Goal: Task Accomplishment & Management: Complete application form

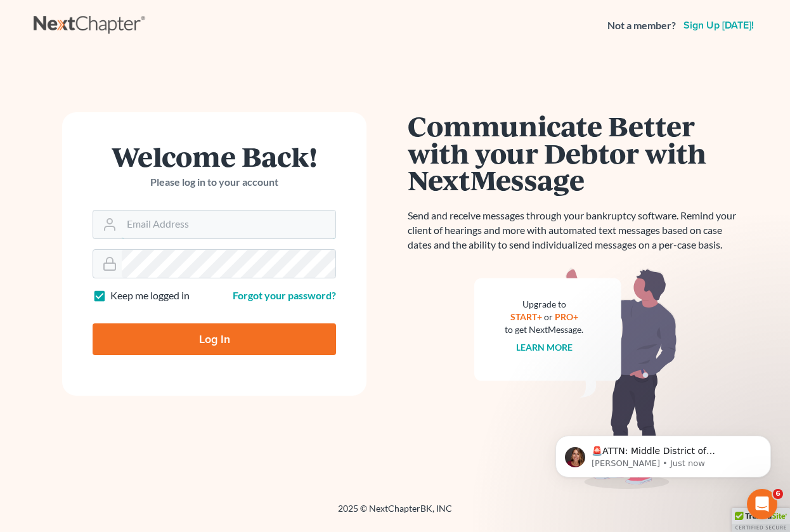
type input "[EMAIL_ADDRESS][DOMAIN_NAME]"
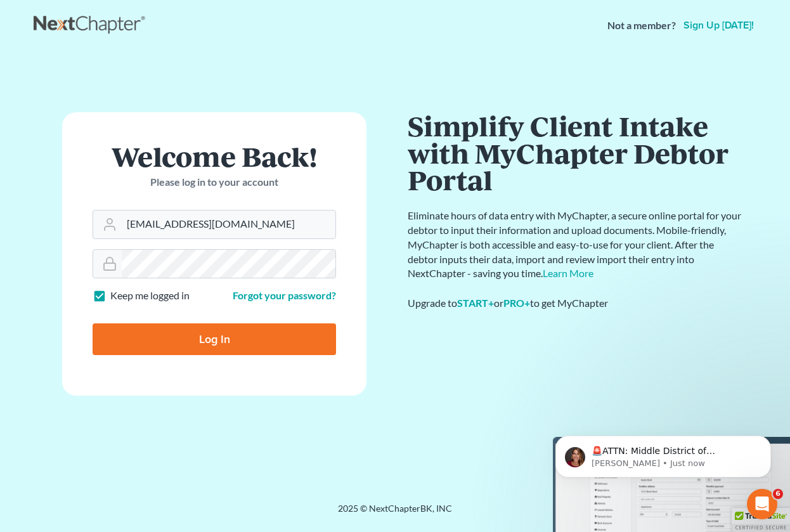
click at [214, 344] on input "Log In" at bounding box center [215, 340] width 244 height 32
type input "Thinking..."
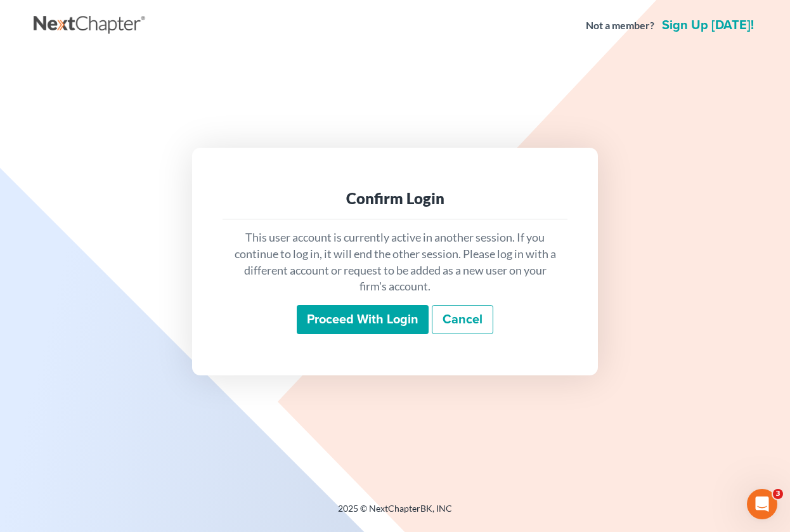
click at [369, 317] on input "Proceed with login" at bounding box center [363, 319] width 132 height 29
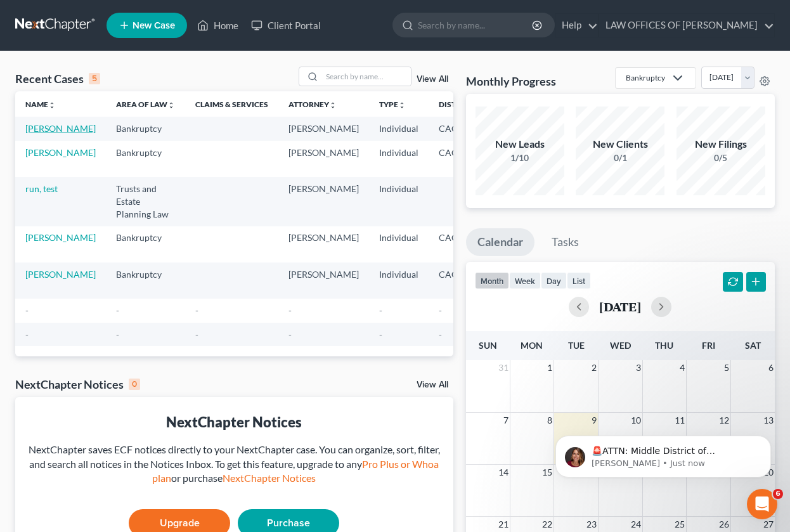
click at [41, 131] on link "[PERSON_NAME]" at bounding box center [60, 128] width 70 height 11
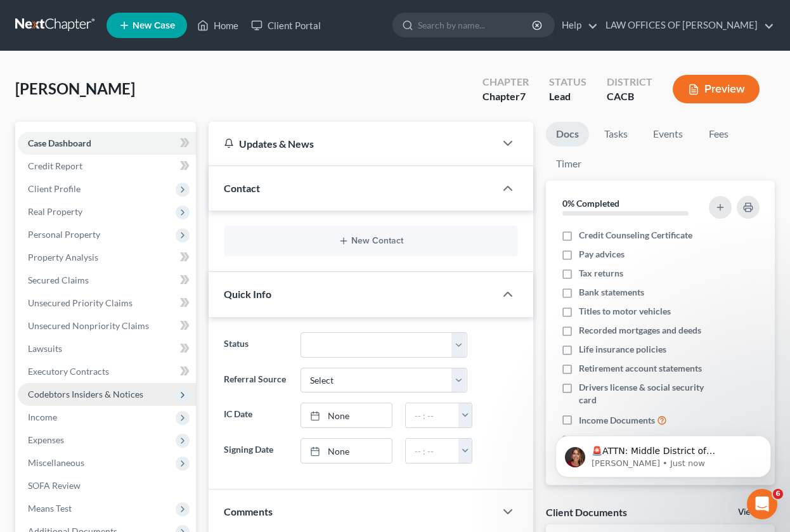
scroll to position [183, 0]
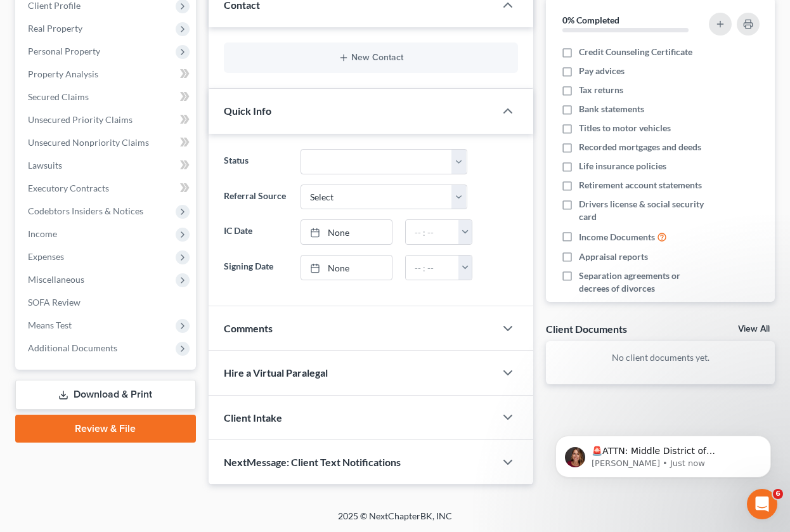
click at [114, 433] on link "Review & File" at bounding box center [105, 429] width 181 height 28
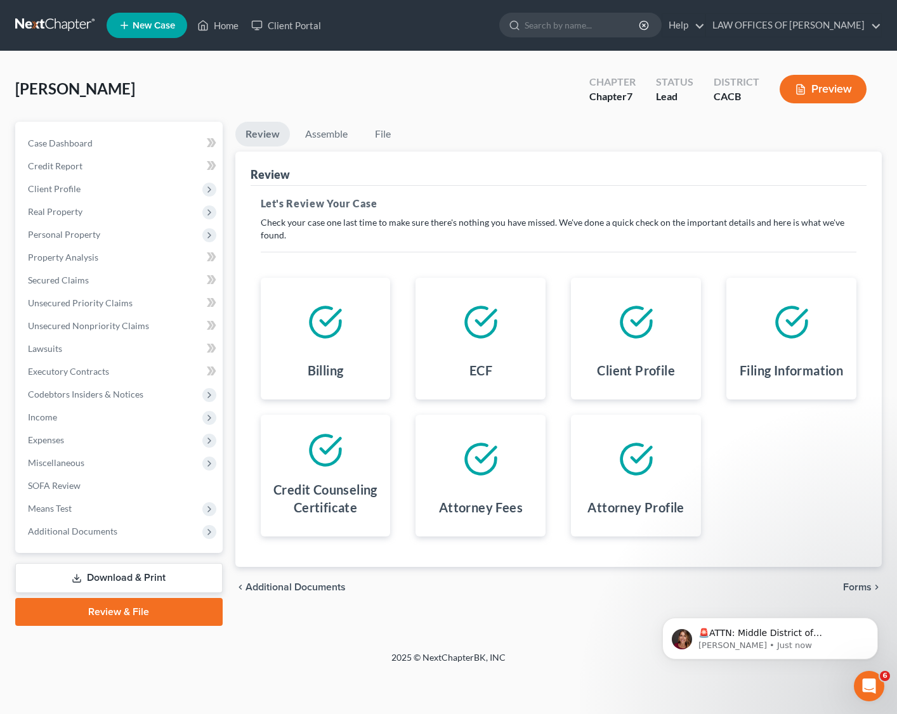
click at [790, 532] on span "Forms" at bounding box center [857, 587] width 29 height 10
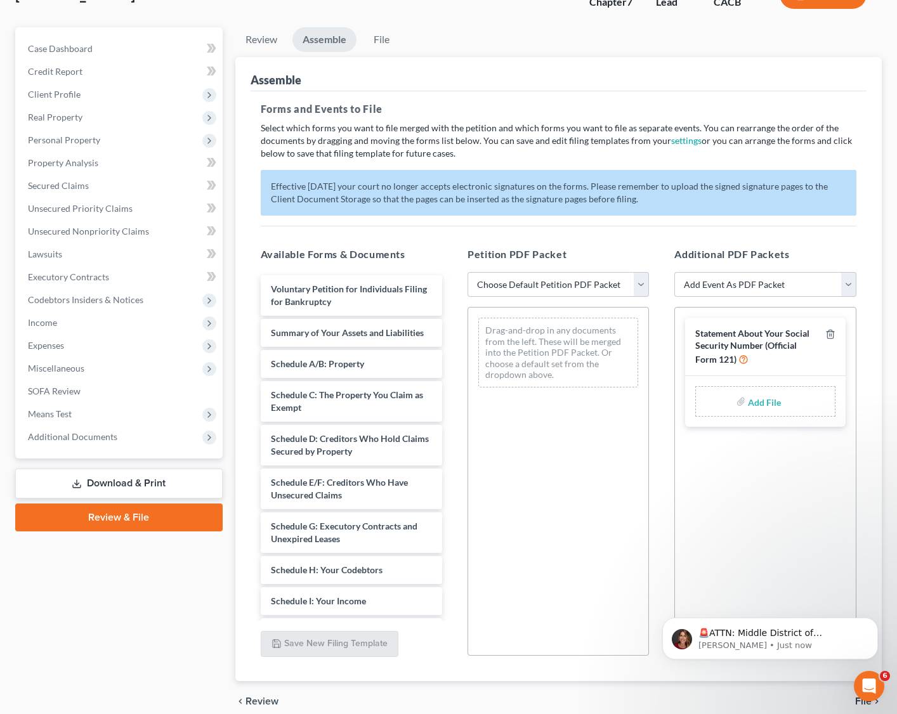
scroll to position [150, 0]
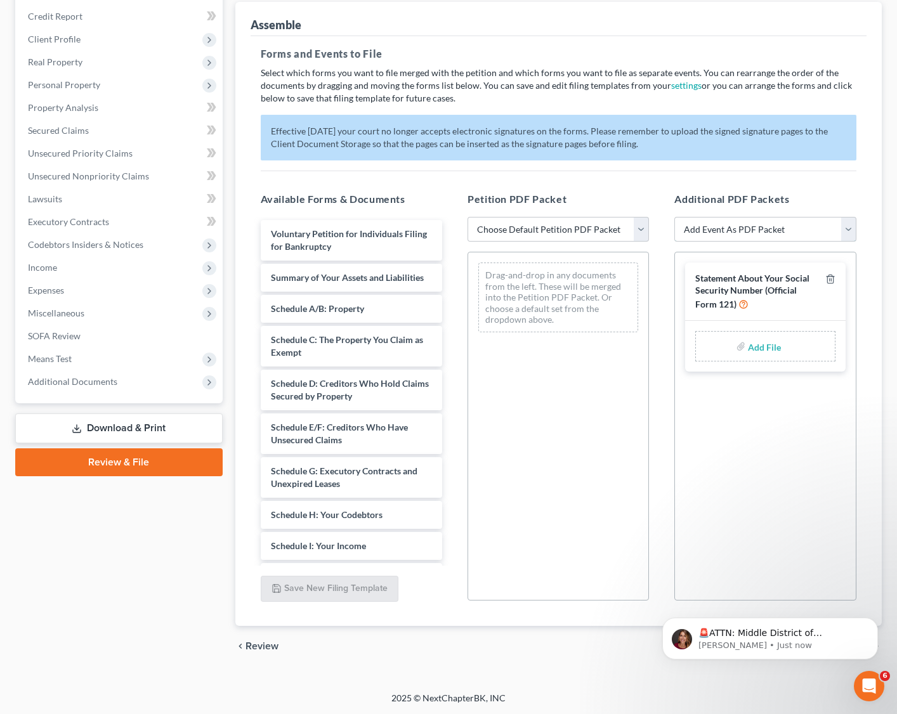
click at [771, 220] on select "Add Event As PDF Packet Amended Chapter 11 Plan Amended Chapter 11 Small Busine…" at bounding box center [764, 229] width 181 height 25
click at [758, 232] on select "Add Event As PDF Packet Amended Chapter 11 Plan Amended Chapter 11 Small Busine…" at bounding box center [764, 229] width 181 height 25
click at [95, 384] on span "Additional Documents" at bounding box center [72, 381] width 89 height 11
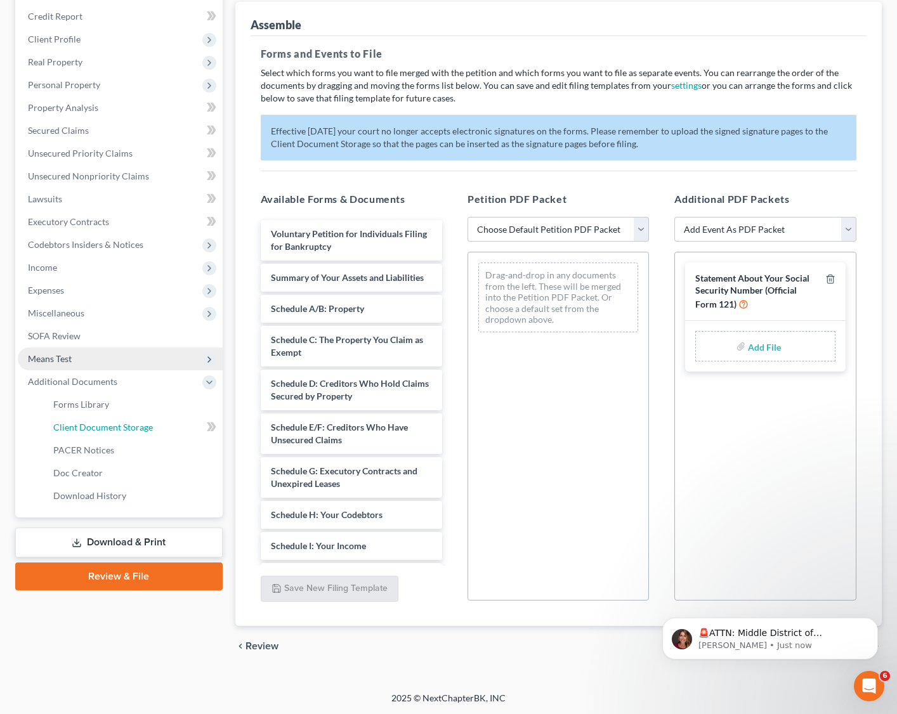
click at [114, 430] on span "Client Document Storage" at bounding box center [103, 427] width 100 height 11
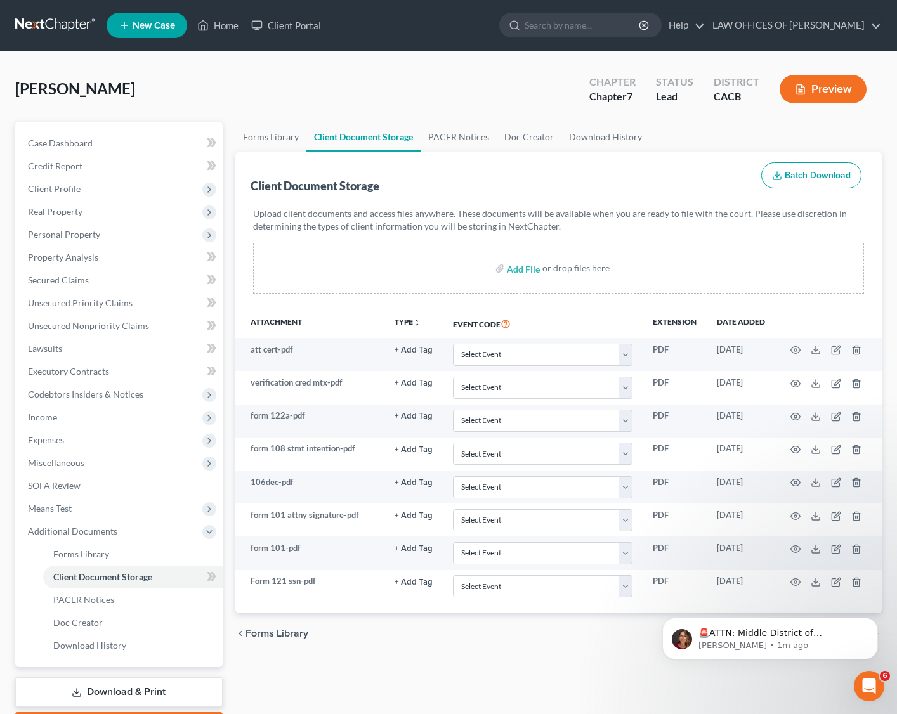
scroll to position [73, 0]
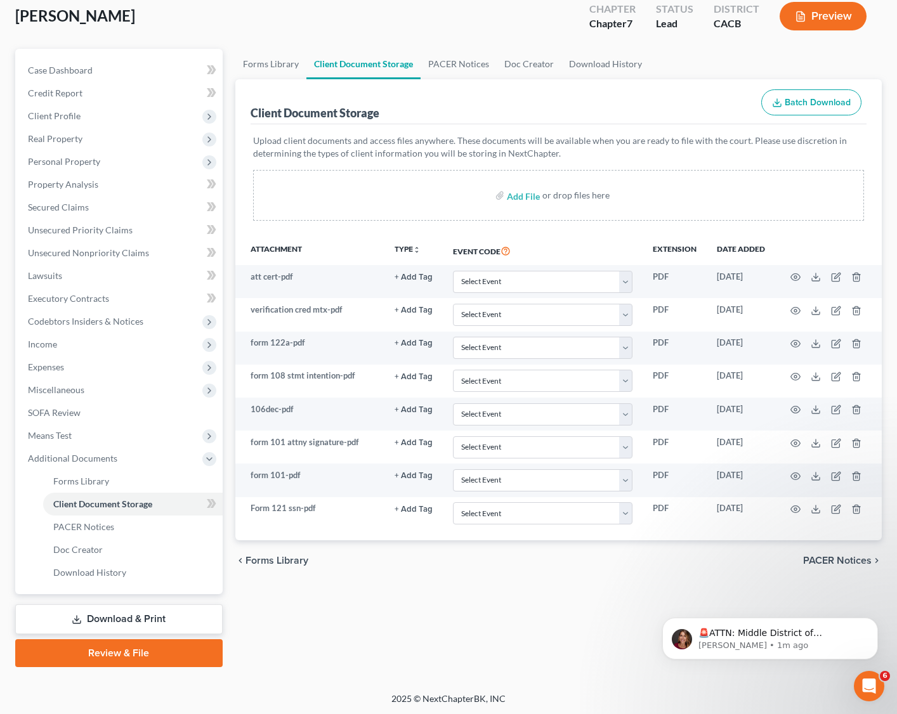
click at [132, 532] on link "Review & File" at bounding box center [118, 654] width 207 height 28
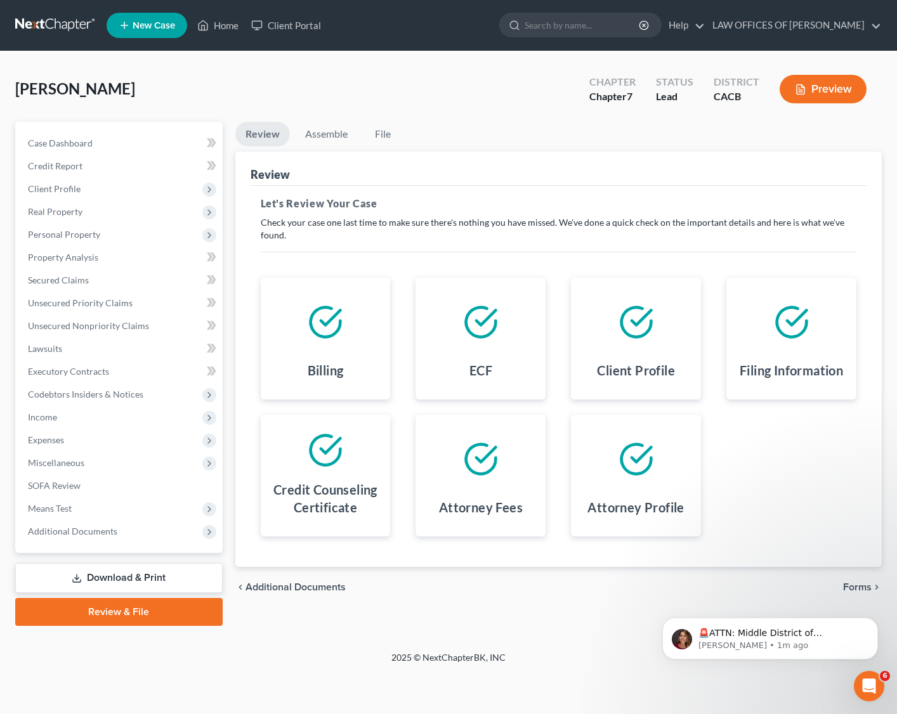
click at [790, 532] on div "🚨ATTN: Middle District of Florida The court has added a new Credit Counseling F…" at bounding box center [769, 580] width 233 height 159
click at [790, 532] on span "Forms" at bounding box center [857, 587] width 29 height 10
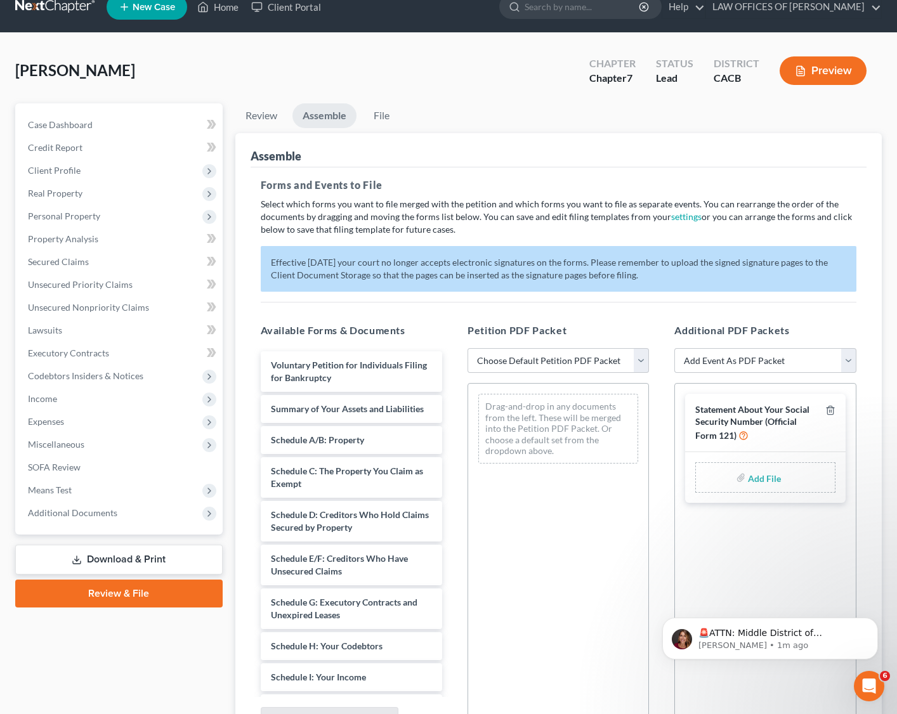
scroll to position [36, 0]
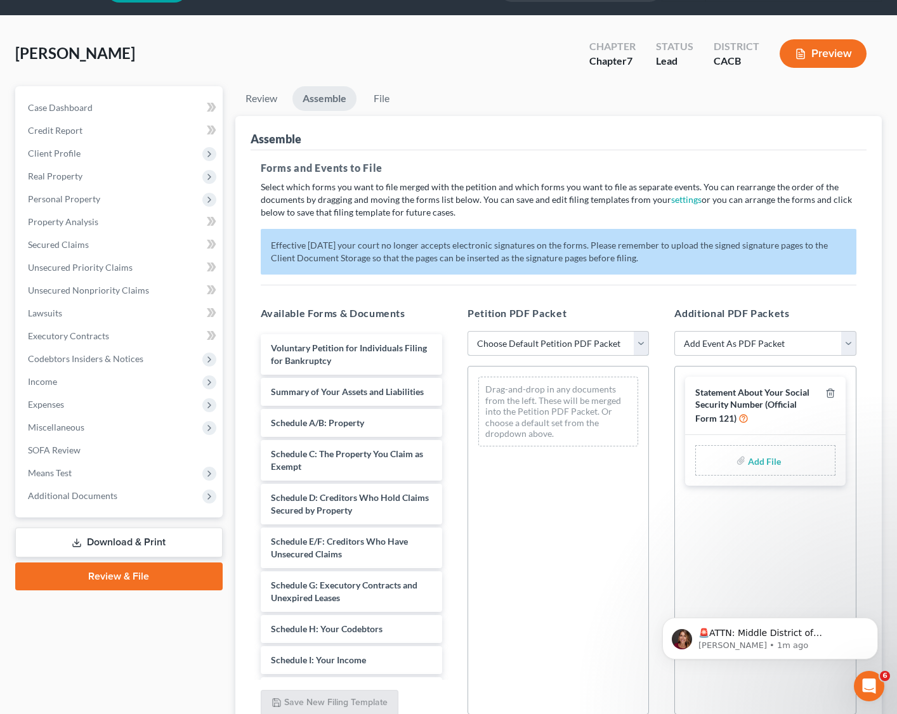
click at [594, 343] on select "Choose Default Petition PDF Packet Complete Bankruptcy Petition (all forms and …" at bounding box center [558, 343] width 181 height 25
select select "0"
click at [468, 331] on select "Choose Default Petition PDF Packet Complete Bankruptcy Petition (all forms and …" at bounding box center [558, 343] width 181 height 25
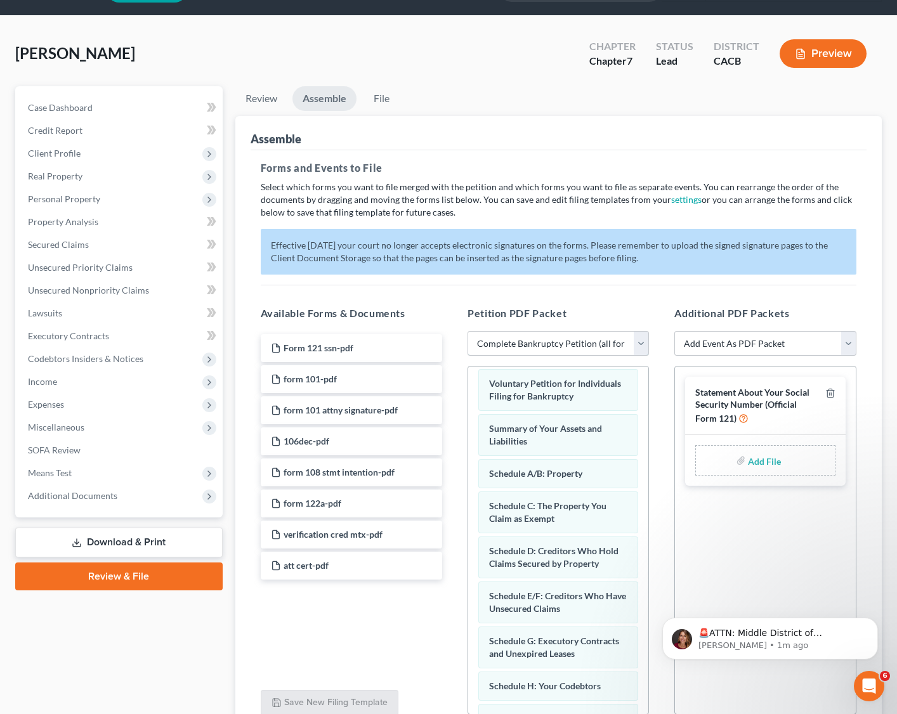
scroll to position [0, 0]
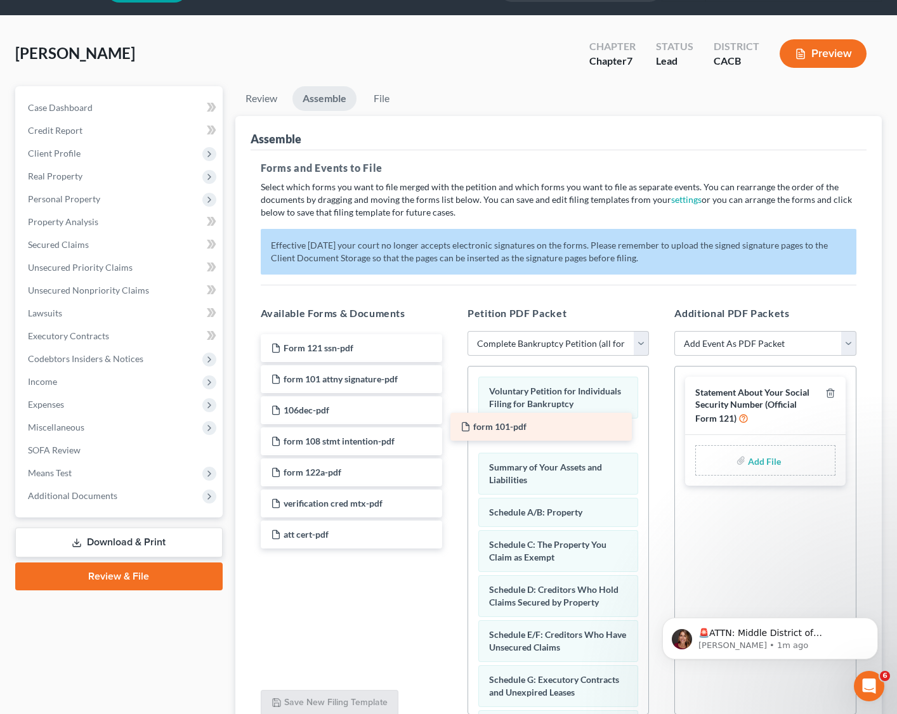
drag, startPoint x: 305, startPoint y: 378, endPoint x: 495, endPoint y: 427, distance: 196.5
click at [452, 426] on div "form 101-pdf Form 121 ssn-pdf form 101-pdf form 101 attny signature-pdf 106dec-…" at bounding box center [352, 441] width 202 height 214
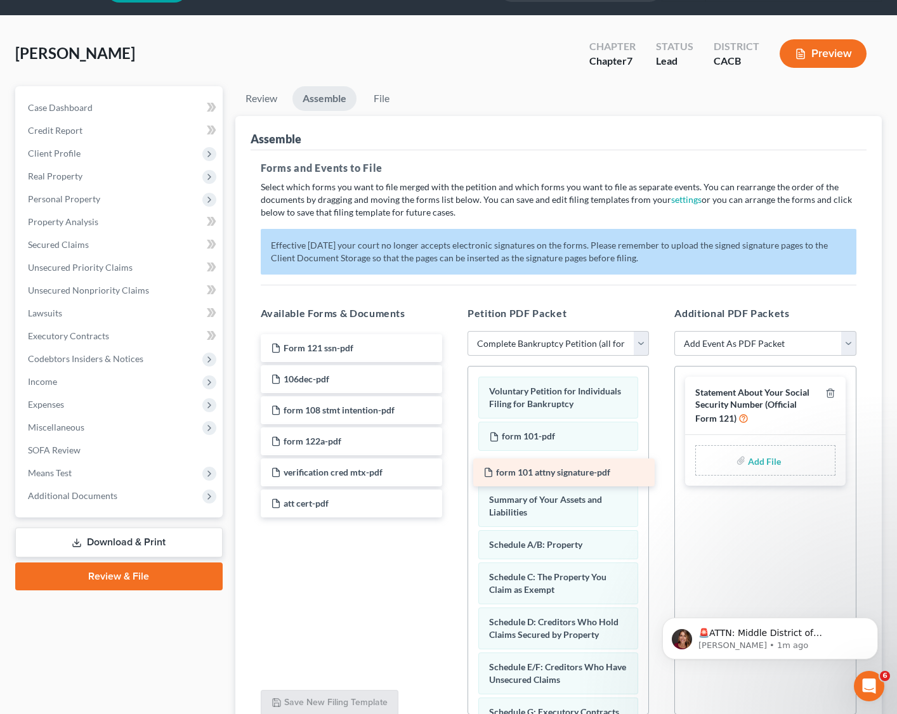
drag, startPoint x: 332, startPoint y: 383, endPoint x: 545, endPoint y: 471, distance: 230.7
click at [452, 471] on div "form 101 attny signature-pdf Form 121 ssn-pdf form 101 attny signature-pdf 106d…" at bounding box center [352, 425] width 202 height 183
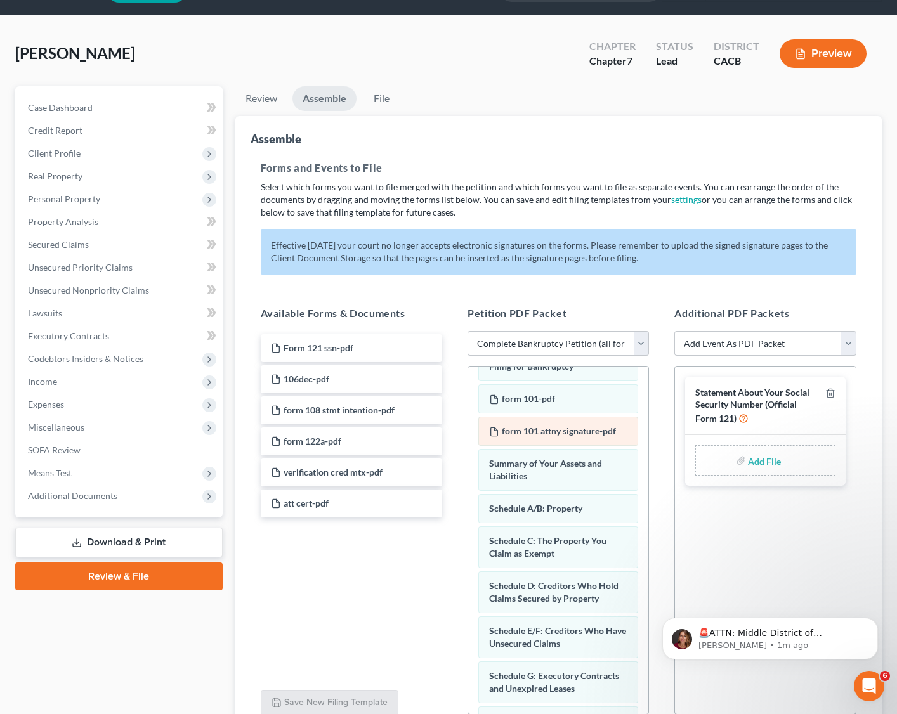
scroll to position [62, 0]
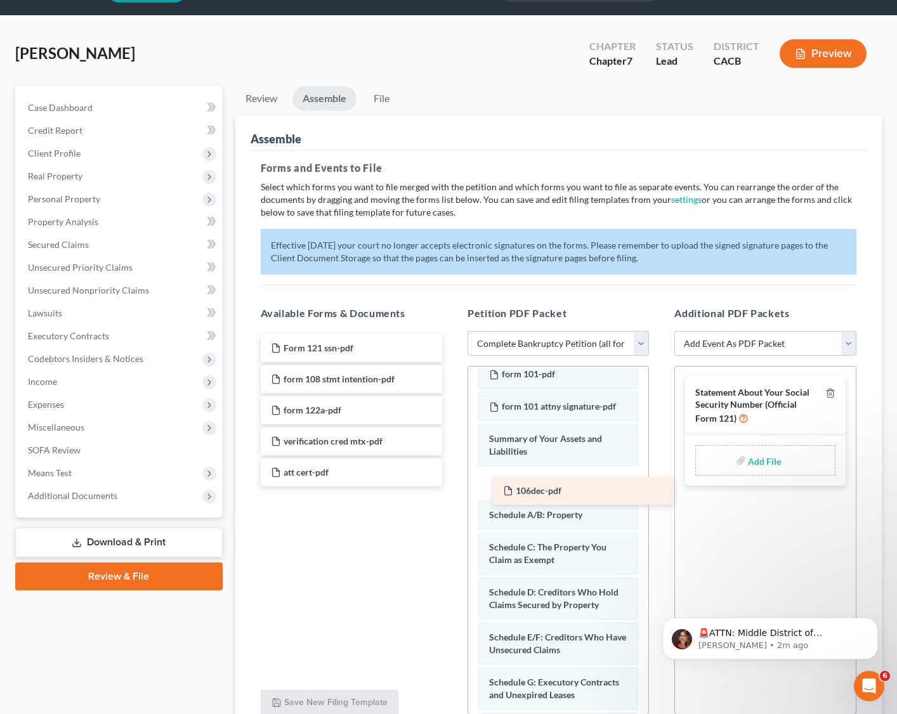
drag, startPoint x: 285, startPoint y: 377, endPoint x: 508, endPoint y: 487, distance: 248.8
click at [452, 485] on div "106dec-pdf Form 121 ssn-pdf 106dec-pdf form 108 stmt intention-pdf form 122a-pd…" at bounding box center [352, 410] width 202 height 152
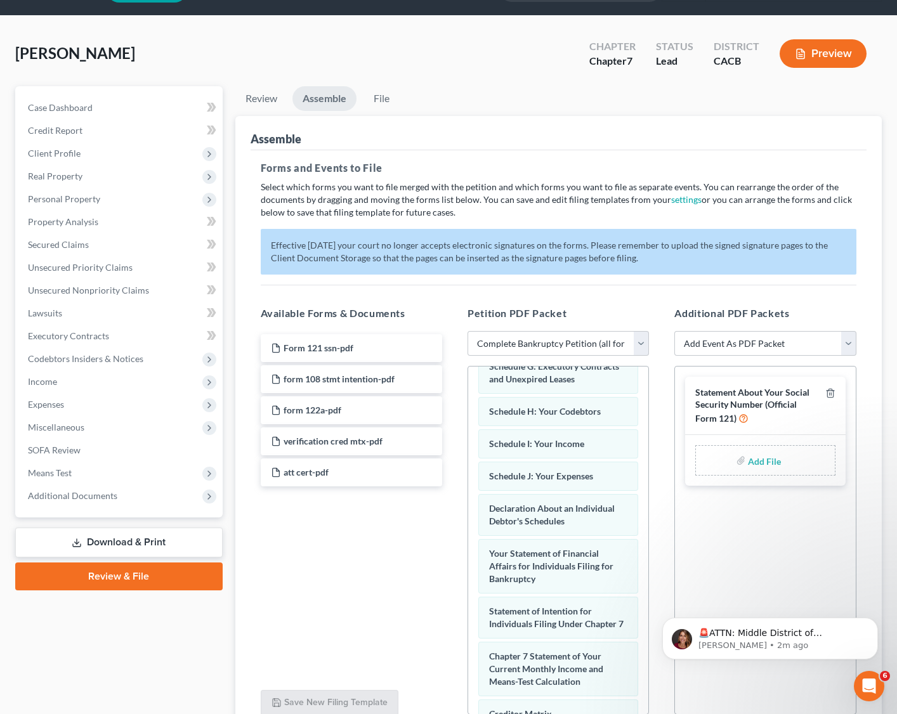
scroll to position [382, 0]
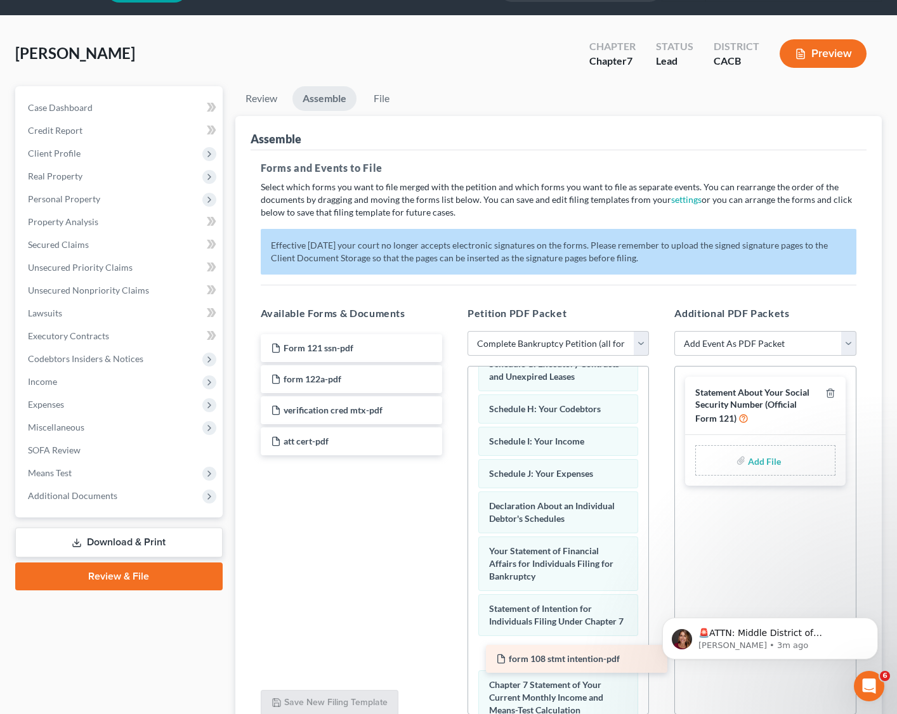
drag, startPoint x: 275, startPoint y: 375, endPoint x: 501, endPoint y: 655, distance: 359.7
click at [452, 456] on div "form 108 stmt intention-pdf Form 121 ssn-pdf form 108 stmt intention-pdf form 1…" at bounding box center [352, 394] width 202 height 121
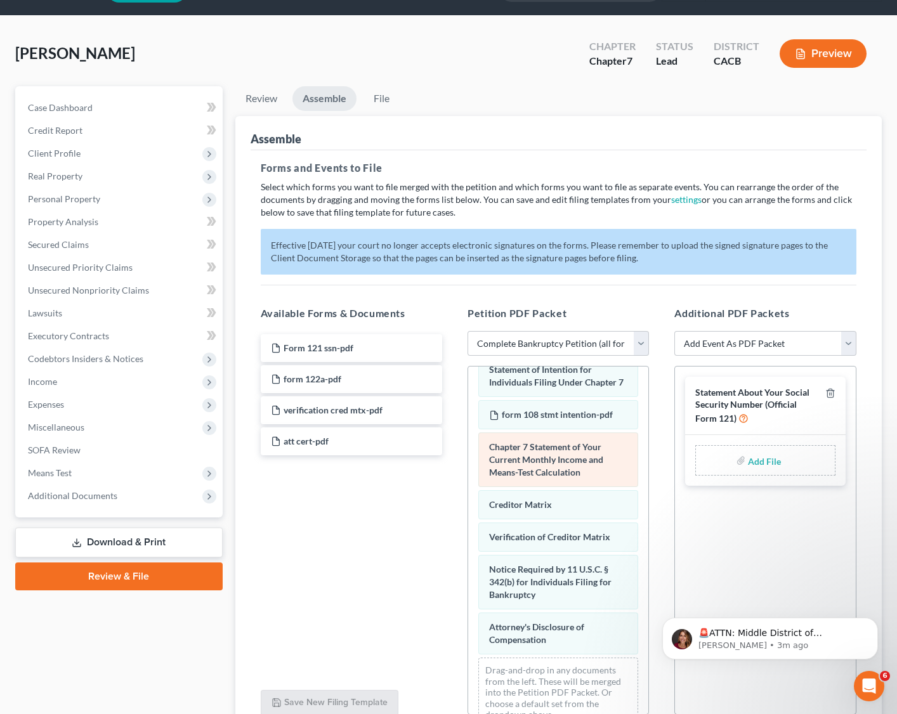
scroll to position [644, 0]
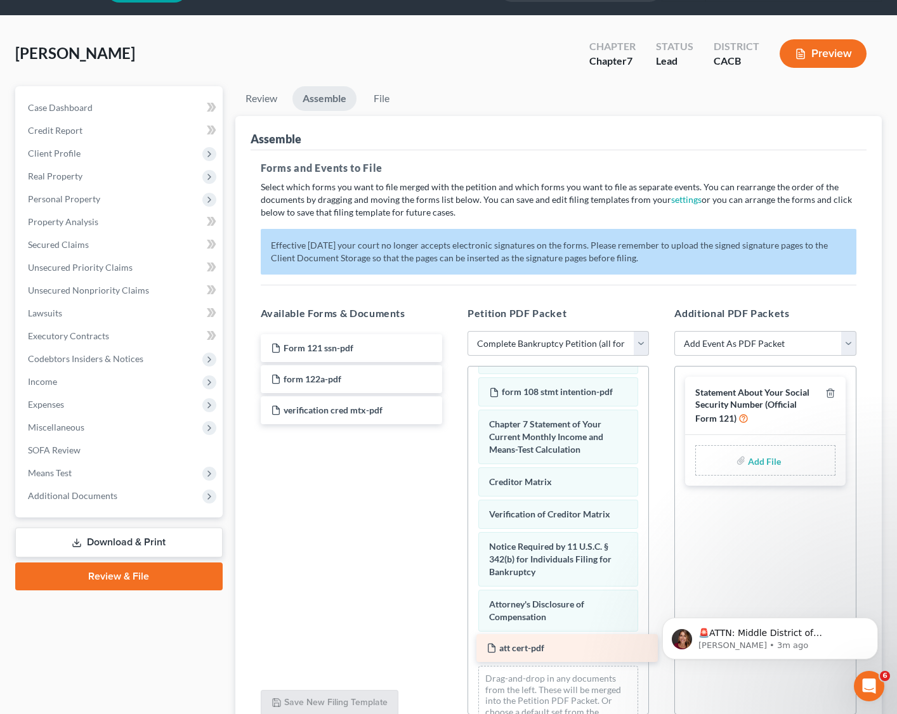
drag, startPoint x: 280, startPoint y: 438, endPoint x: 496, endPoint y: 645, distance: 298.8
click at [452, 424] on div "att cert-pdf Form 121 ssn-pdf form 122a-pdf verification cred mtx-pdf att cert-…" at bounding box center [352, 379] width 202 height 90
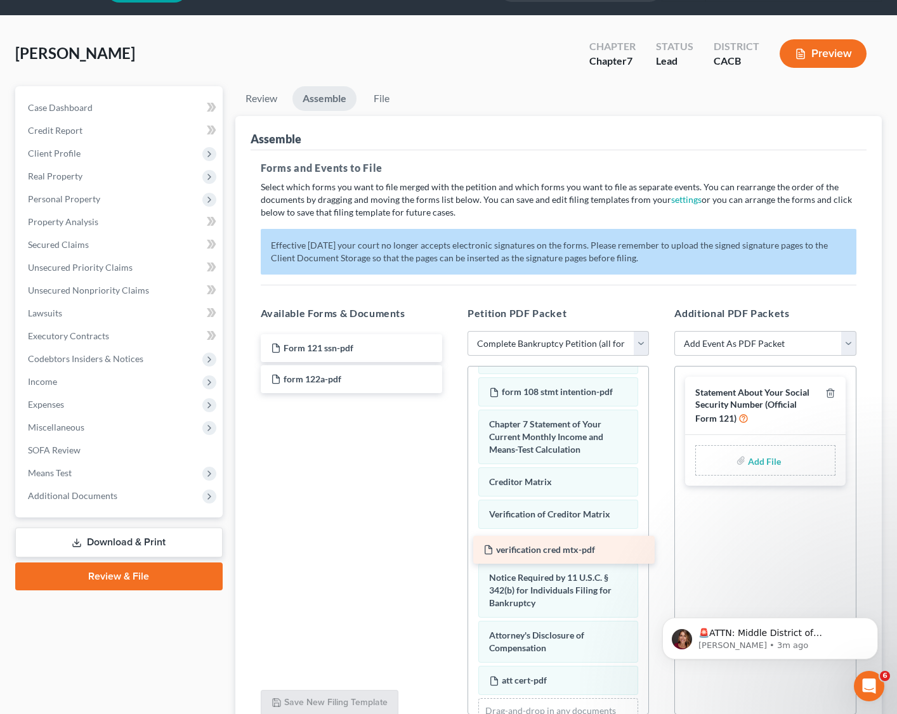
drag, startPoint x: 308, startPoint y: 406, endPoint x: 521, endPoint y: 547, distance: 255.0
click at [452, 393] on div "verification cred mtx-pdf Form 121 ssn-pdf form 122a-pdf verification cred mtx-…" at bounding box center [352, 363] width 202 height 59
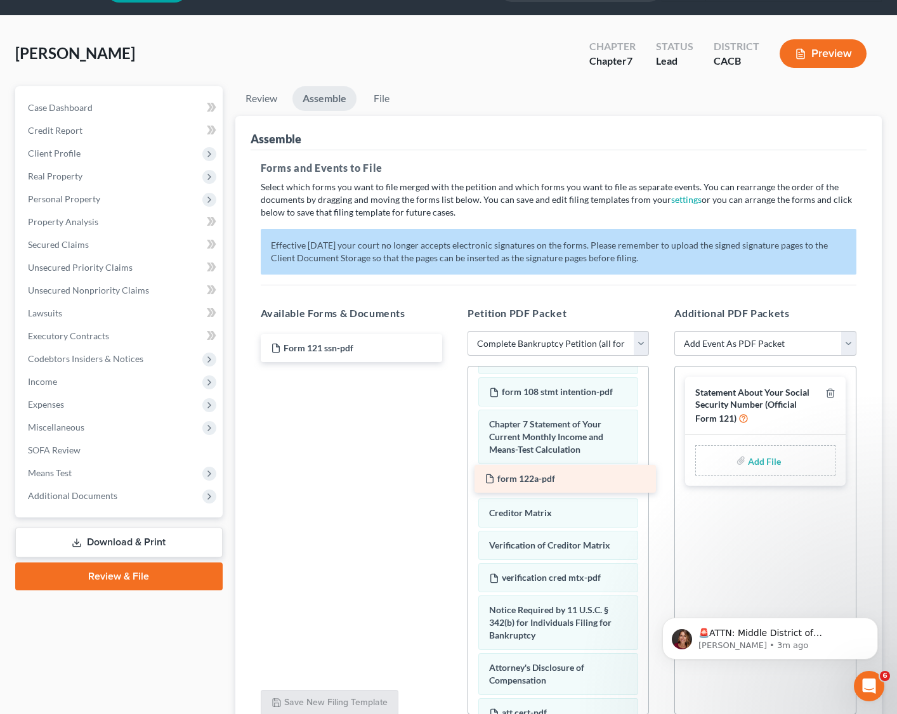
drag, startPoint x: 298, startPoint y: 376, endPoint x: 513, endPoint y: 476, distance: 236.7
click at [452, 362] on div "form 122a-pdf Form 121 ssn-pdf form 122a-pdf" at bounding box center [352, 348] width 202 height 28
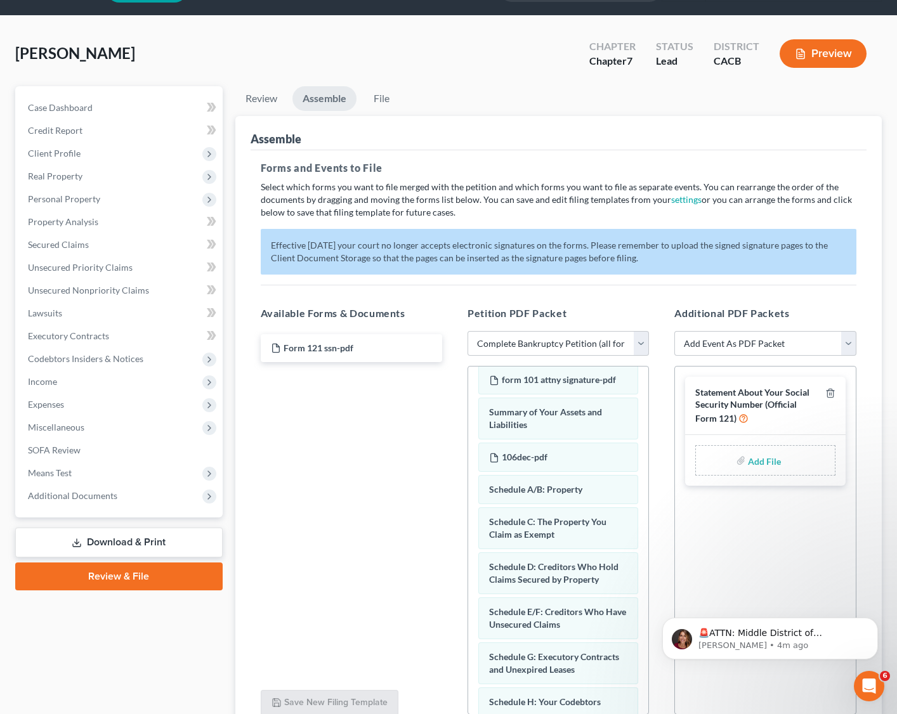
scroll to position [75, 0]
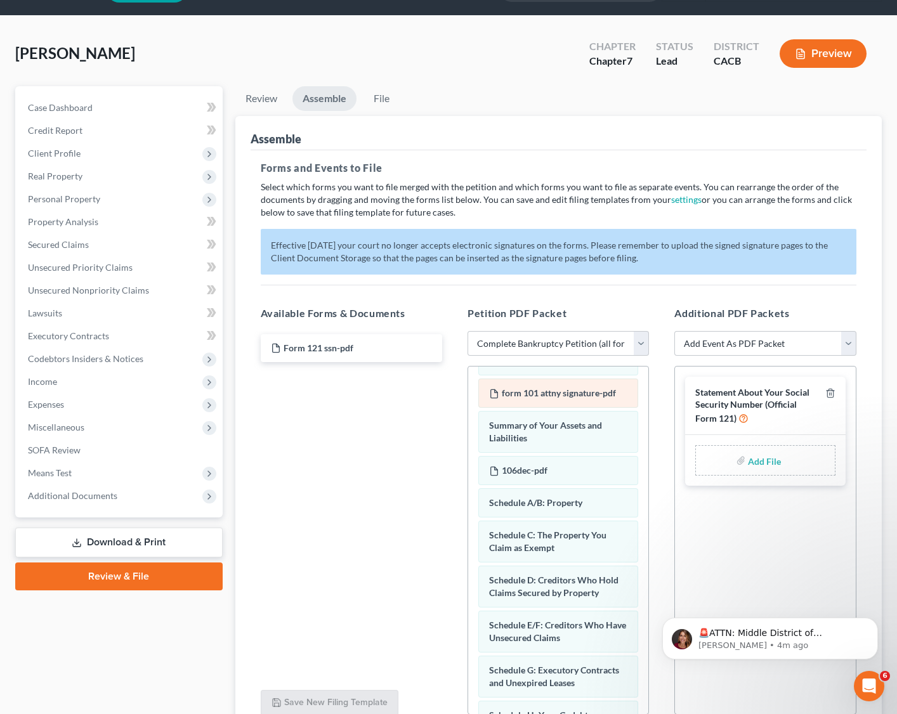
click at [566, 393] on span "form 101 attny signature-pdf" at bounding box center [559, 393] width 114 height 11
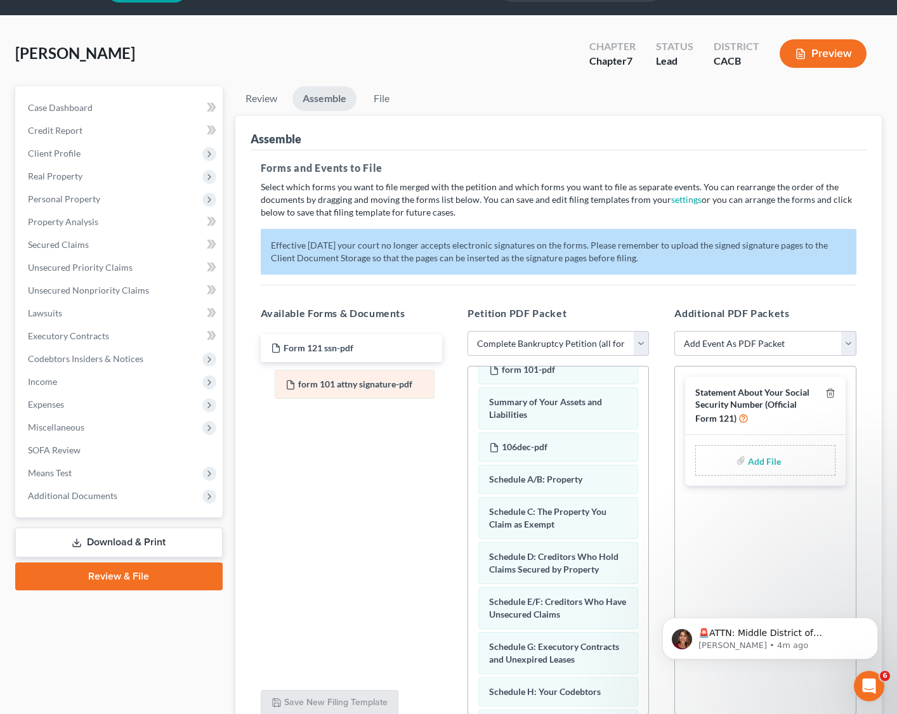
drag, startPoint x: 566, startPoint y: 393, endPoint x: 362, endPoint y: 383, distance: 203.9
click at [81, 497] on span "Additional Documents" at bounding box center [72, 495] width 89 height 11
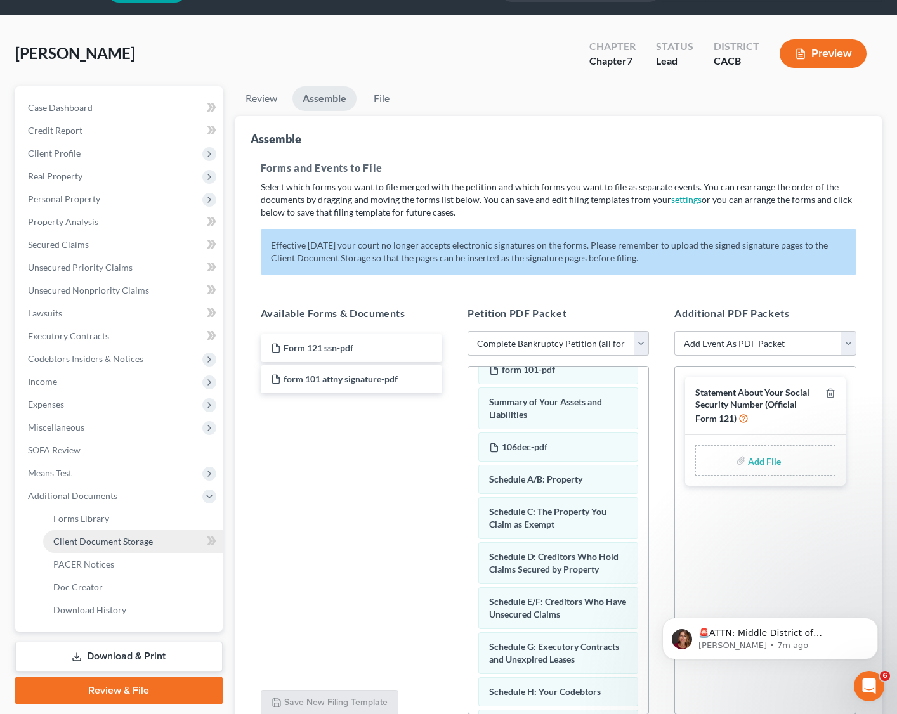
click at [94, 532] on span "Client Document Storage" at bounding box center [103, 541] width 100 height 11
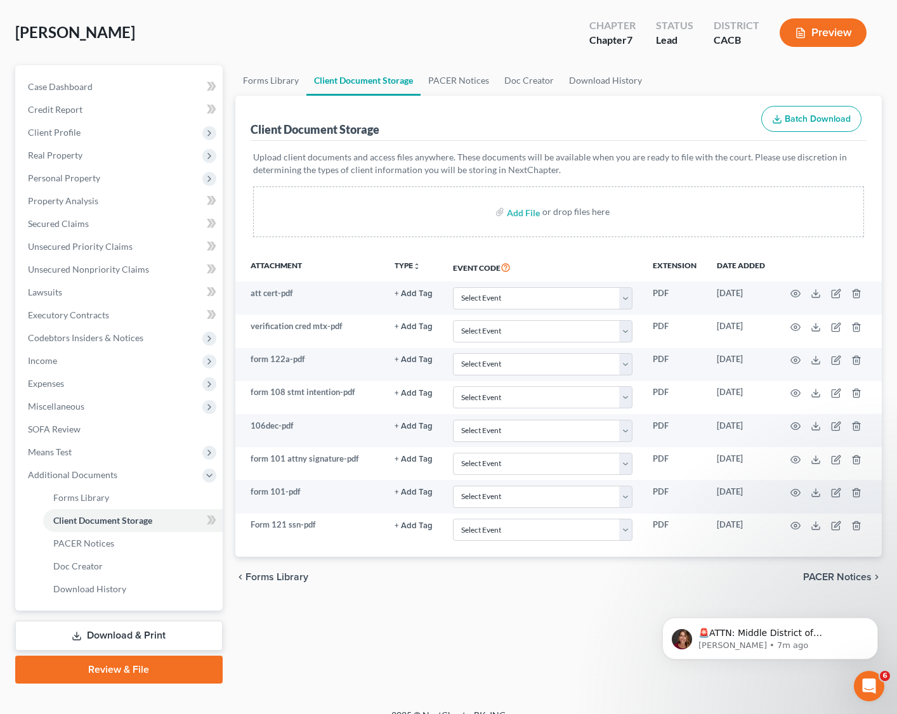
scroll to position [73, 0]
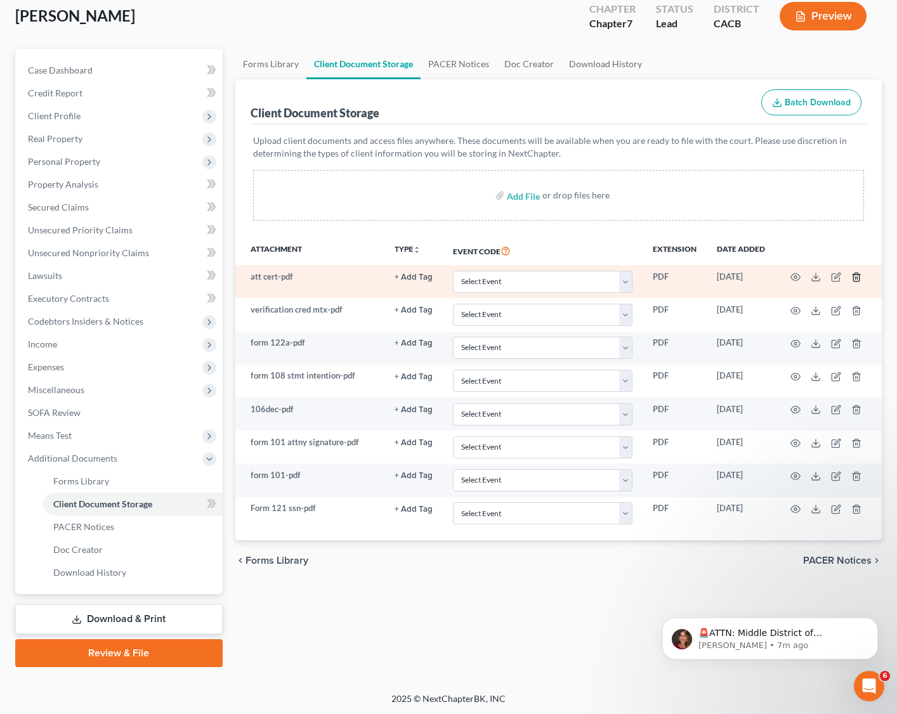
click at [790, 278] on icon "button" at bounding box center [856, 277] width 10 height 10
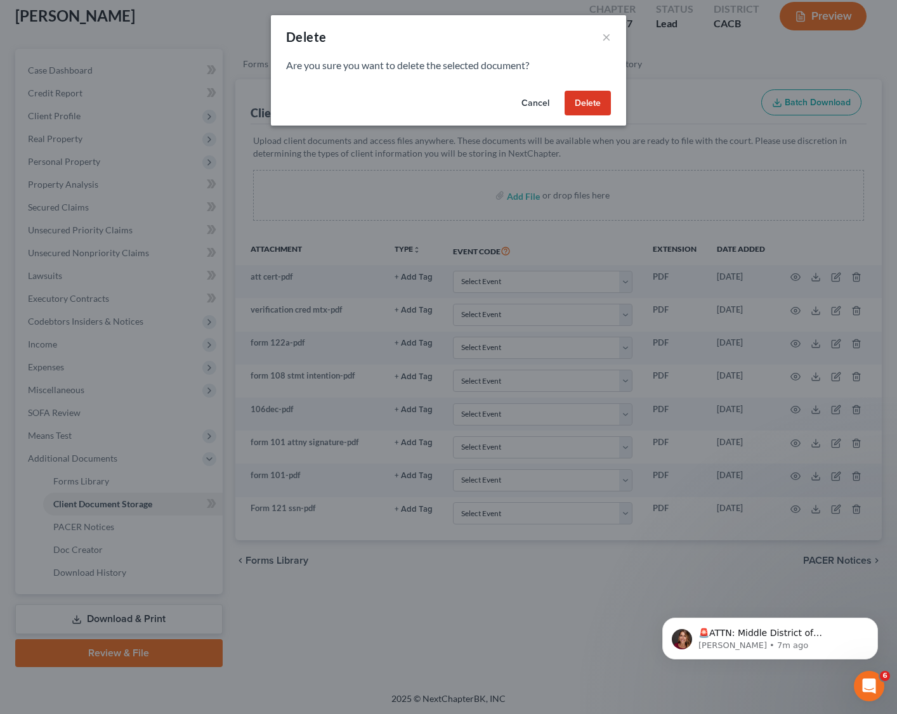
click at [589, 102] on button "Delete" at bounding box center [588, 103] width 46 height 25
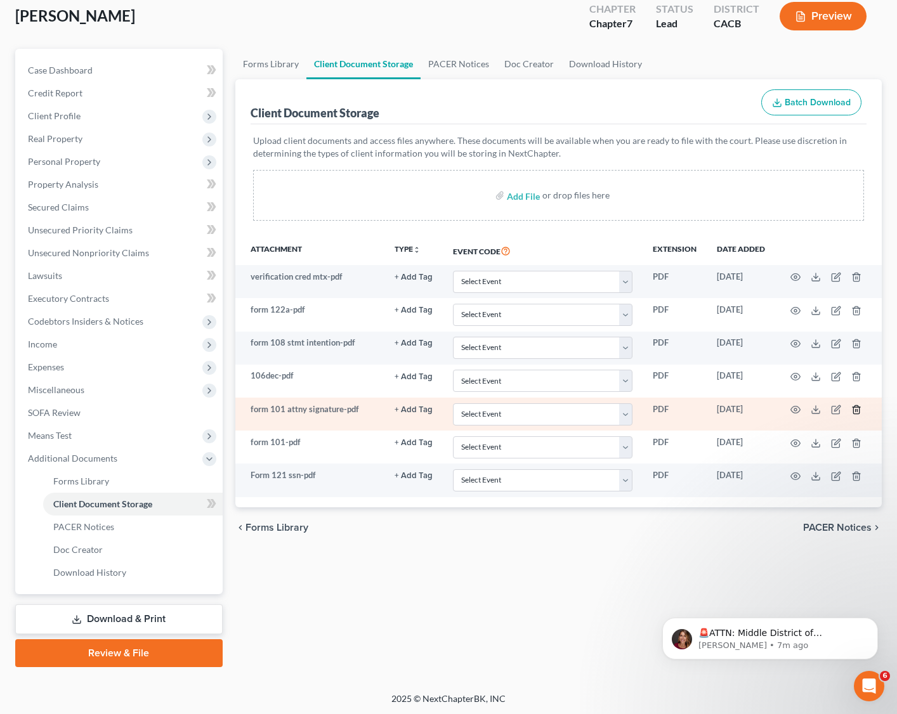
click at [790, 409] on icon "button" at bounding box center [856, 410] width 10 height 10
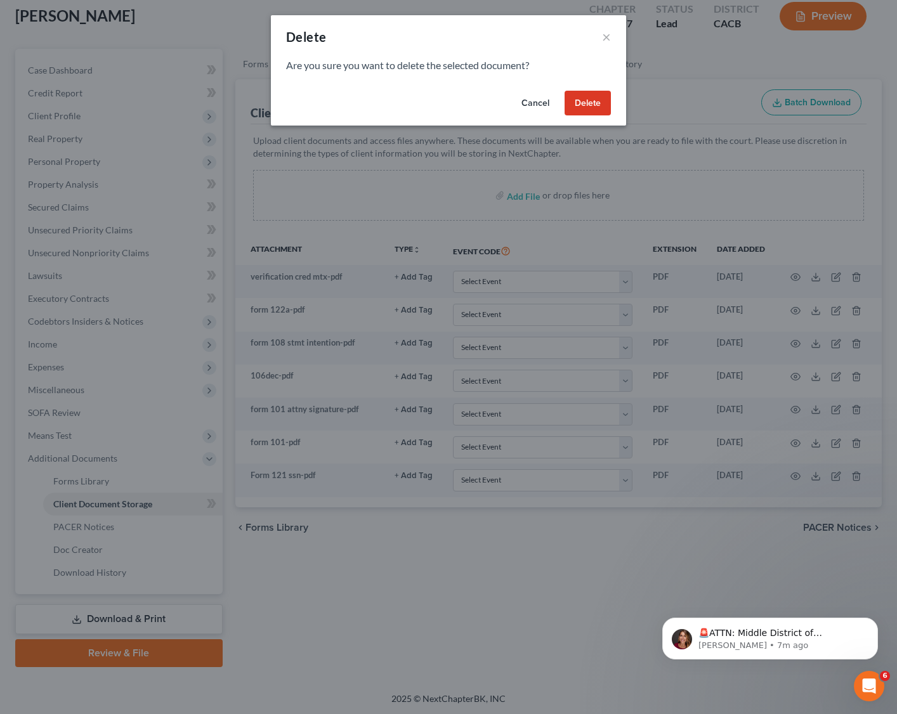
click at [586, 106] on button "Delete" at bounding box center [588, 103] width 46 height 25
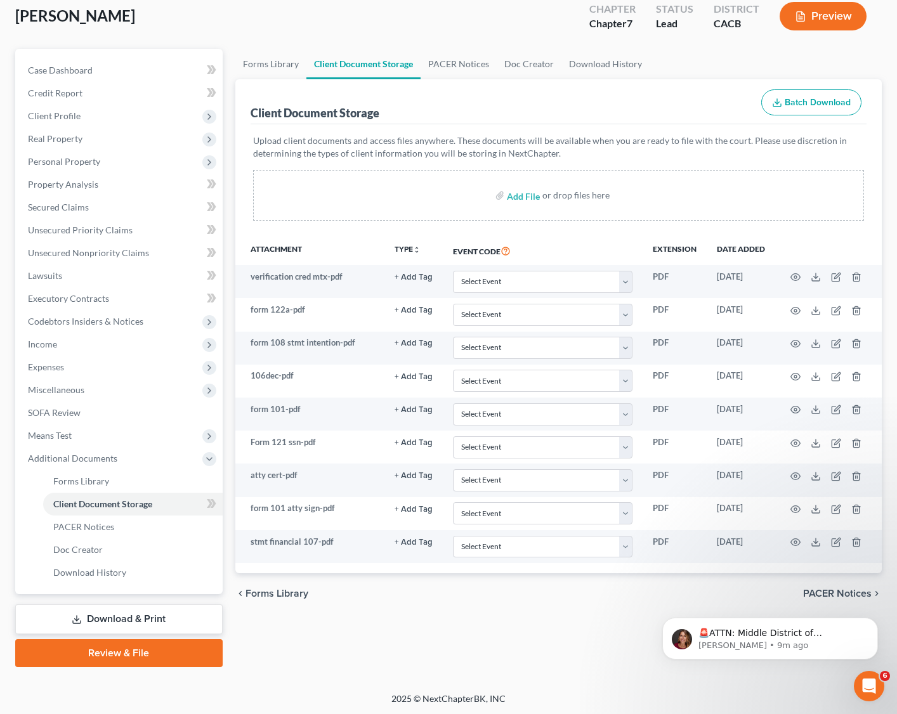
click at [144, 532] on link "Download & Print" at bounding box center [118, 620] width 207 height 30
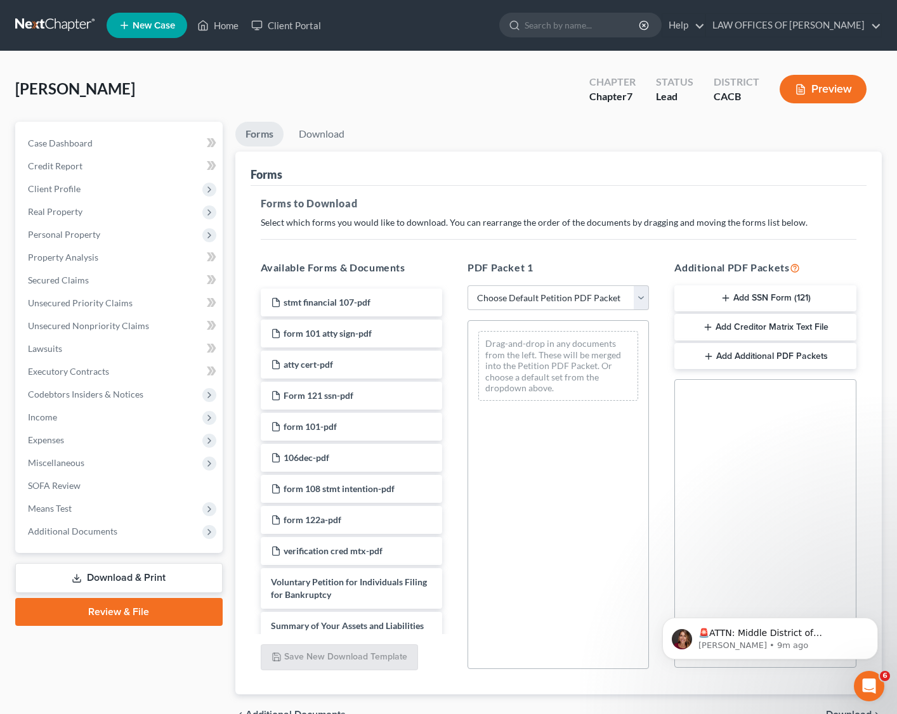
click at [147, 532] on link "Review & File" at bounding box center [118, 612] width 207 height 28
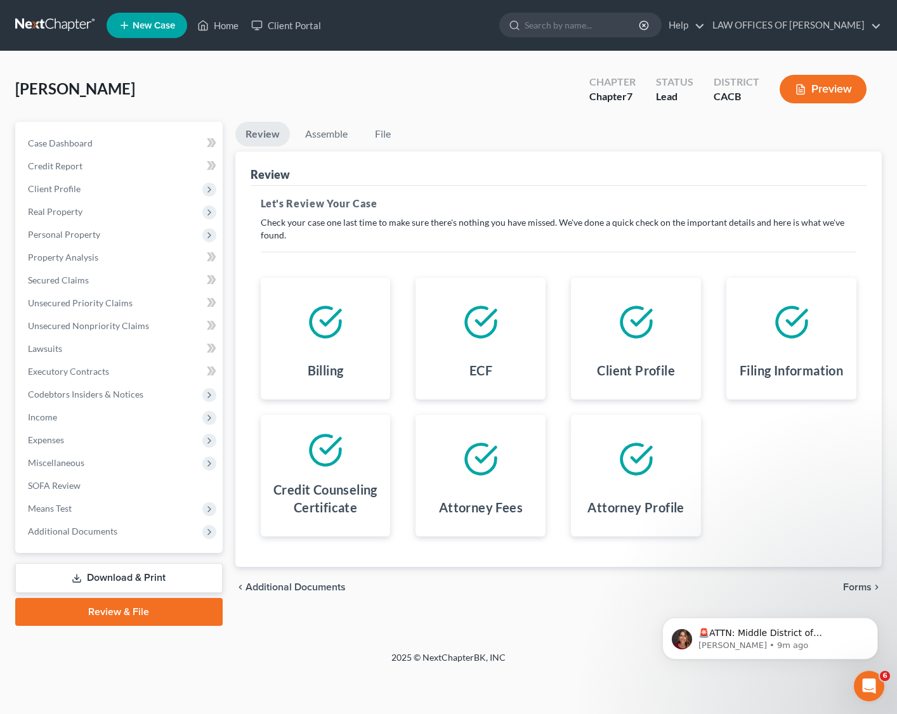
click at [790, 532] on div "🚨ATTN: Middle District of Florida The court has added a new Credit Counseling F…" at bounding box center [769, 580] width 233 height 159
click at [790, 532] on icon "Dismiss notification" at bounding box center [874, 621] width 4 height 4
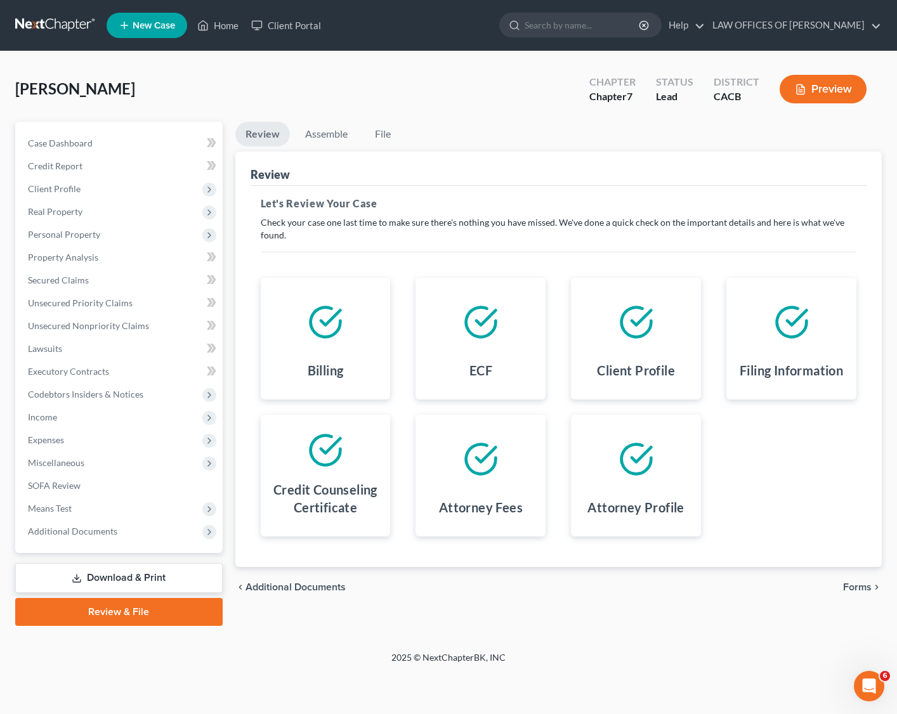
click at [790, 532] on span "Forms" at bounding box center [857, 587] width 29 height 10
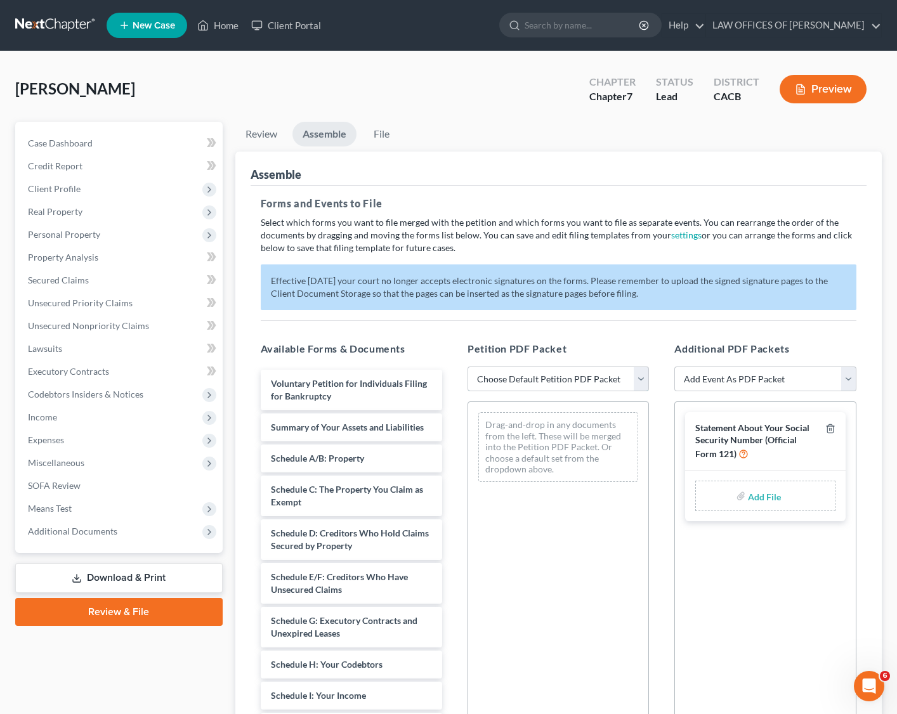
click at [518, 381] on select "Choose Default Petition PDF Packet Complete Bankruptcy Petition (all forms and …" at bounding box center [558, 379] width 181 height 25
select select "0"
click at [468, 367] on select "Choose Default Petition PDF Packet Complete Bankruptcy Petition (all forms and …" at bounding box center [558, 379] width 181 height 25
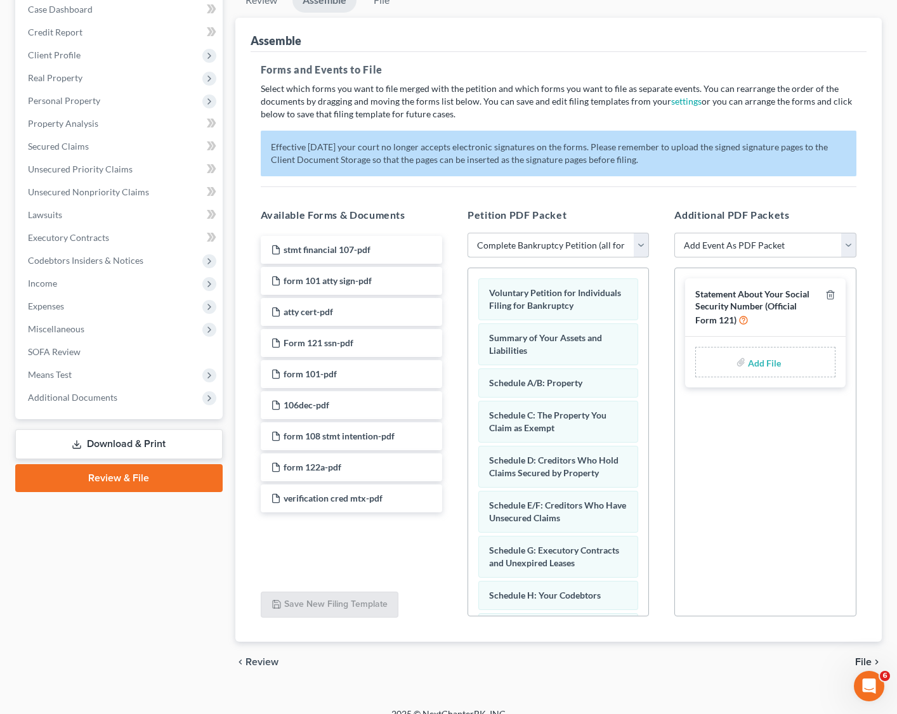
scroll to position [150, 0]
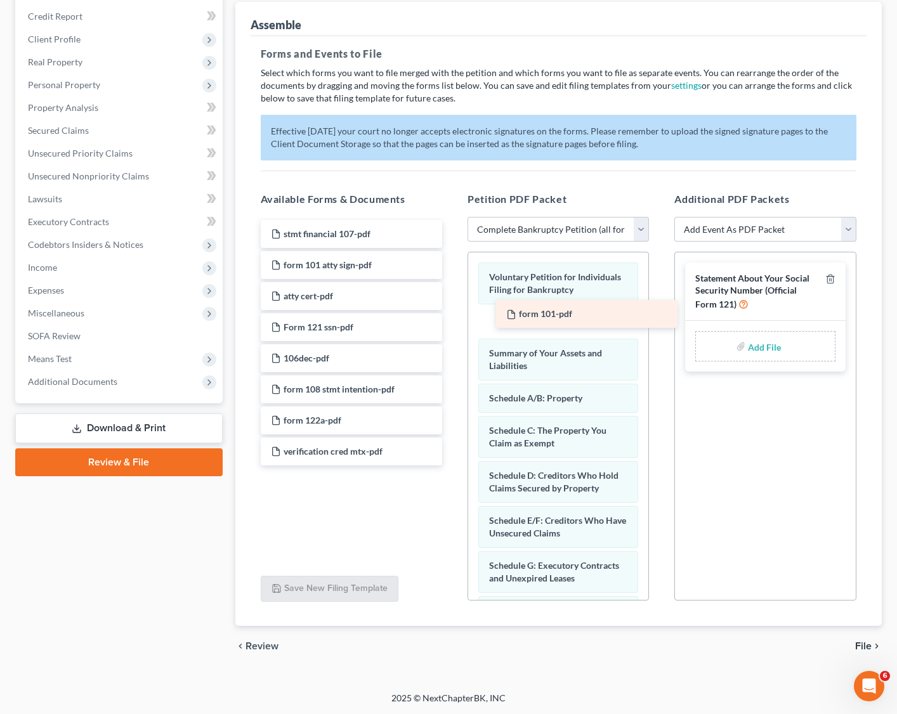
drag, startPoint x: 279, startPoint y: 358, endPoint x: 508, endPoint y: 317, distance: 232.8
click at [452, 315] on div "form 101-pdf stmt financial 107-pdf form 101 atty sign-pdf atty cert-pdf Form 1…" at bounding box center [352, 343] width 202 height 246
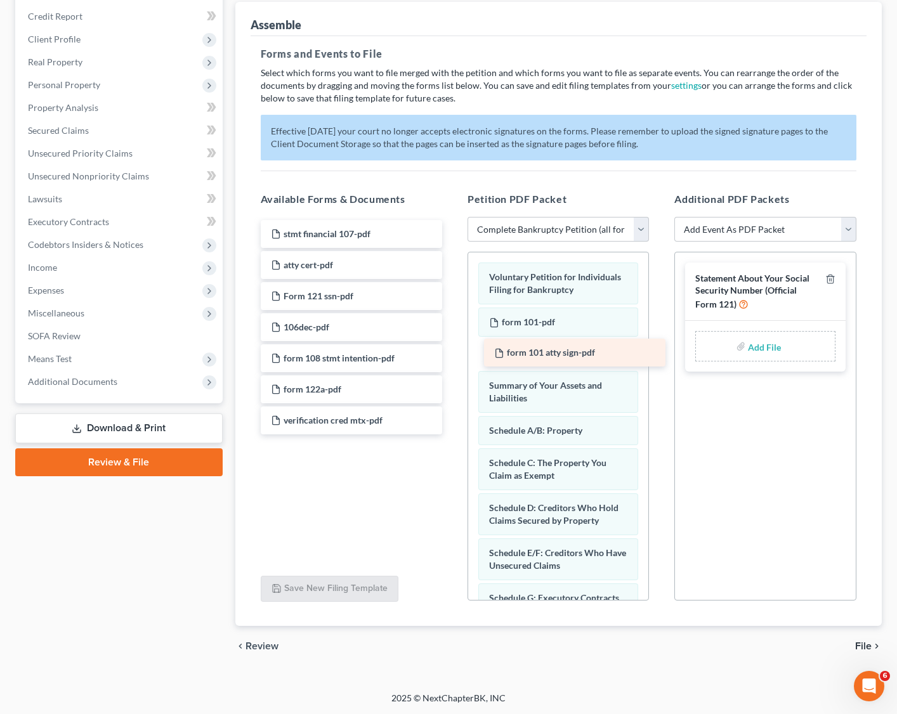
drag, startPoint x: 276, startPoint y: 263, endPoint x: 498, endPoint y: 354, distance: 239.9
click at [452, 353] on div "form 101 atty sign-pdf stmt financial 107-pdf form 101 atty sign-pdf atty cert-…" at bounding box center [352, 327] width 202 height 214
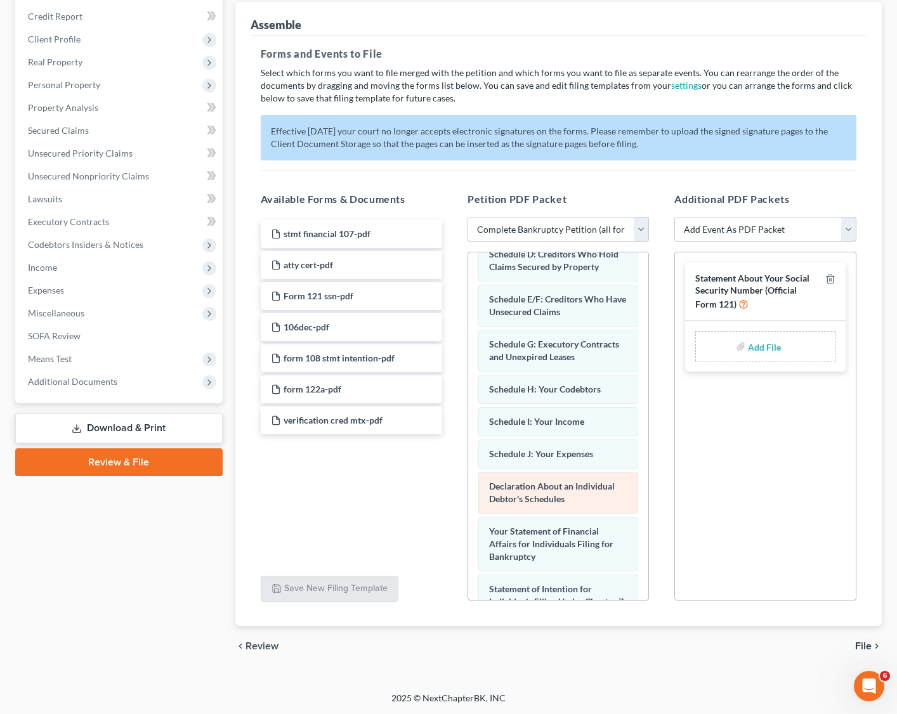
scroll to position [253, 0]
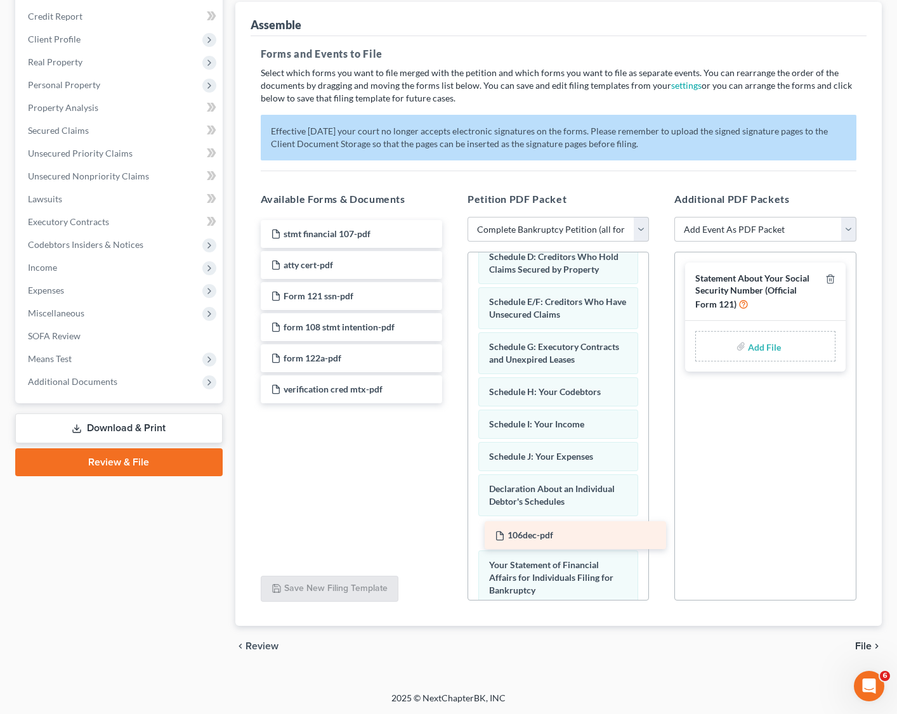
drag, startPoint x: 305, startPoint y: 324, endPoint x: 529, endPoint y: 534, distance: 306.6
click at [452, 403] on div "106dec-pdf stmt financial 107-pdf atty cert-pdf Form 121 ssn-pdf 106dec-pdf for…" at bounding box center [352, 311] width 202 height 183
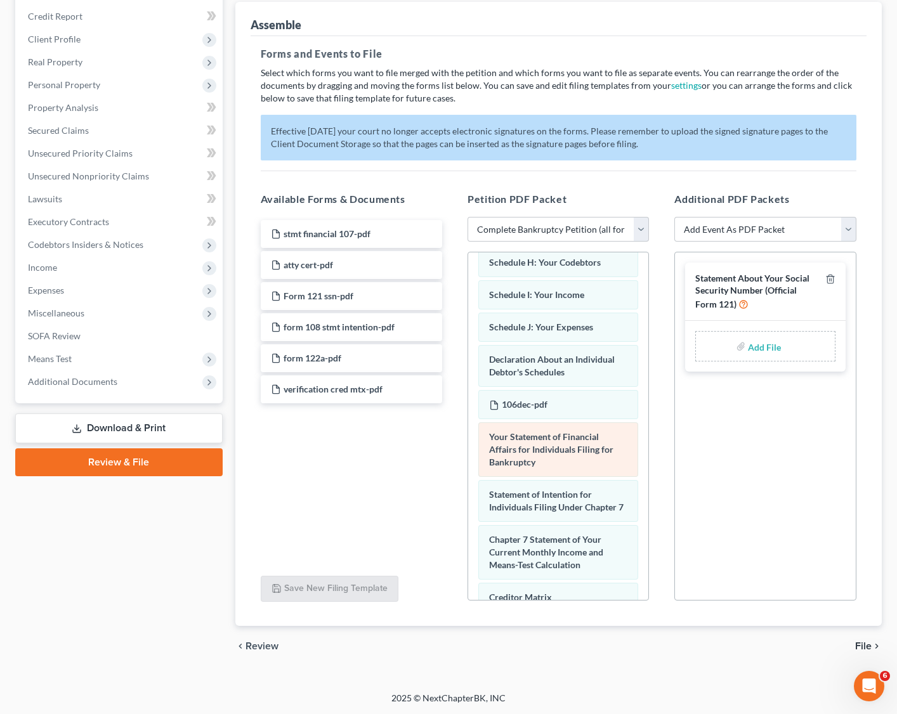
scroll to position [384, 0]
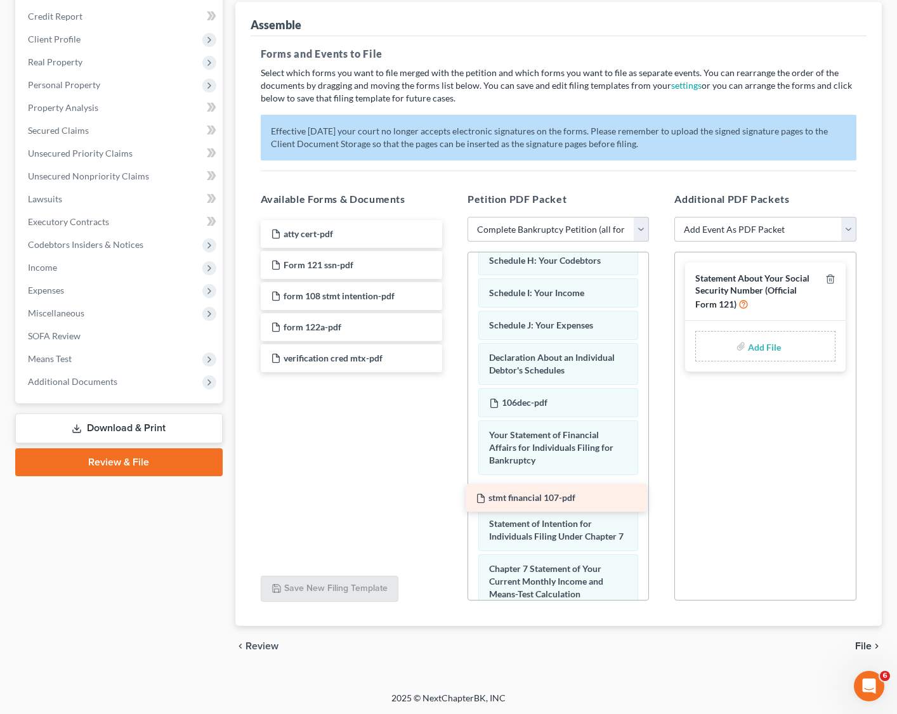
drag, startPoint x: 327, startPoint y: 228, endPoint x: 532, endPoint y: 491, distance: 333.5
click at [452, 372] on div "stmt financial 107-pdf stmt financial 107-pdf atty cert-pdf Form 121 ssn-pdf fo…" at bounding box center [352, 296] width 202 height 152
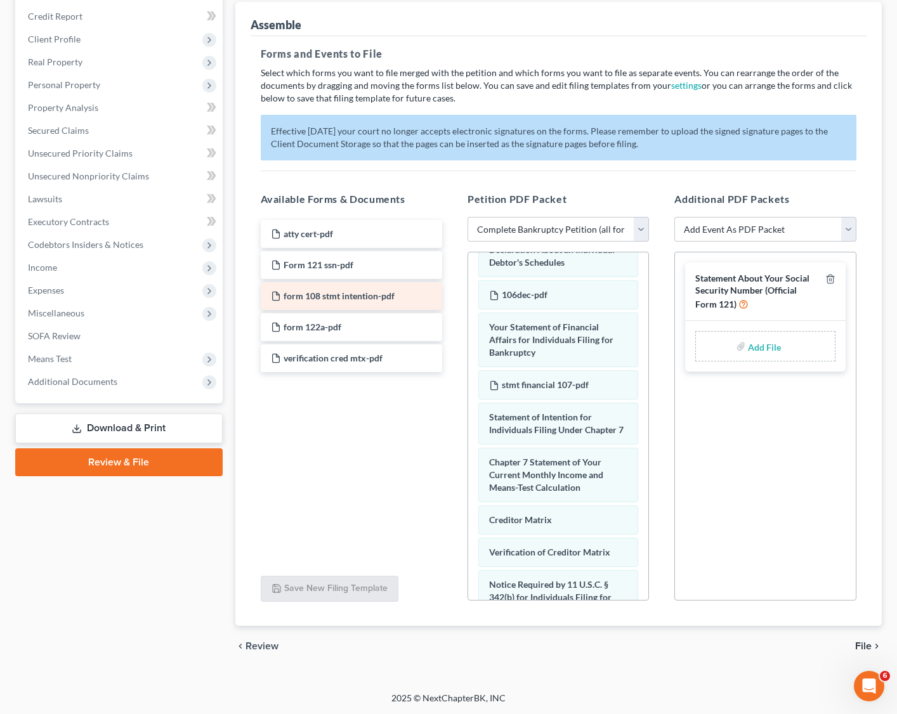
scroll to position [492, 0]
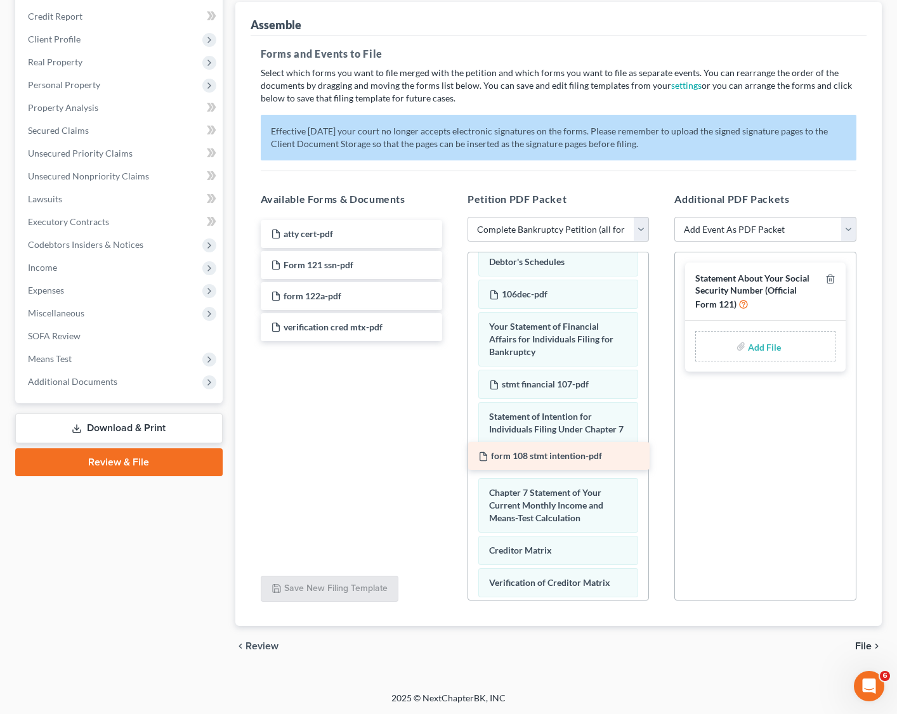
drag, startPoint x: 322, startPoint y: 295, endPoint x: 529, endPoint y: 456, distance: 262.7
click at [452, 341] on div "form 108 stmt intention-pdf atty cert-pdf Form 121 ssn-pdf form 108 stmt intent…" at bounding box center [352, 280] width 202 height 121
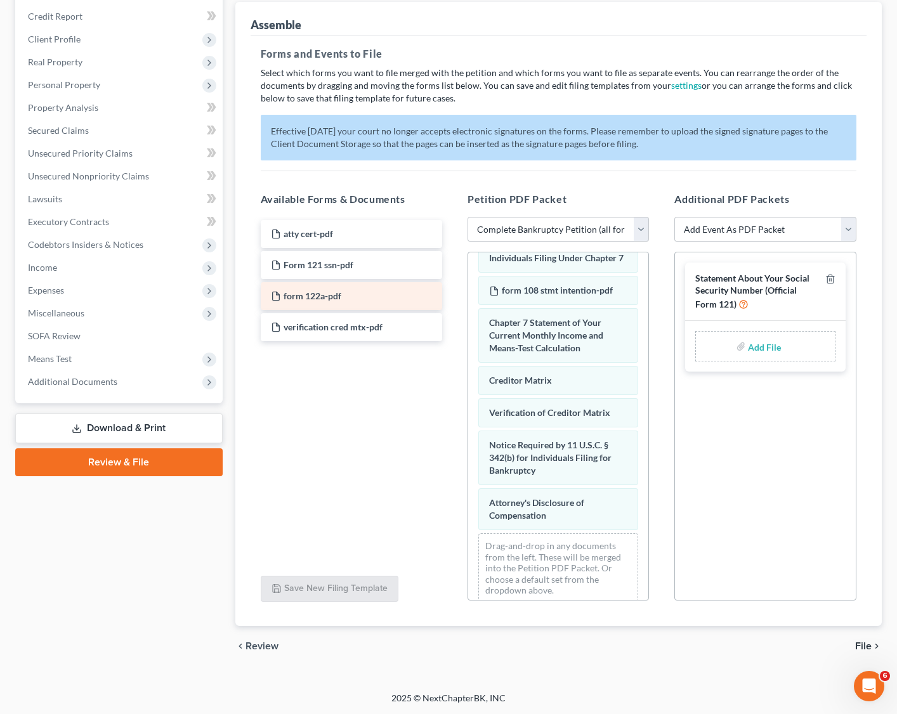
scroll to position [674, 0]
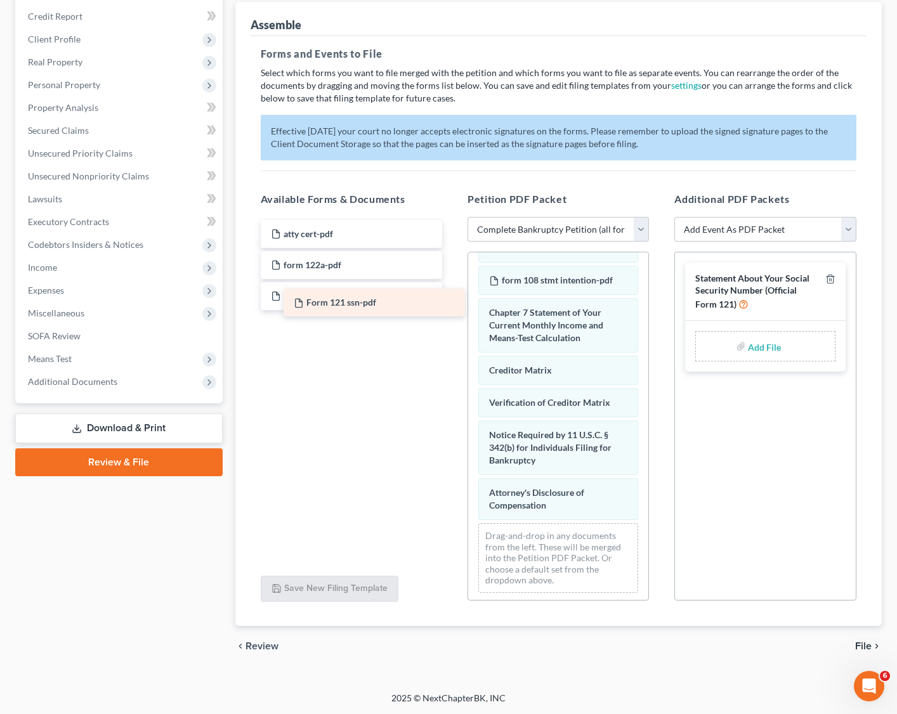
drag, startPoint x: 303, startPoint y: 265, endPoint x: 325, endPoint y: 305, distance: 45.2
click at [325, 305] on div "Form 121 ssn-pdf atty cert-pdf Form 121 ssn-pdf form 122a-pdf verification cred…" at bounding box center [352, 280] width 202 height 121
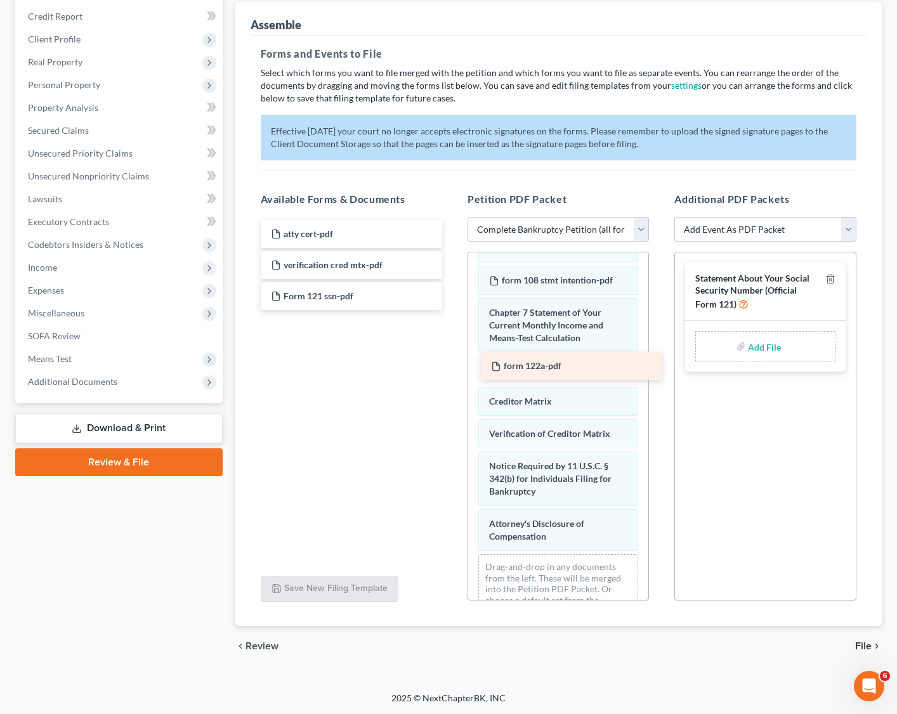
drag, startPoint x: 314, startPoint y: 263, endPoint x: 535, endPoint y: 365, distance: 243.5
click at [452, 310] on div "form 122a-pdf atty cert-pdf form 122a-pdf verification cred mtx-pdf Form 121 ss…" at bounding box center [352, 265] width 202 height 90
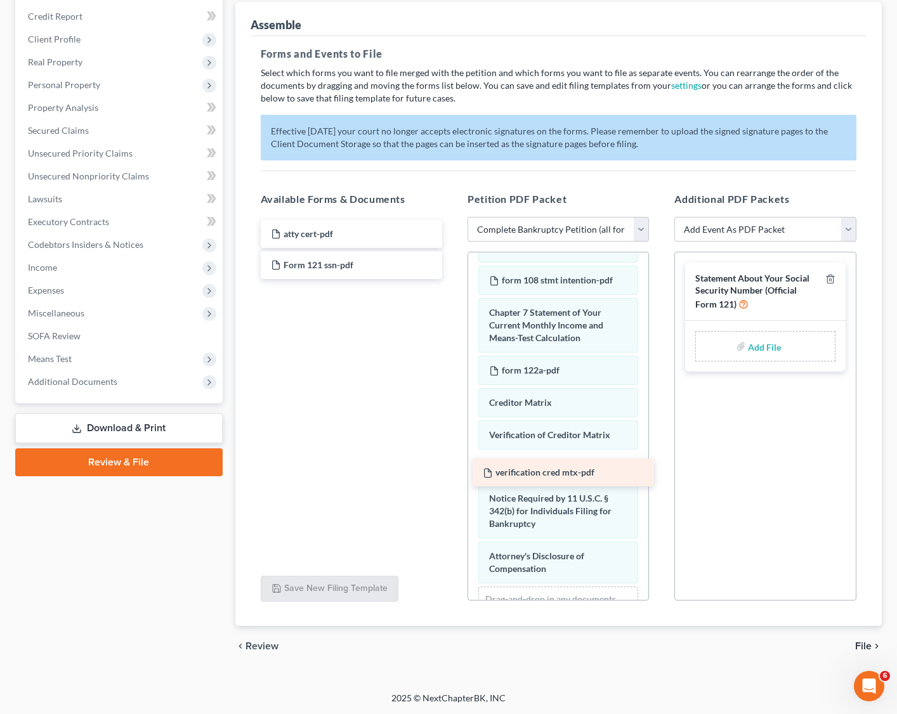
drag, startPoint x: 346, startPoint y: 265, endPoint x: 558, endPoint y: 473, distance: 297.4
click at [452, 279] on div "verification cred mtx-pdf atty cert-pdf verification cred mtx-pdf Form 121 ssn-…" at bounding box center [352, 249] width 202 height 59
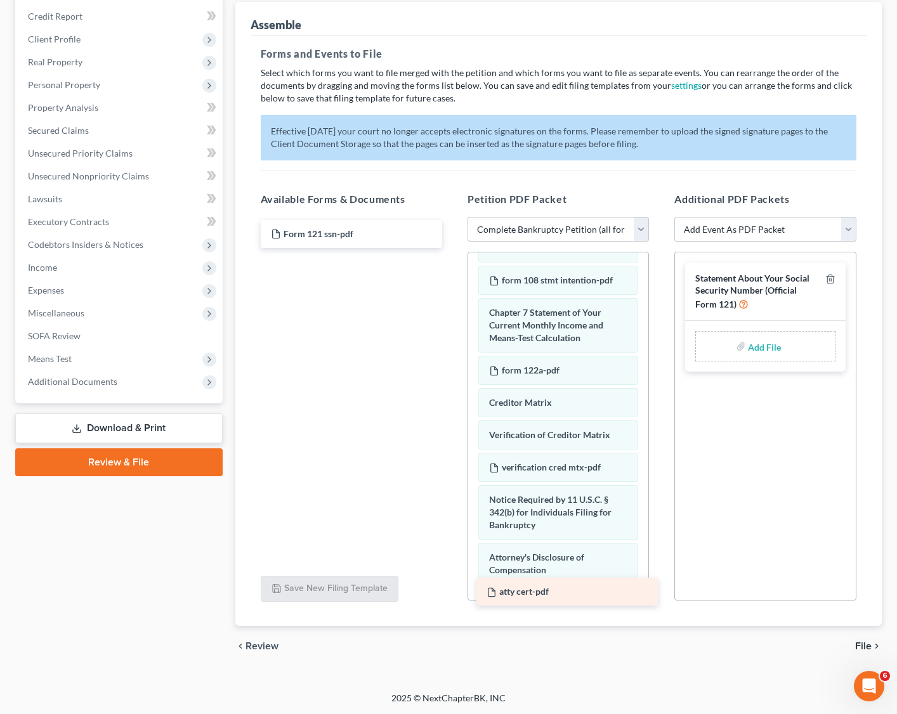
drag, startPoint x: 320, startPoint y: 231, endPoint x: 535, endPoint y: 590, distance: 418.9
click at [452, 248] on div "atty cert-pdf atty cert-pdf Form 121 ssn-pdf" at bounding box center [352, 234] width 202 height 28
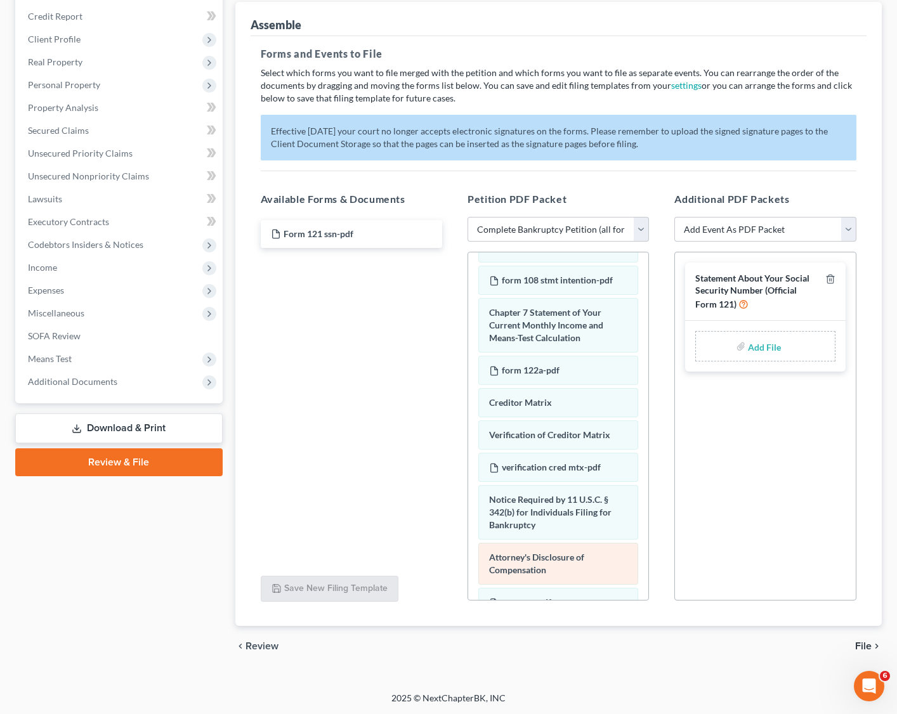
scroll to position [773, 0]
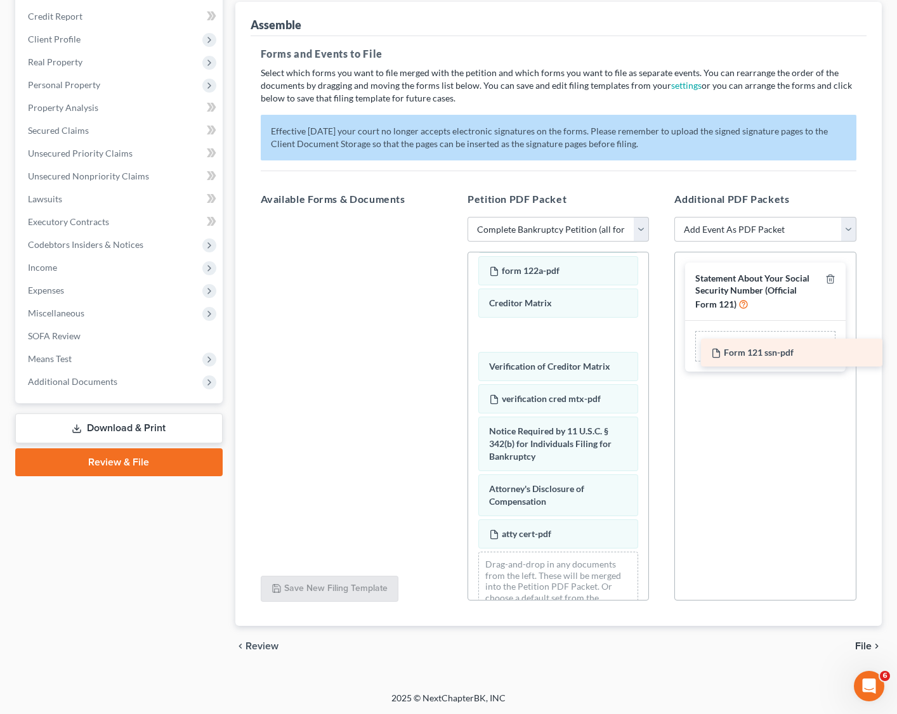
drag, startPoint x: 325, startPoint y: 232, endPoint x: 758, endPoint y: 346, distance: 447.9
click at [452, 217] on div "Form 121 ssn-pdf Form 121 ssn-pdf" at bounding box center [352, 217] width 202 height 0
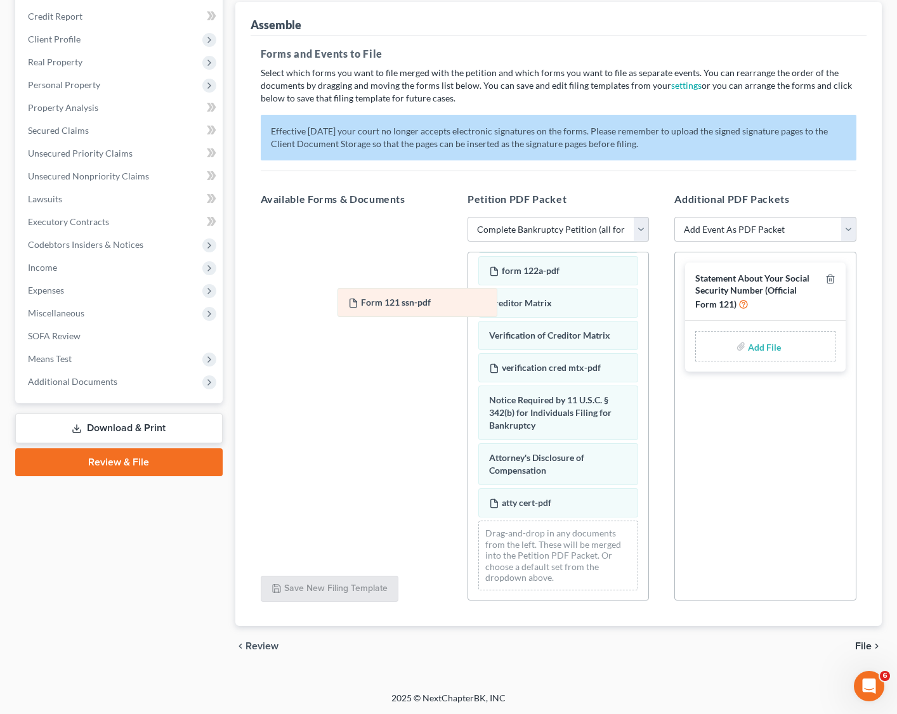
drag, startPoint x: 568, startPoint y: 338, endPoint x: 332, endPoint y: 280, distance: 243.0
click at [468, 280] on div "Form 121 ssn-pdf Voluntary Petition for Individuals Filing for Bankruptcy form …" at bounding box center [558, 40] width 180 height 1122
drag, startPoint x: 759, startPoint y: 342, endPoint x: 749, endPoint y: 347, distance: 11.3
click at [759, 343] on input "file" at bounding box center [763, 346] width 30 height 23
type input "C:\fakepath\Form 121 ssn.pdf"
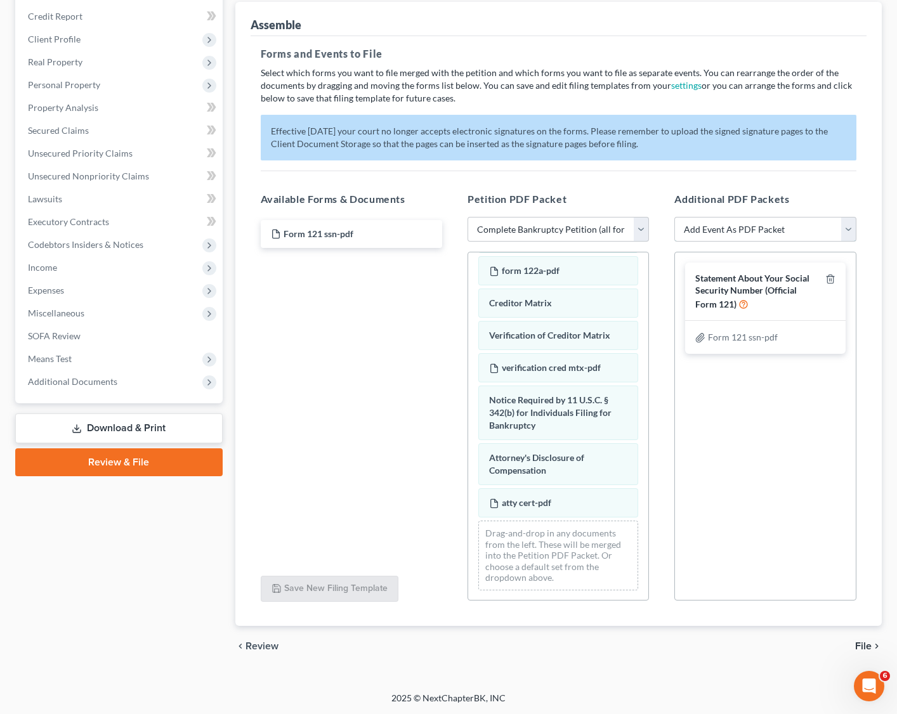
click at [790, 231] on select "Add Event As PDF Packet Amended Chapter 11 Plan Amended Chapter 11 Small Busine…" at bounding box center [764, 229] width 181 height 25
select select "32"
click at [674, 217] on select "Add Event As PDF Packet Amended Chapter 11 Plan Amended Chapter 11 Small Busine…" at bounding box center [764, 229] width 181 height 25
select select
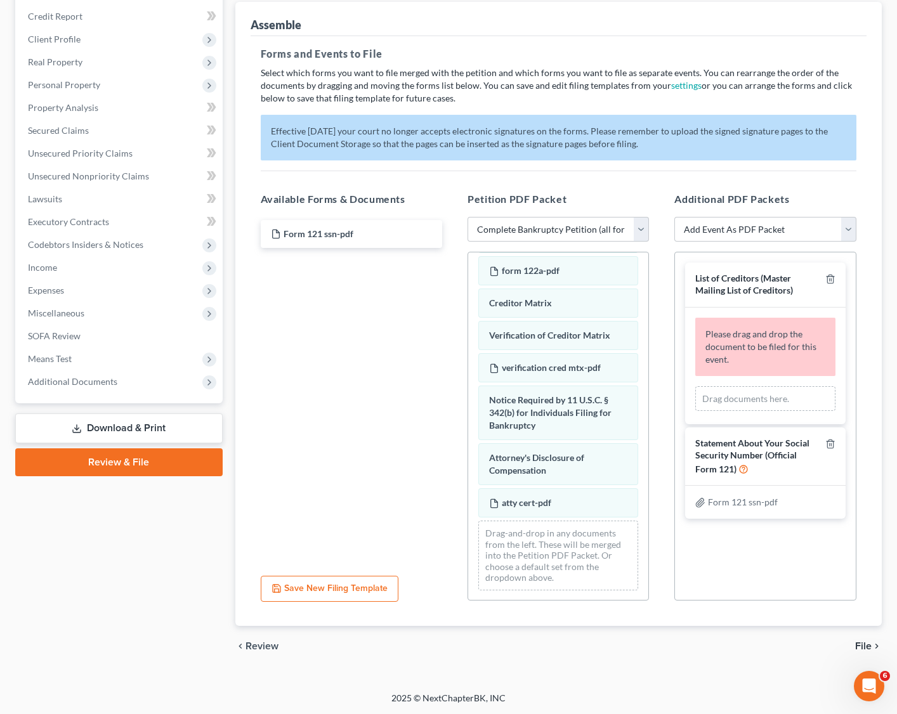
click at [753, 401] on div "Drag documents here." at bounding box center [765, 398] width 140 height 25
click at [751, 400] on div "Drag documents here." at bounding box center [765, 398] width 140 height 25
click at [745, 348] on span "Please drag and drop the document to be filed for this event." at bounding box center [760, 347] width 111 height 36
click at [790, 353] on div "Please drag and drop the document to be filed for this event." at bounding box center [765, 347] width 140 height 58
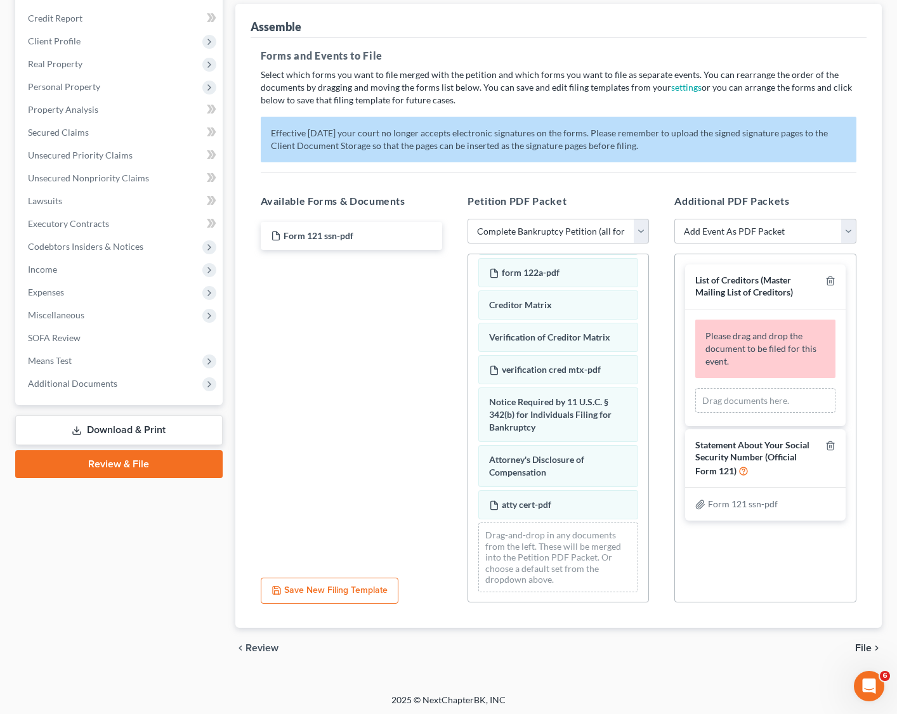
click at [723, 388] on div "Drag documents here." at bounding box center [765, 400] width 140 height 25
click at [732, 402] on div "Drag documents here." at bounding box center [765, 400] width 140 height 25
click at [731, 401] on div "Drag documents here." at bounding box center [765, 400] width 140 height 25
click at [767, 294] on span "List of Creditors (Master Mailing List of Creditors)" at bounding box center [744, 286] width 98 height 23
drag, startPoint x: 829, startPoint y: 281, endPoint x: 826, endPoint y: 318, distance: 37.6
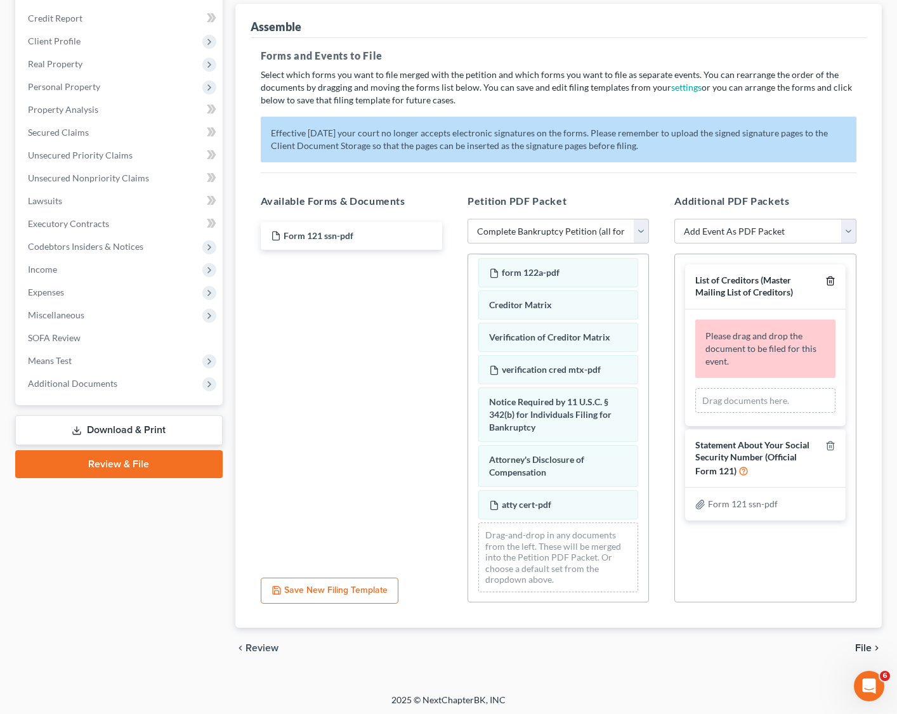
click at [790, 281] on line "button" at bounding box center [830, 282] width 0 height 3
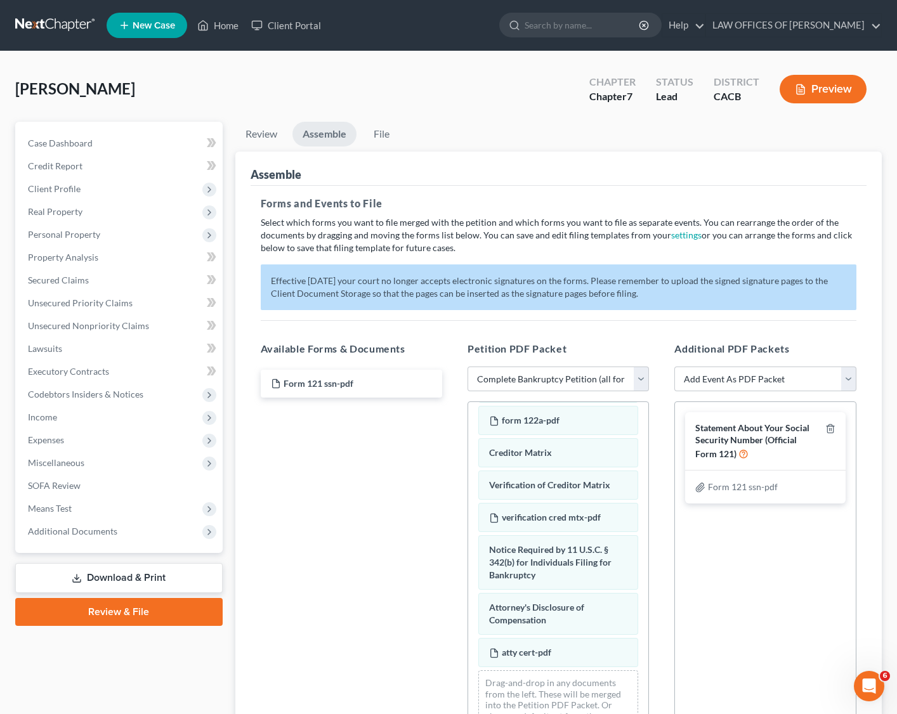
scroll to position [150, 0]
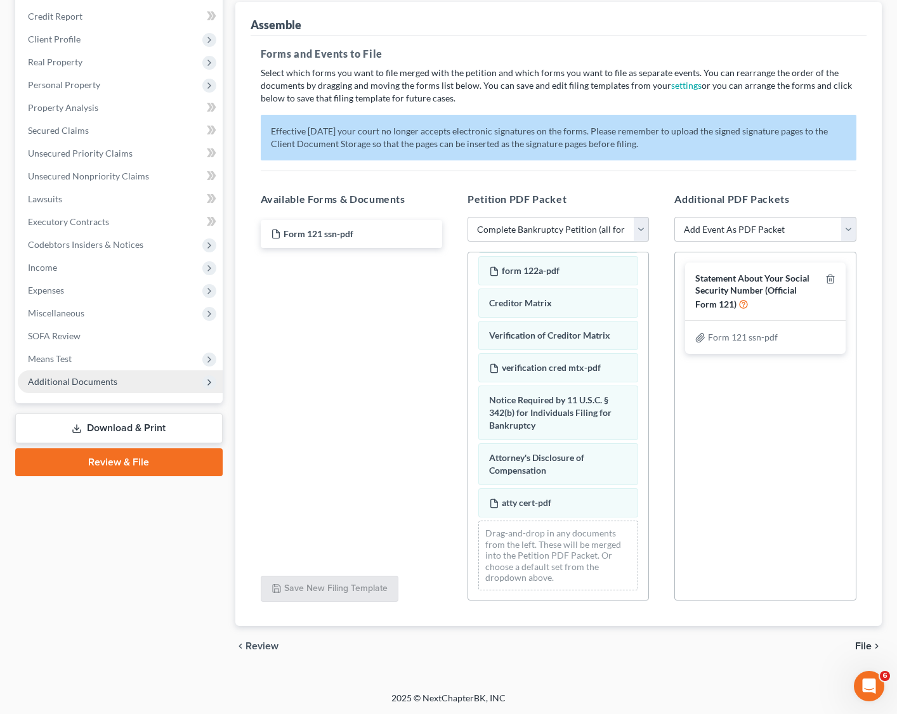
click at [75, 377] on span "Additional Documents" at bounding box center [72, 381] width 89 height 11
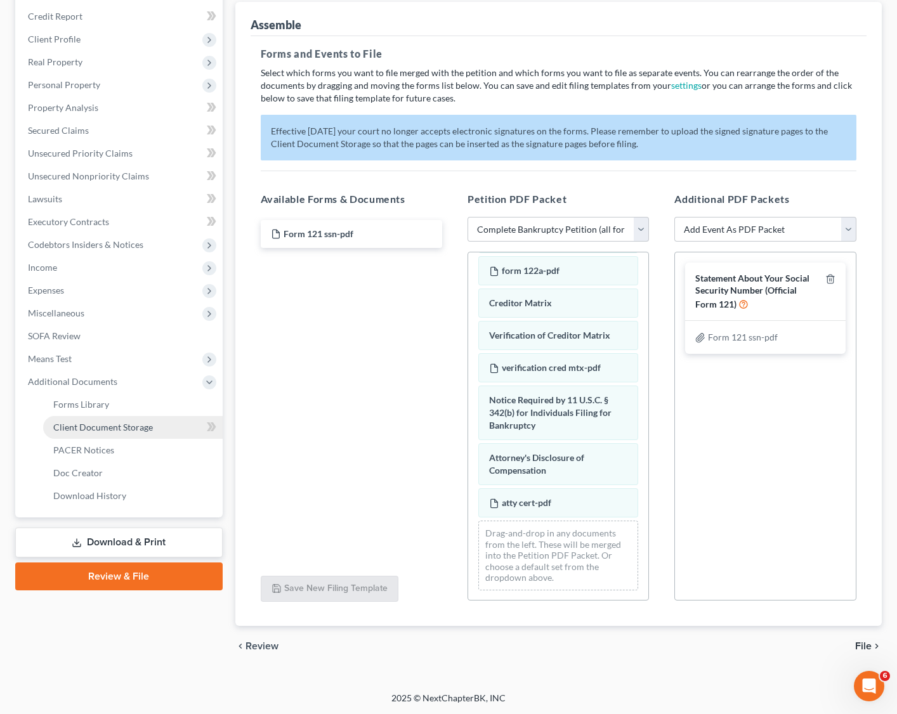
click at [114, 425] on span "Client Document Storage" at bounding box center [103, 427] width 100 height 11
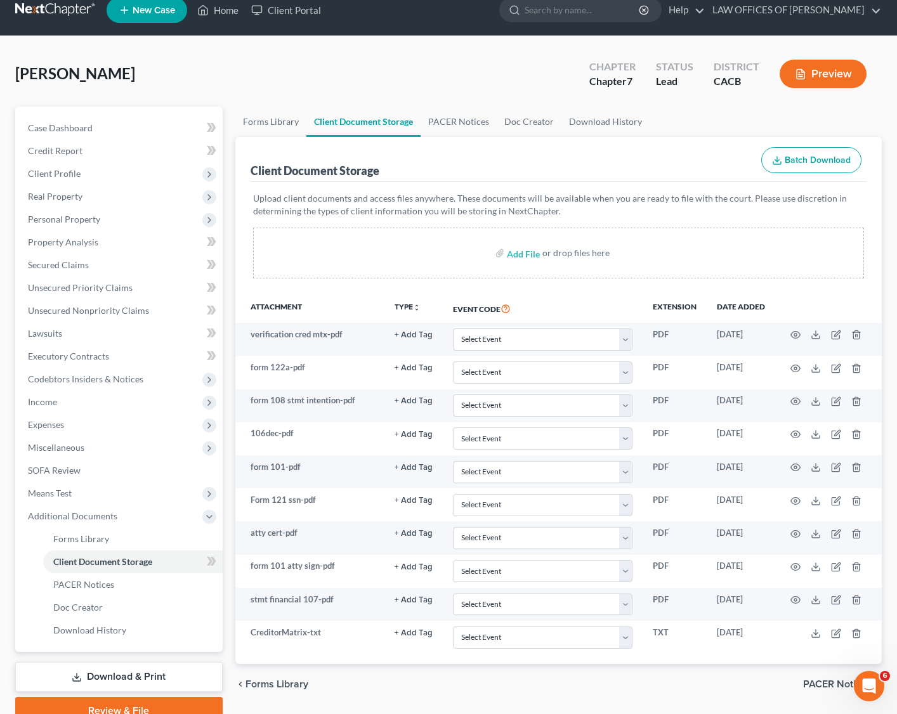
scroll to position [73, 0]
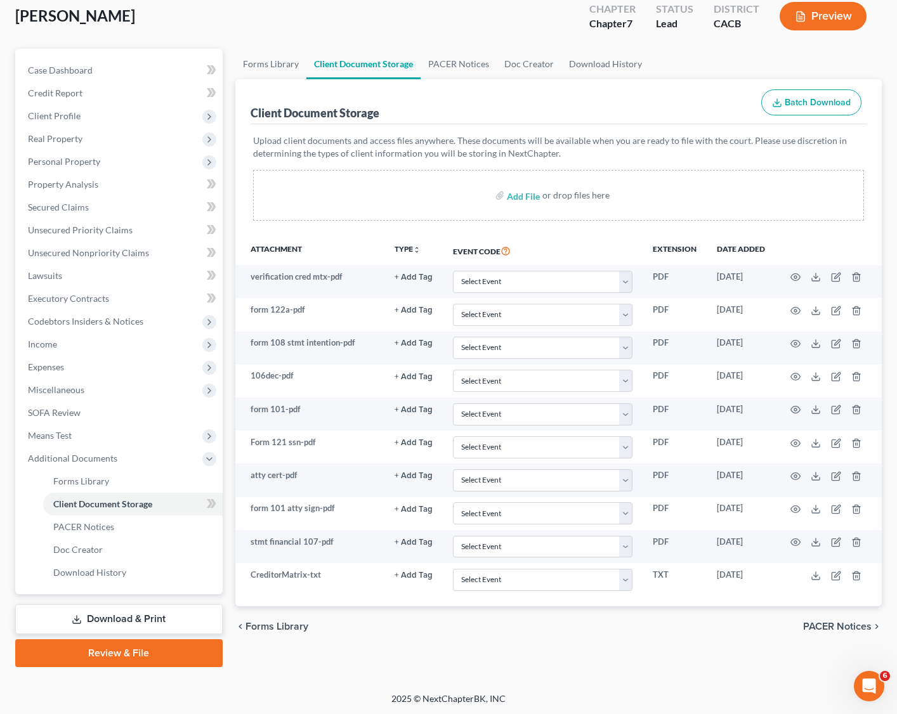
click at [158, 532] on link "Review & File" at bounding box center [118, 654] width 207 height 28
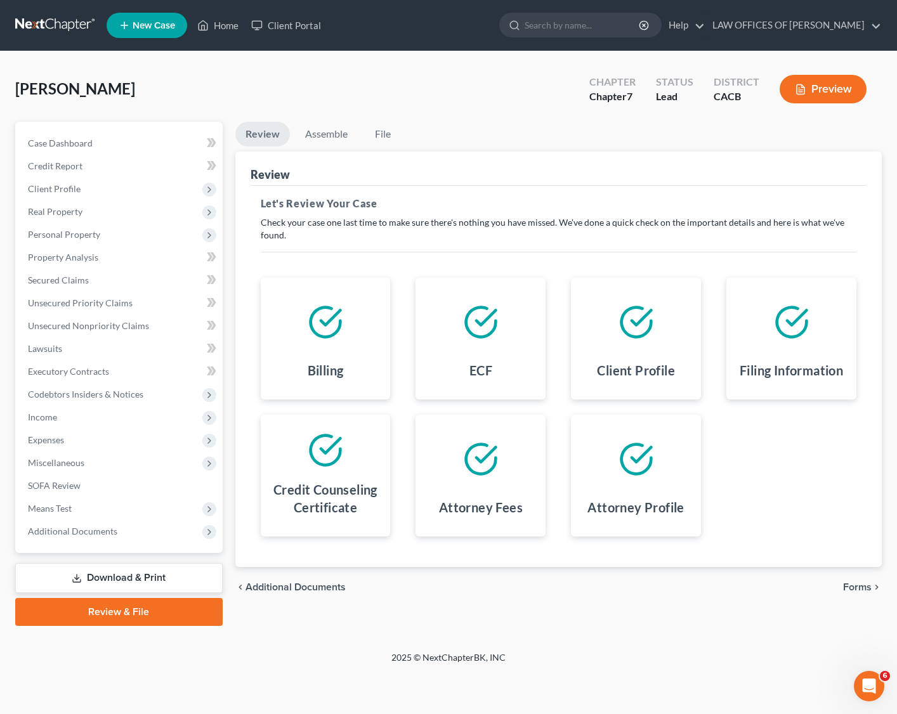
click at [790, 532] on span "Forms" at bounding box center [857, 587] width 29 height 10
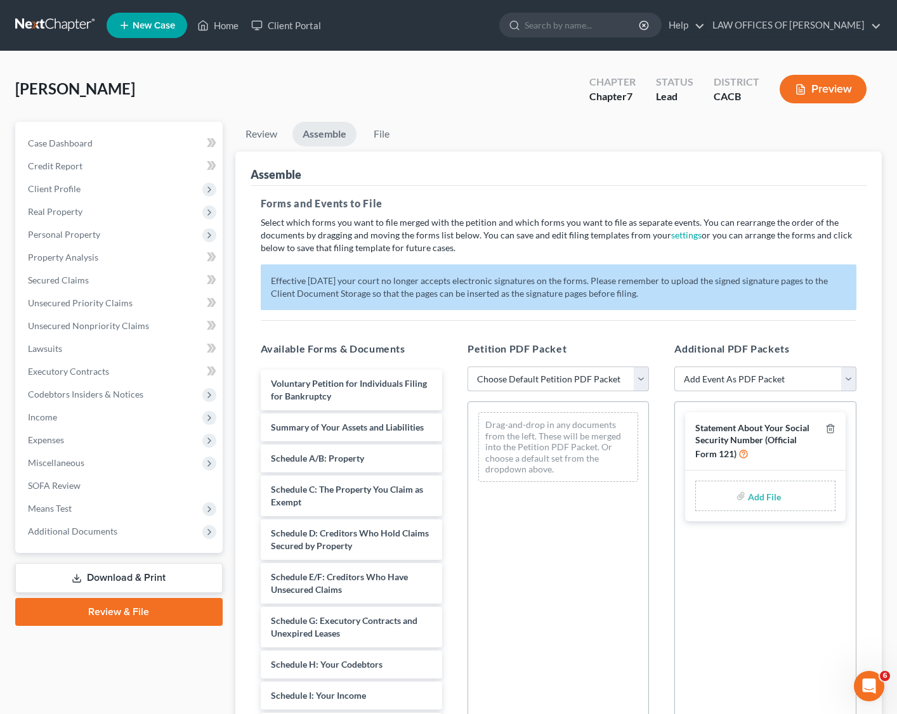
click at [622, 377] on select "Choose Default Petition PDF Packet Complete Bankruptcy Petition (all forms and …" at bounding box center [558, 379] width 181 height 25
select select "0"
click at [468, 367] on select "Choose Default Petition PDF Packet Complete Bankruptcy Petition (all forms and …" at bounding box center [558, 379] width 181 height 25
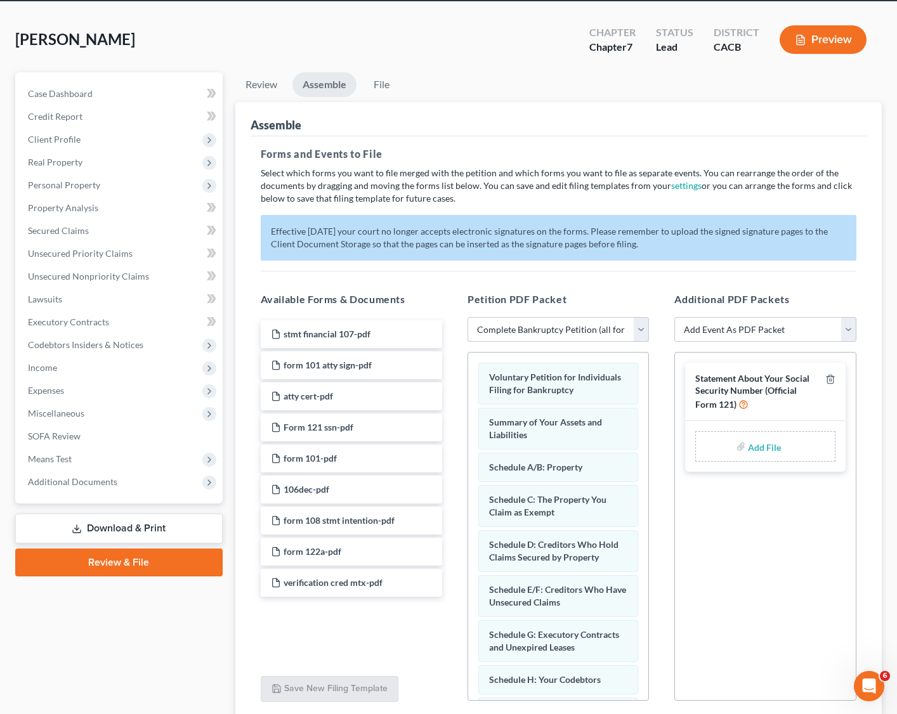
scroll to position [150, 0]
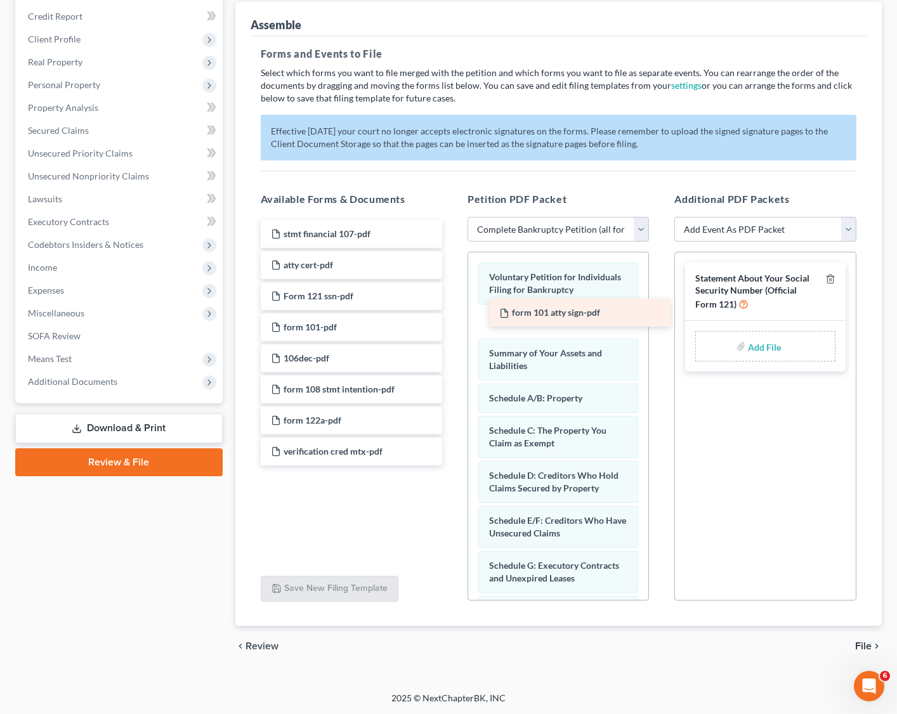
drag, startPoint x: 291, startPoint y: 259, endPoint x: 520, endPoint y: 310, distance: 234.0
click at [452, 309] on div "form 101 atty sign-pdf stmt financial 107-pdf form 101 atty sign-pdf atty cert-…" at bounding box center [352, 343] width 202 height 246
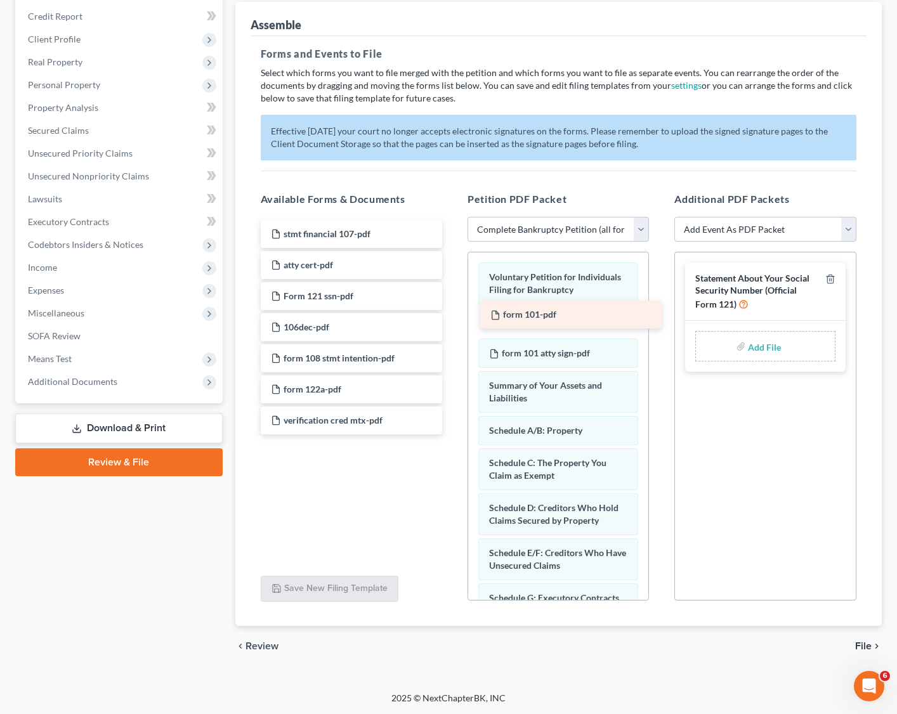
drag, startPoint x: 341, startPoint y: 323, endPoint x: 560, endPoint y: 315, distance: 219.0
click at [452, 313] on div "form 101-pdf stmt financial 107-pdf atty cert-pdf Form 121 ssn-pdf form 101-pdf…" at bounding box center [352, 327] width 202 height 214
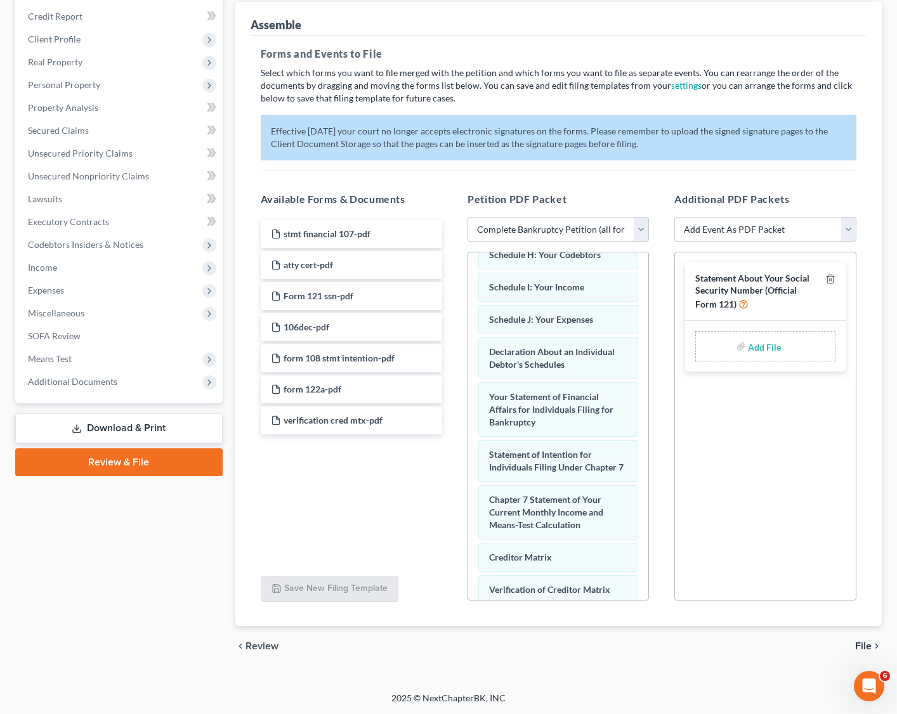
scroll to position [388, 0]
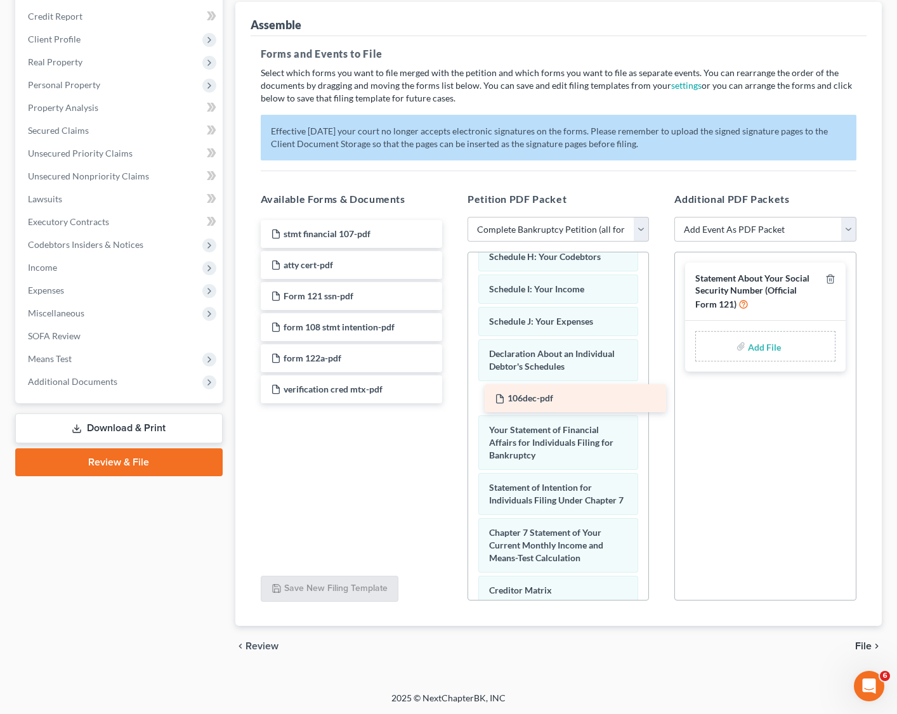
drag, startPoint x: 309, startPoint y: 327, endPoint x: 531, endPoint y: 402, distance: 234.3
click at [452, 399] on div "106dec-pdf stmt financial 107-pdf atty cert-pdf Form 121 ssn-pdf 106dec-pdf for…" at bounding box center [352, 311] width 202 height 183
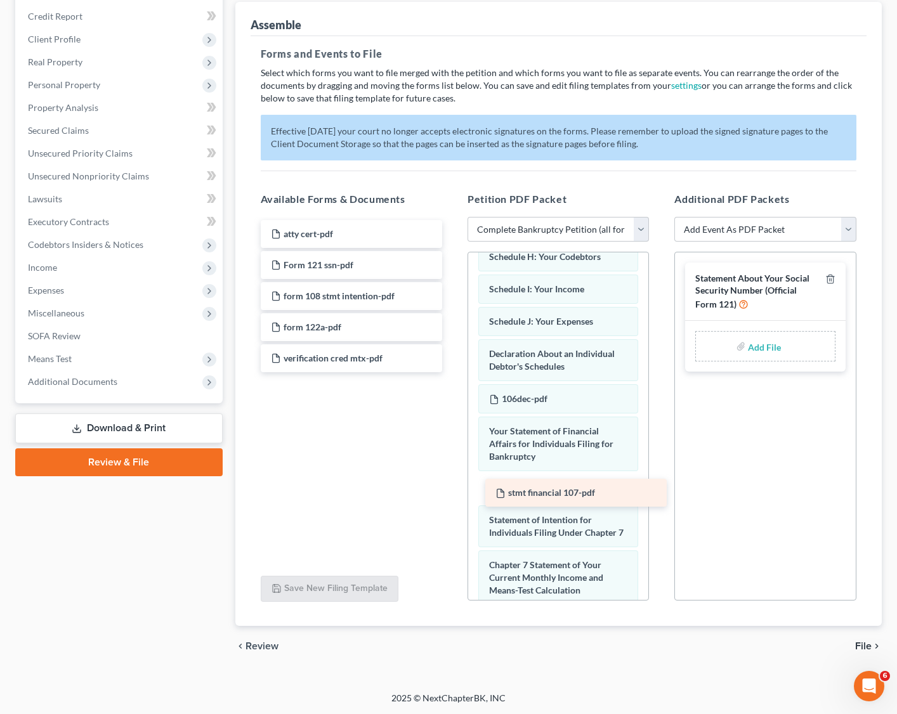
drag, startPoint x: 310, startPoint y: 230, endPoint x: 532, endPoint y: 487, distance: 339.6
click at [452, 372] on div "stmt financial 107-pdf stmt financial 107-pdf atty cert-pdf Form 121 ssn-pdf fo…" at bounding box center [352, 296] width 202 height 152
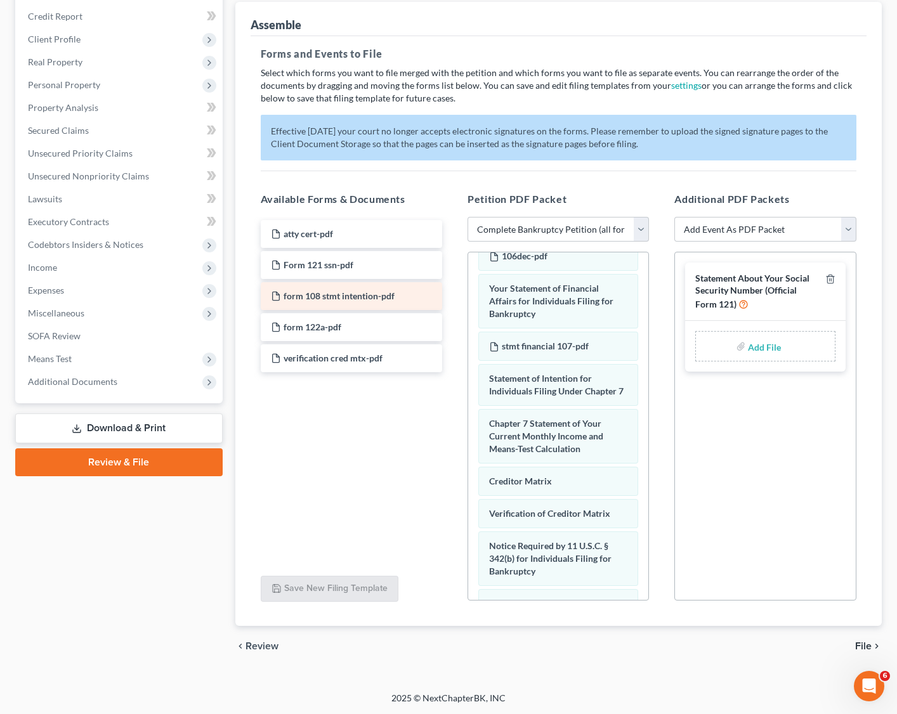
scroll to position [535, 0]
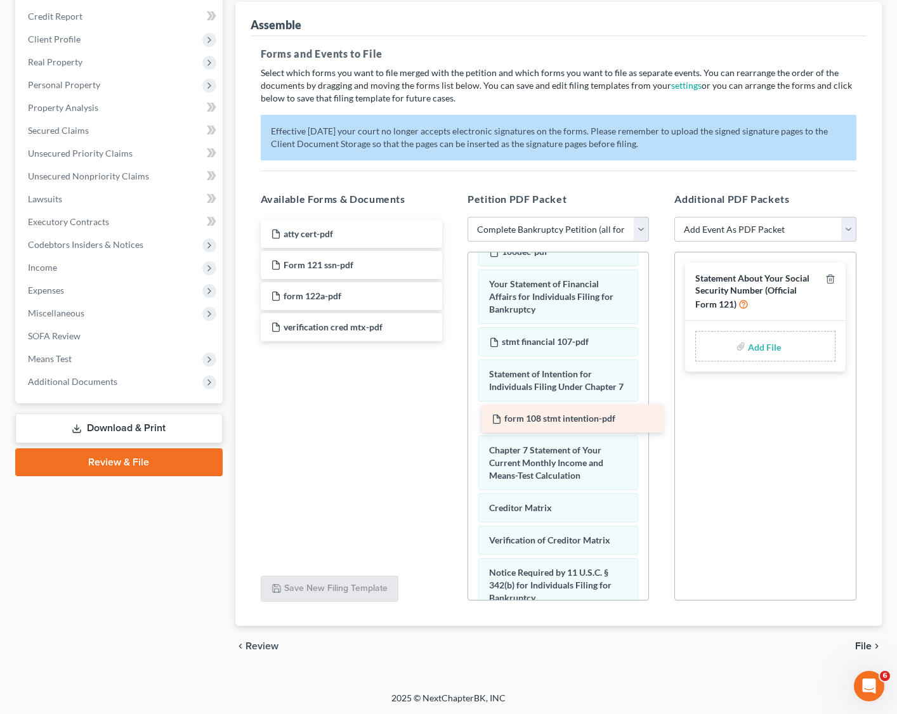
drag, startPoint x: 323, startPoint y: 295, endPoint x: 544, endPoint y: 420, distance: 254.3
click at [452, 341] on div "form 108 stmt intention-pdf atty cert-pdf Form 121 ssn-pdf form 108 stmt intent…" at bounding box center [352, 280] width 202 height 121
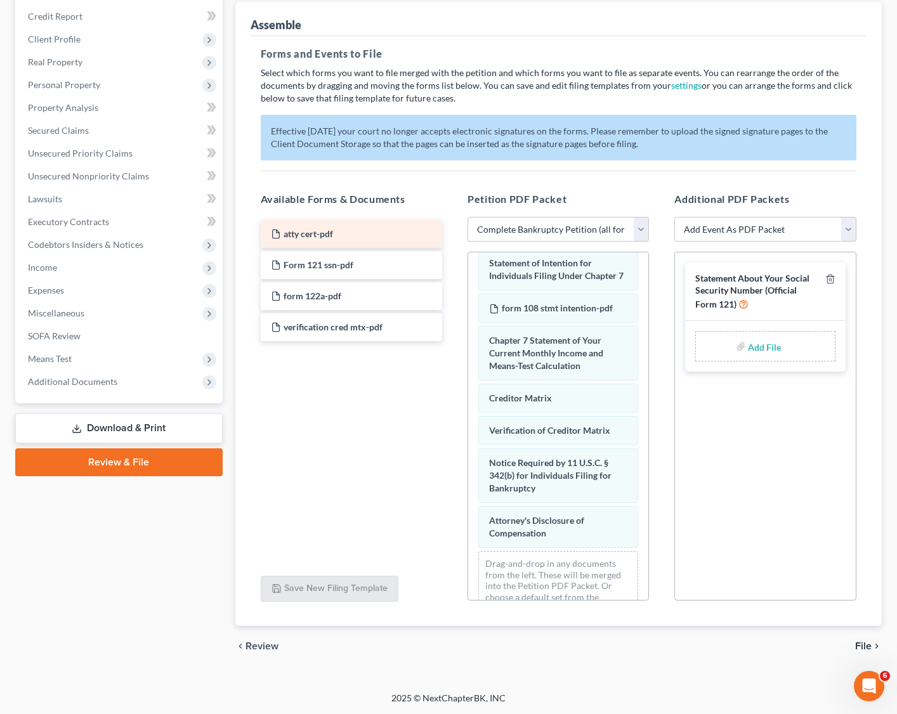
scroll to position [676, 0]
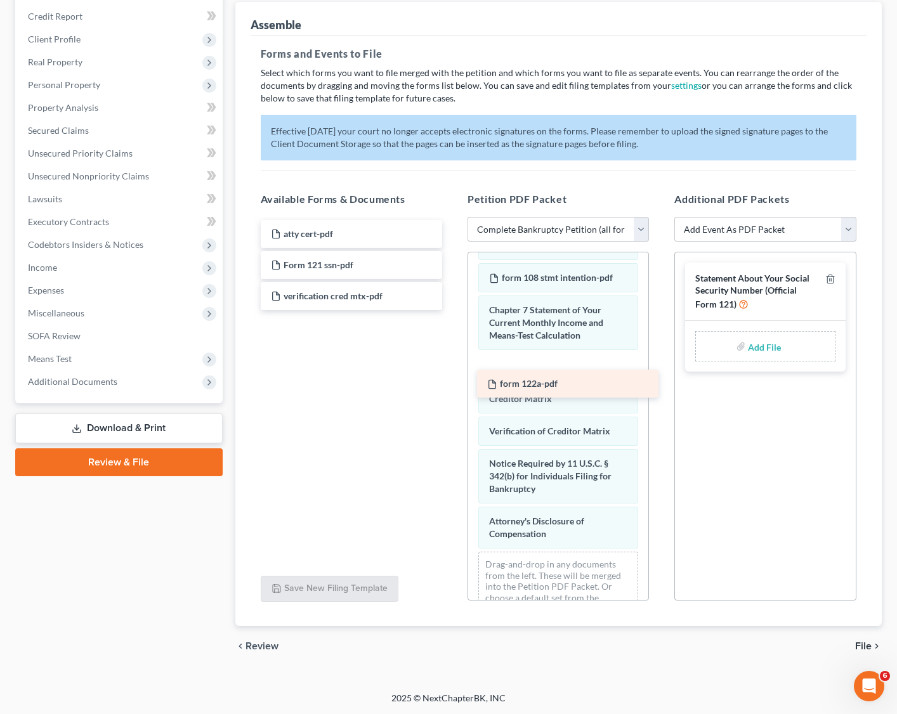
drag, startPoint x: 305, startPoint y: 292, endPoint x: 519, endPoint y: 372, distance: 229.1
click at [452, 310] on div "form 122a-pdf atty cert-pdf Form 121 ssn-pdf form 122a-pdf verification cred mt…" at bounding box center [352, 265] width 202 height 90
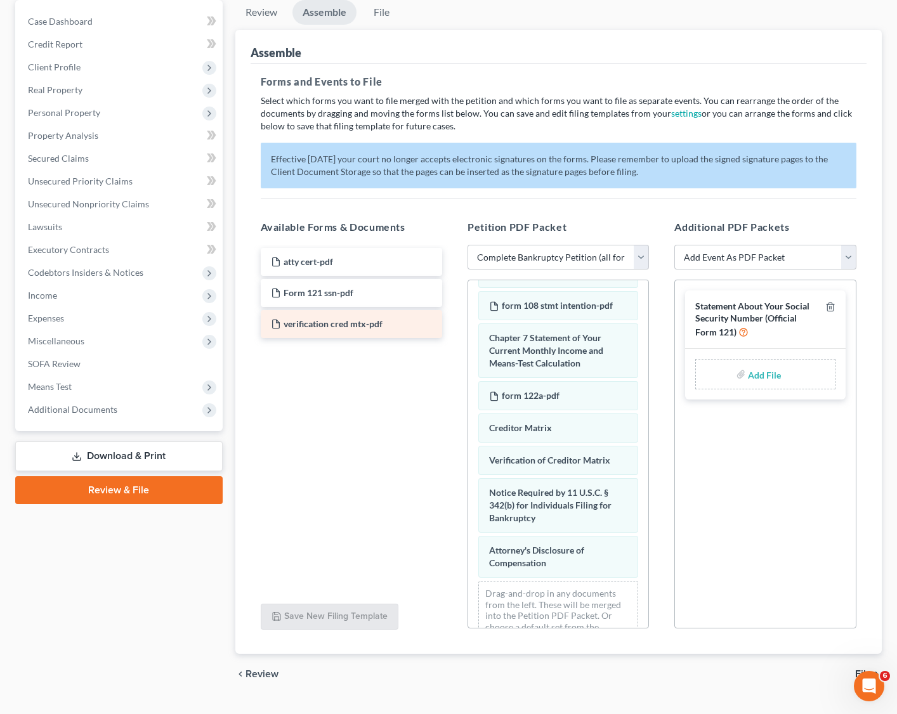
scroll to position [123, 0]
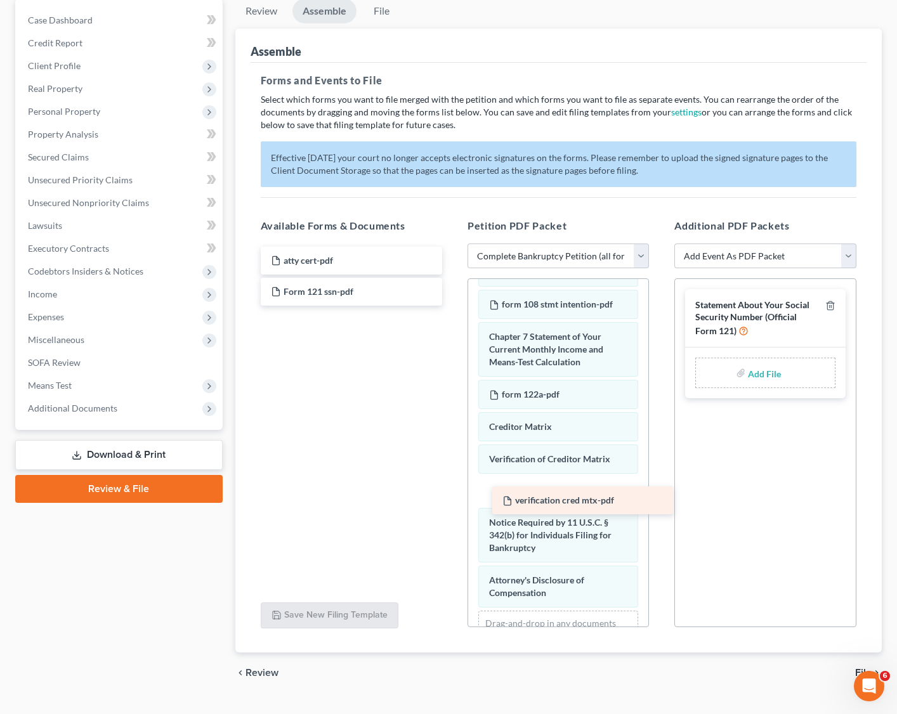
drag, startPoint x: 320, startPoint y: 326, endPoint x: 550, endPoint y: 504, distance: 290.7
click at [452, 306] on div "verification cred mtx-pdf atty cert-pdf Form 121 ssn-pdf verification cred mtx-…" at bounding box center [352, 276] width 202 height 59
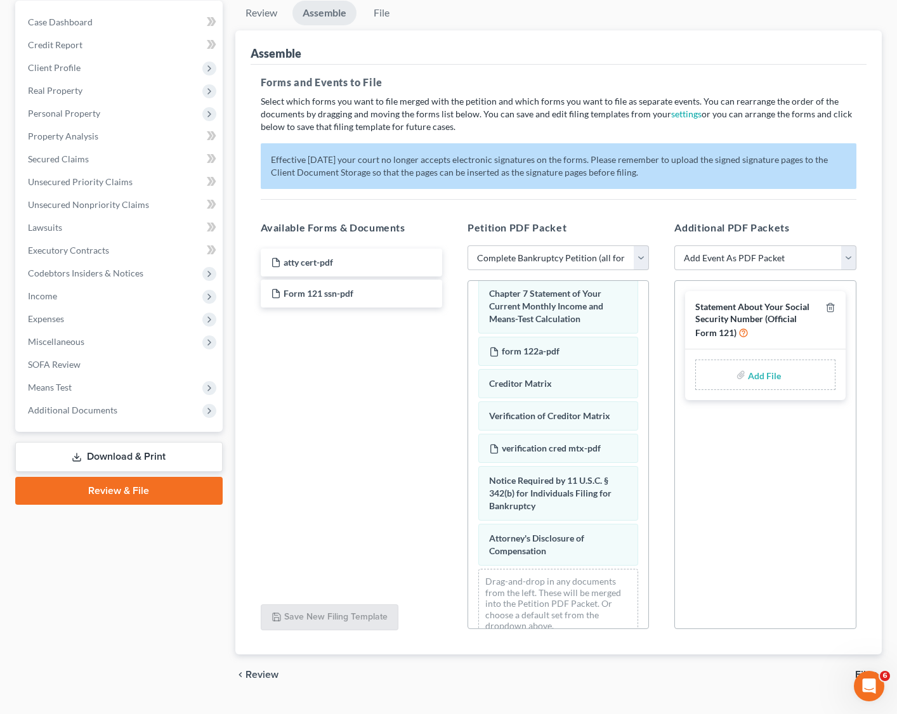
scroll to position [741, 0]
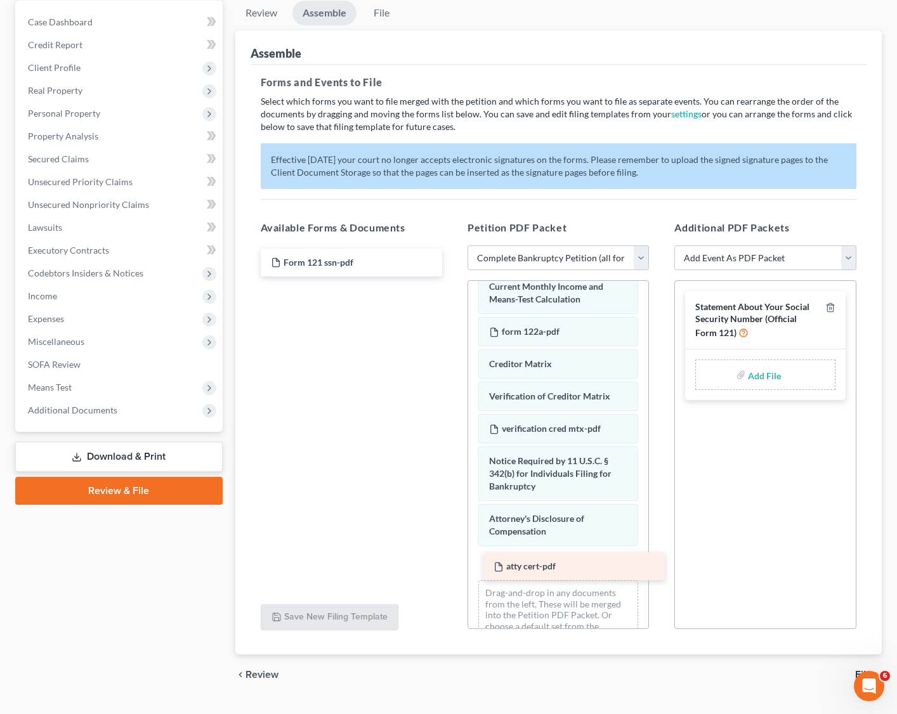
drag, startPoint x: 289, startPoint y: 261, endPoint x: 511, endPoint y: 568, distance: 379.3
click at [452, 277] on div "atty cert-pdf atty cert-pdf Form 121 ssn-pdf" at bounding box center [352, 263] width 202 height 28
click at [747, 482] on div "Statement About Your Social Security Number (Official Form 121) Add File" at bounding box center [764, 454] width 181 height 349
click at [790, 258] on select "Add Event As PDF Packet Amended Chapter 11 Plan Amended Chapter 11 Small Busine…" at bounding box center [764, 258] width 181 height 25
select select "32"
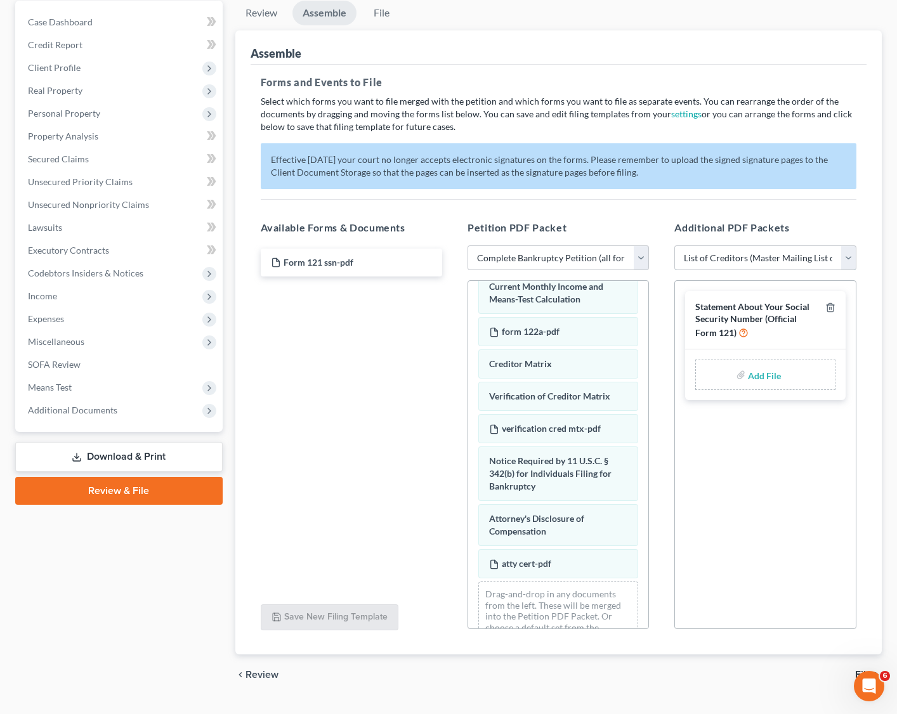
click at [674, 246] on select "Add Event As PDF Packet Amended Chapter 11 Plan Amended Chapter 11 Small Busine…" at bounding box center [764, 258] width 181 height 25
select select
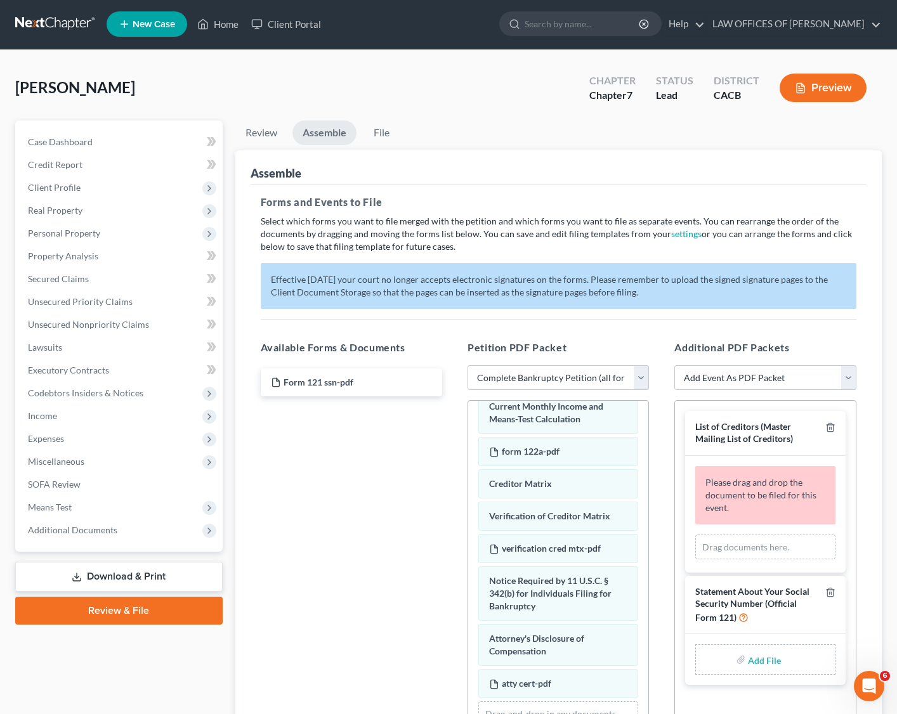
scroll to position [0, 0]
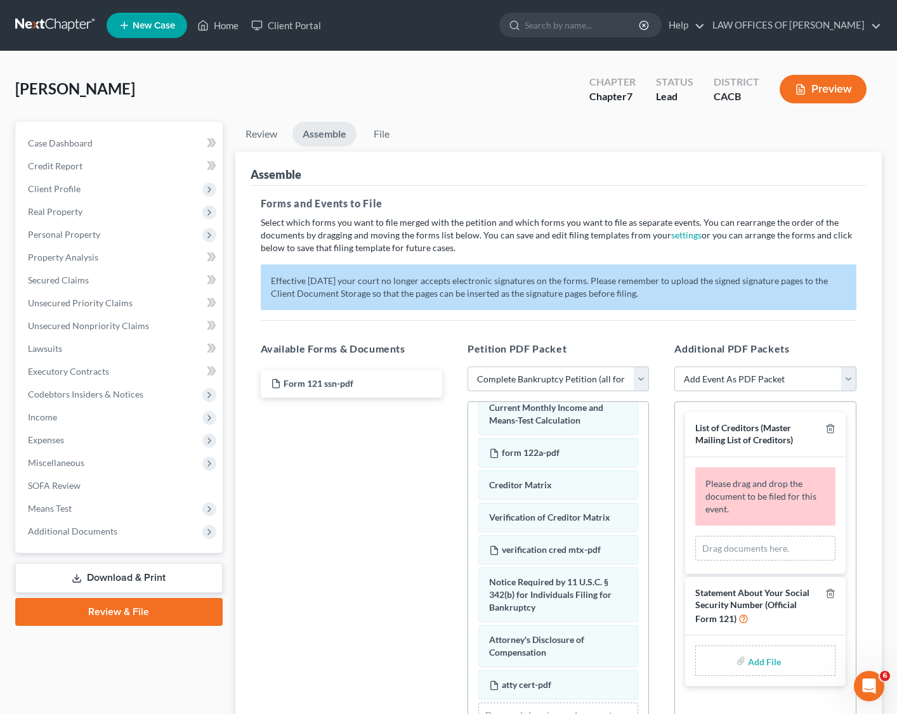
click at [767, 495] on span "Please drag and drop the document to be filed for this event." at bounding box center [760, 496] width 111 height 36
click at [731, 532] on div "Drag documents here." at bounding box center [765, 548] width 140 height 25
drag, startPoint x: 770, startPoint y: 455, endPoint x: 759, endPoint y: 469, distance: 18.1
click at [770, 455] on div "List of Creditors (Master Mailing List of Creditors)" at bounding box center [765, 434] width 160 height 44
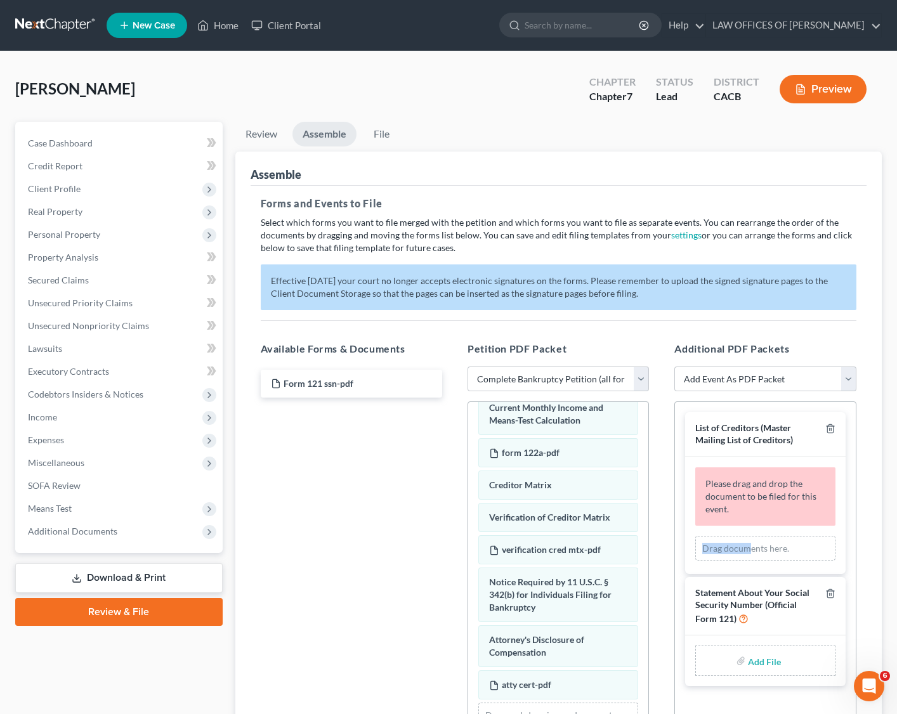
click at [746, 532] on div "Drag documents here." at bounding box center [765, 548] width 140 height 25
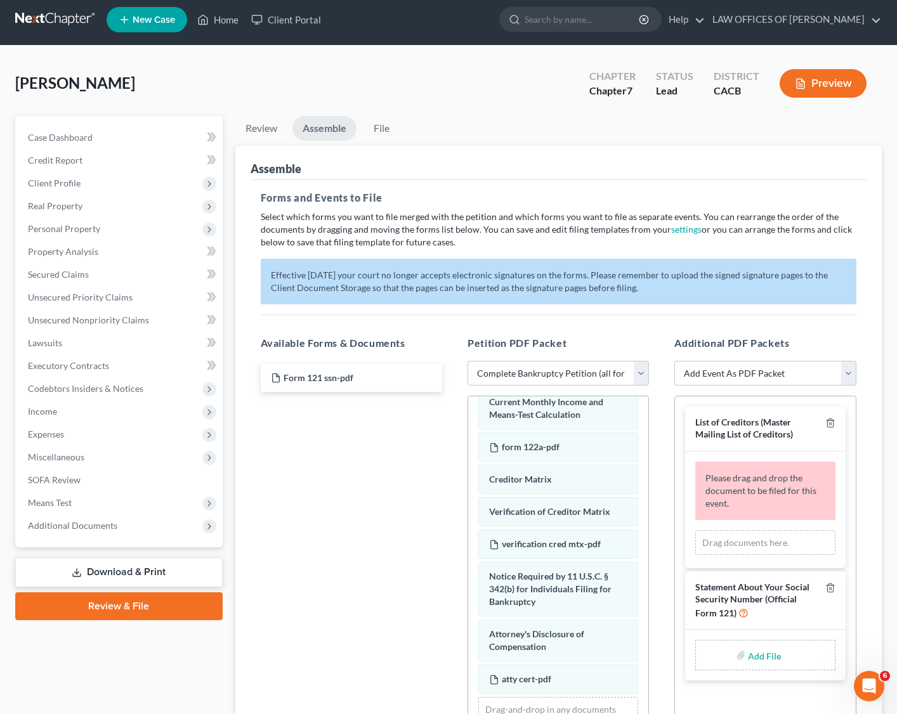
scroll to position [8, 0]
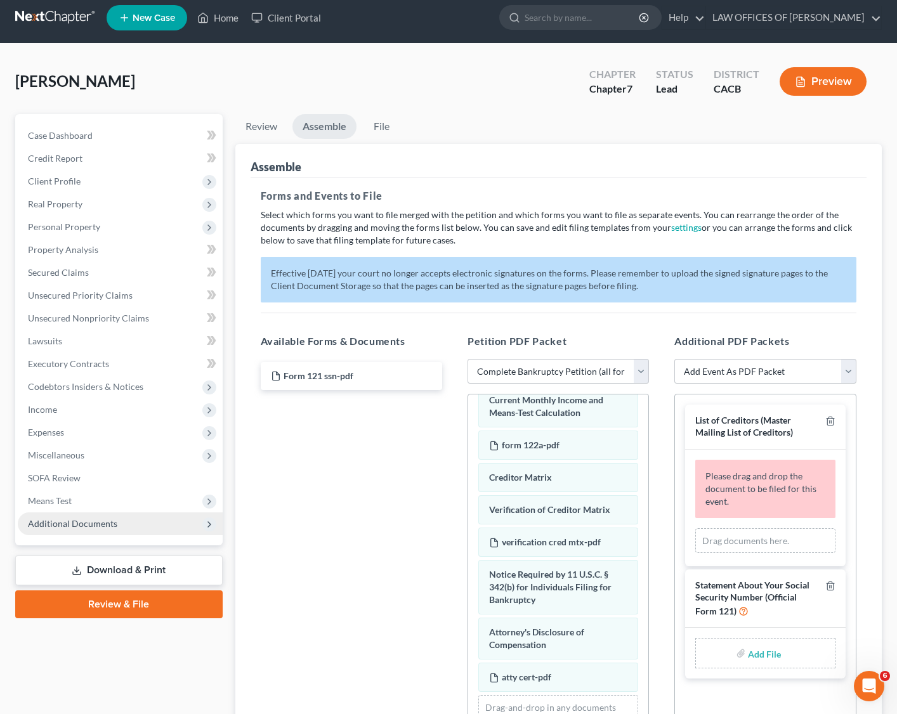
click at [101, 518] on span "Additional Documents" at bounding box center [72, 523] width 89 height 11
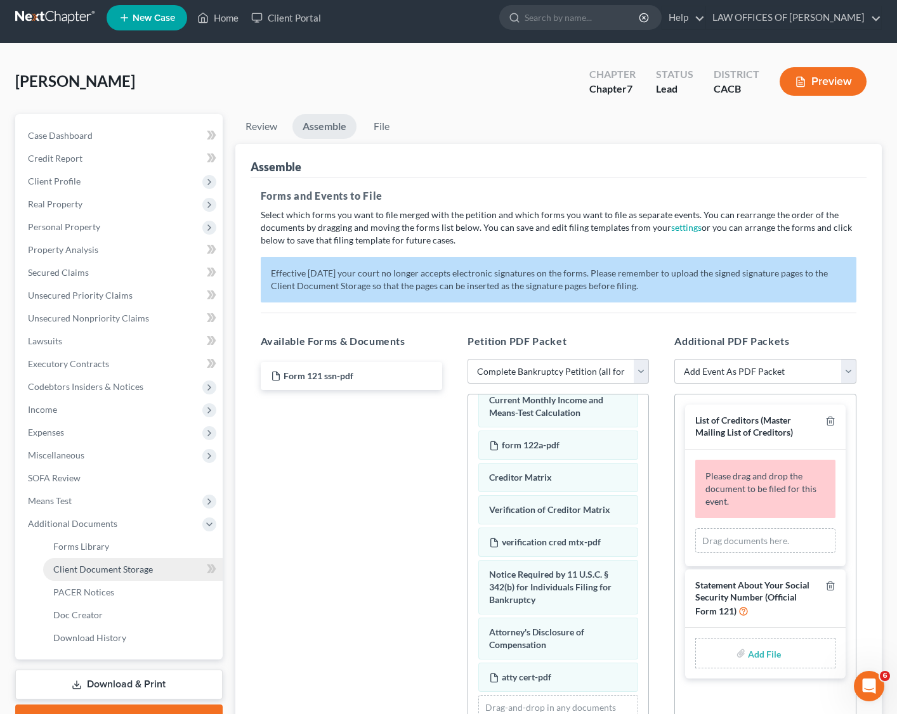
click at [108, 532] on link "Client Document Storage" at bounding box center [133, 569] width 180 height 23
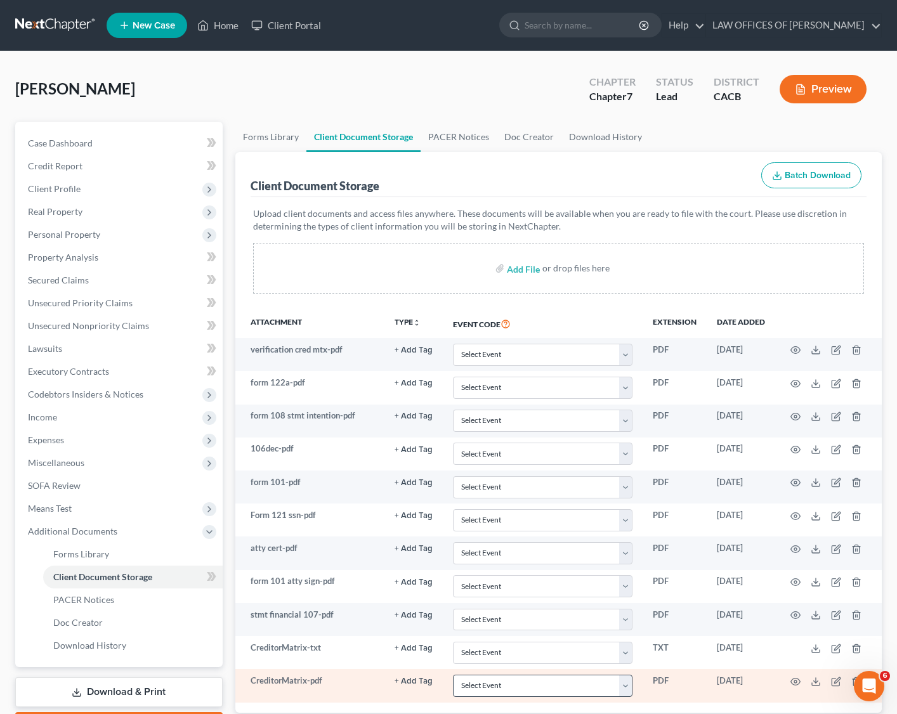
scroll to position [87, 0]
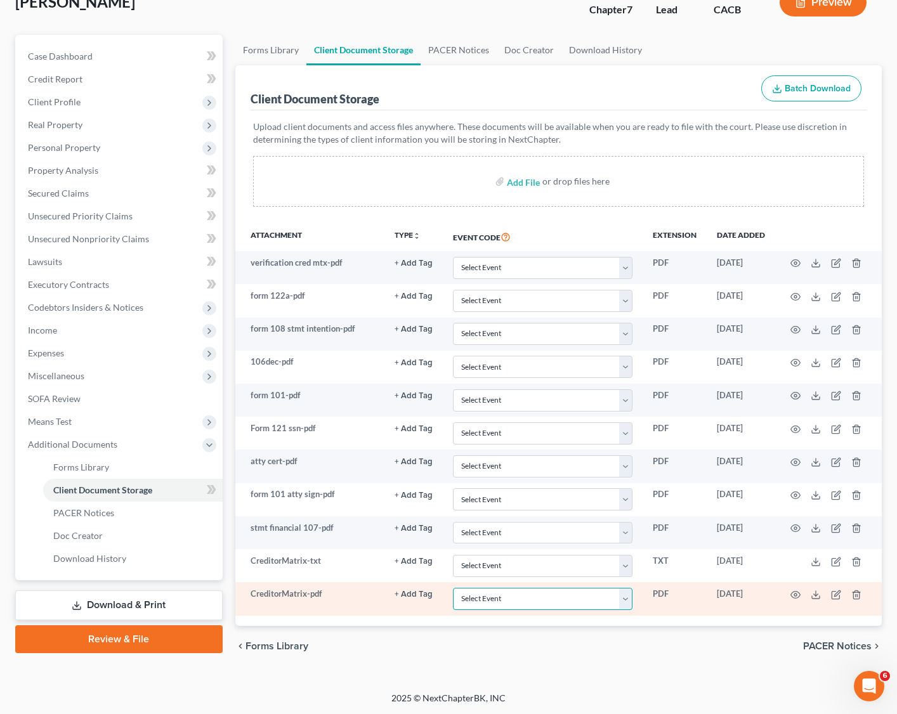
click at [519, 532] on select "Select Event Amended Chapter 11 Plan Amended Chapter 11 Small Business Plan Ame…" at bounding box center [543, 599] width 180 height 22
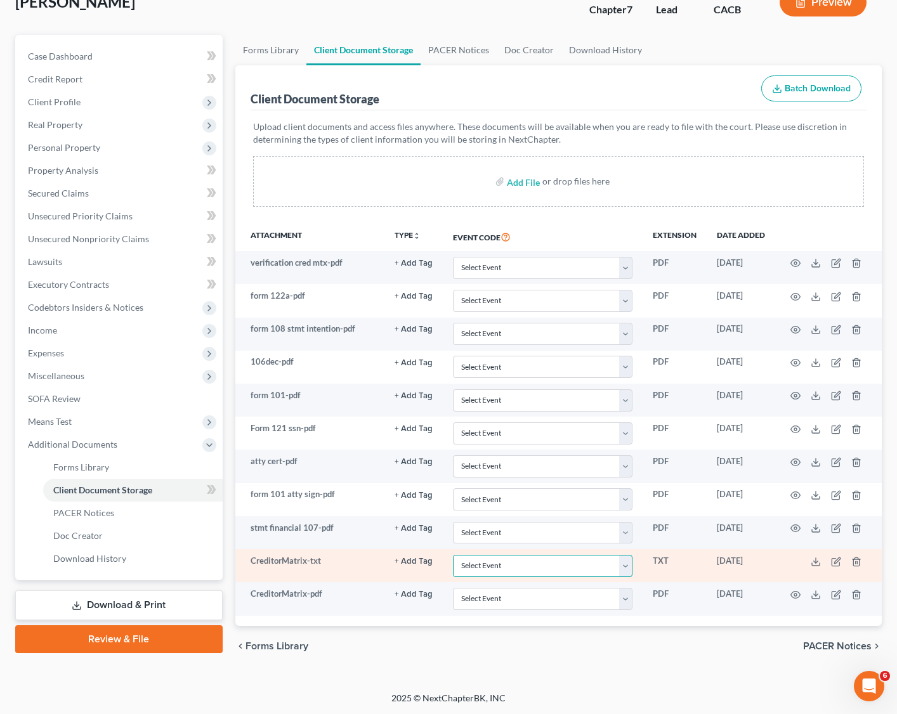
click at [520, 532] on select "Select Event Amended Chapter 11 Plan Amended Chapter 11 Small Business Plan Ame…" at bounding box center [543, 566] width 180 height 22
select select "37"
click at [454, 532] on select "Select Event Amended Chapter 11 Plan Amended Chapter 11 Small Business Plan Ame…" at bounding box center [543, 566] width 180 height 22
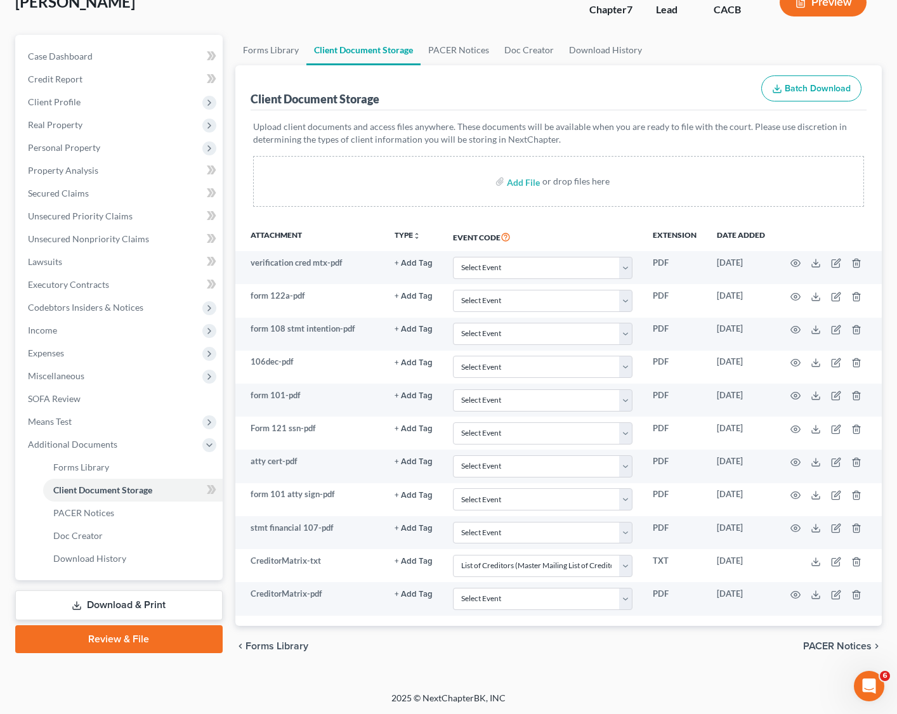
drag, startPoint x: 150, startPoint y: 645, endPoint x: 181, endPoint y: 635, distance: 33.3
click at [150, 532] on link "Review & File" at bounding box center [118, 640] width 207 height 28
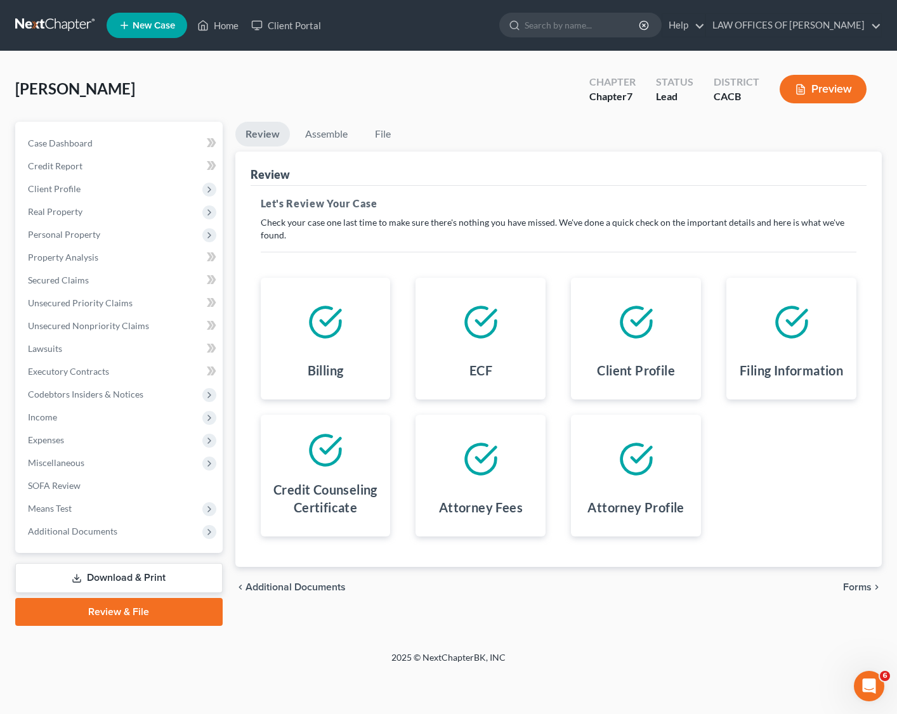
click at [790, 532] on span "Forms" at bounding box center [857, 587] width 29 height 10
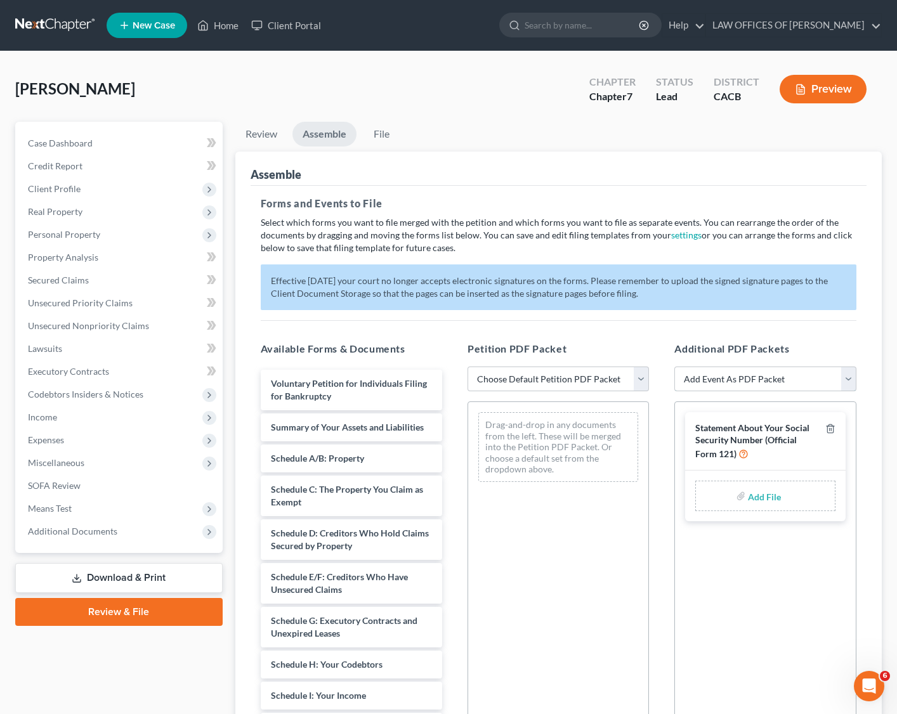
click at [790, 377] on select "Add Event As PDF Packet Amended Chapter 11 Plan Amended Chapter 11 Small Busine…" at bounding box center [764, 379] width 181 height 25
select select "32"
click at [674, 367] on select "Add Event As PDF Packet Amended Chapter 11 Plan Amended Chapter 11 Small Busine…" at bounding box center [764, 379] width 181 height 25
select select
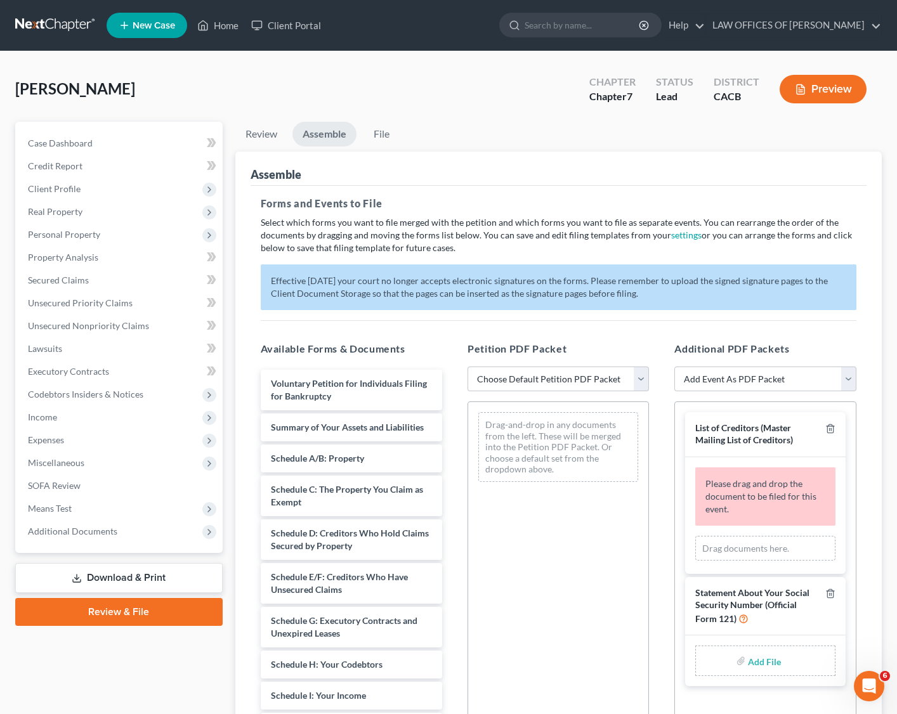
drag, startPoint x: 756, startPoint y: 495, endPoint x: 723, endPoint y: 523, distance: 42.8
click at [756, 495] on span "Please drag and drop the document to be filed for this event." at bounding box center [760, 496] width 111 height 36
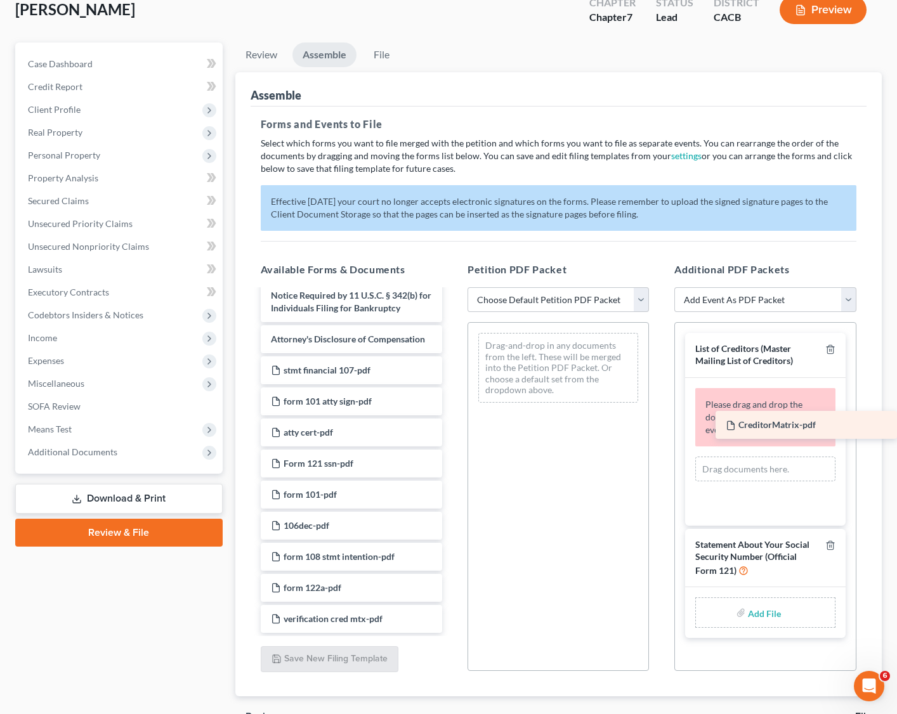
scroll to position [631, 0]
drag, startPoint x: 298, startPoint y: 358, endPoint x: 768, endPoint y: 423, distance: 475.2
click at [452, 423] on div "CreditorMatrix-pdf Voluntary Petition for Individuals Filing for Bankruptcy Sum…" at bounding box center [352, 147] width 202 height 976
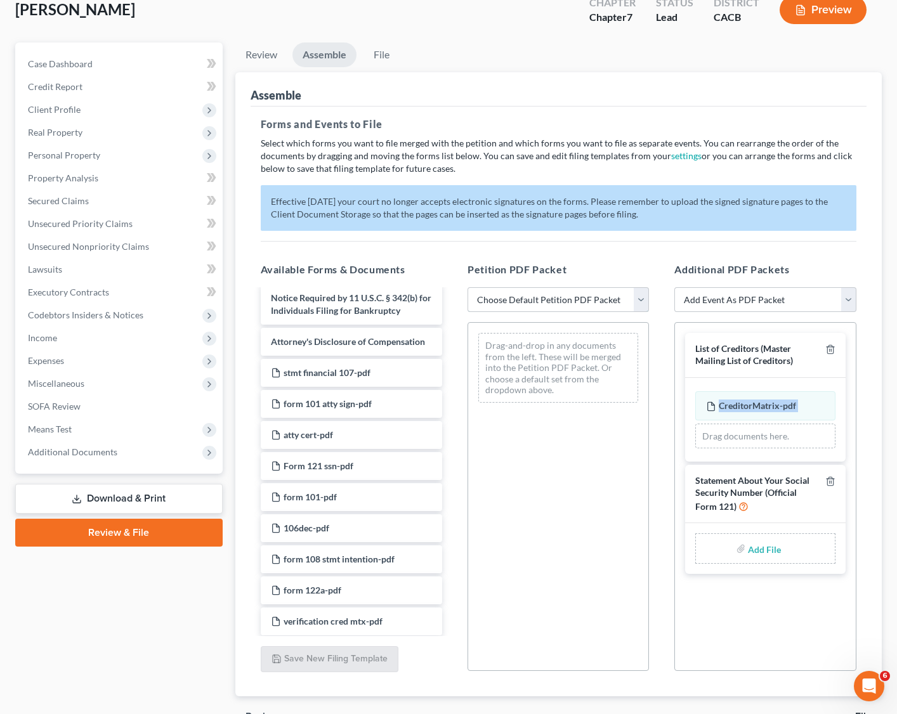
click at [548, 303] on select "Choose Default Petition PDF Packet Complete Bankruptcy Petition (all forms and …" at bounding box center [558, 299] width 181 height 25
select select "0"
click at [468, 287] on select "Choose Default Petition PDF Packet Complete Bankruptcy Petition (all forms and …" at bounding box center [558, 299] width 181 height 25
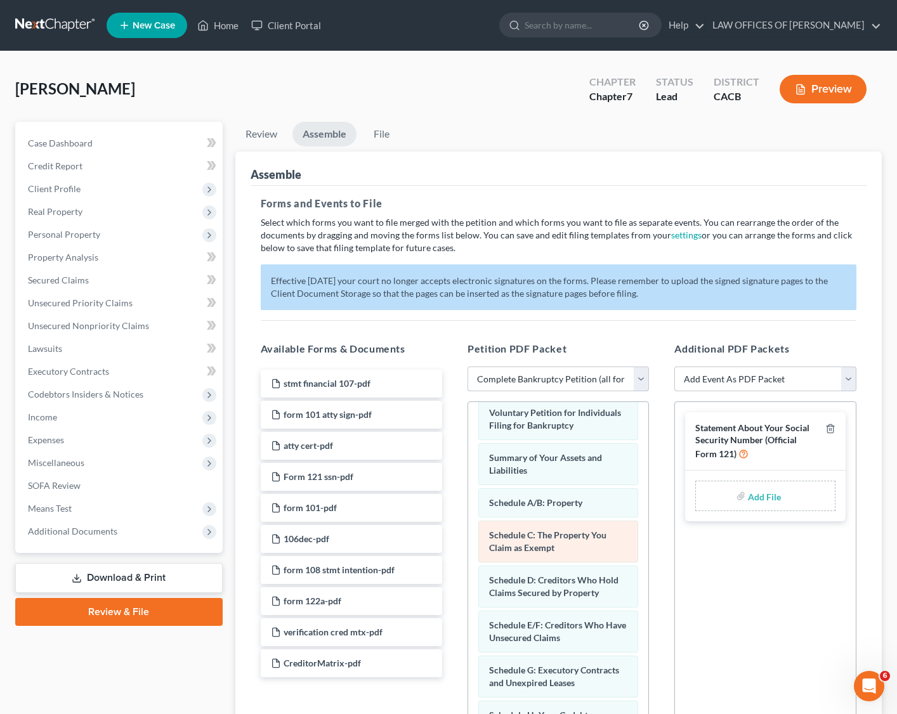
scroll to position [16, 0]
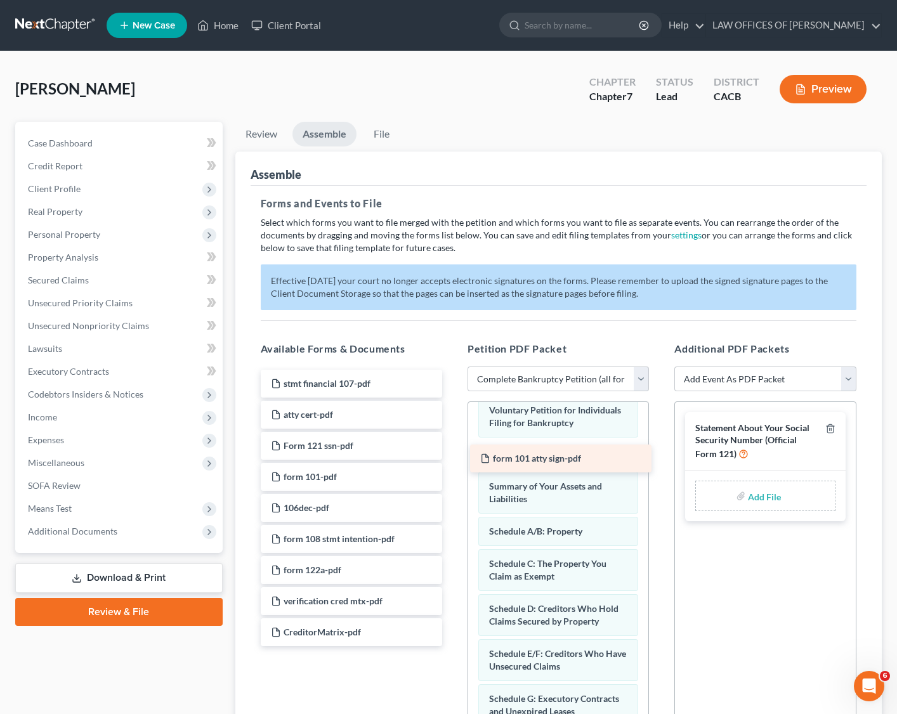
drag, startPoint x: 343, startPoint y: 410, endPoint x: 553, endPoint y: 455, distance: 214.0
click at [452, 455] on div "form 101 atty sign-pdf stmt financial 107-pdf form 101 atty sign-pdf atty cert-…" at bounding box center [352, 508] width 202 height 277
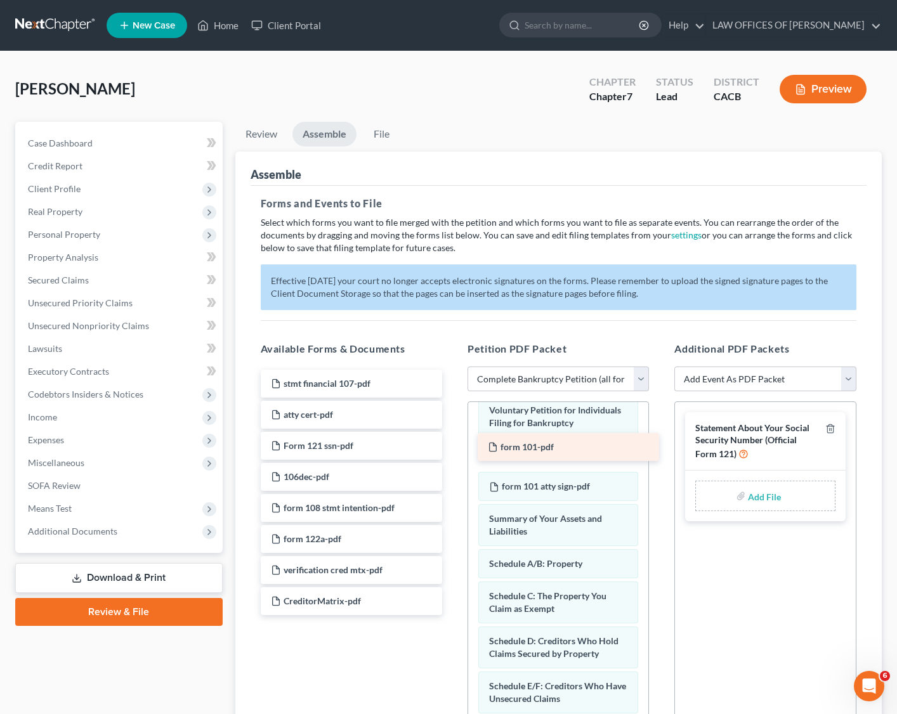
drag, startPoint x: 336, startPoint y: 475, endPoint x: 556, endPoint y: 455, distance: 221.1
click at [452, 447] on div "form 101-pdf stmt financial 107-pdf atty cert-pdf Form 121 ssn-pdf form 101-pdf…" at bounding box center [352, 493] width 202 height 246
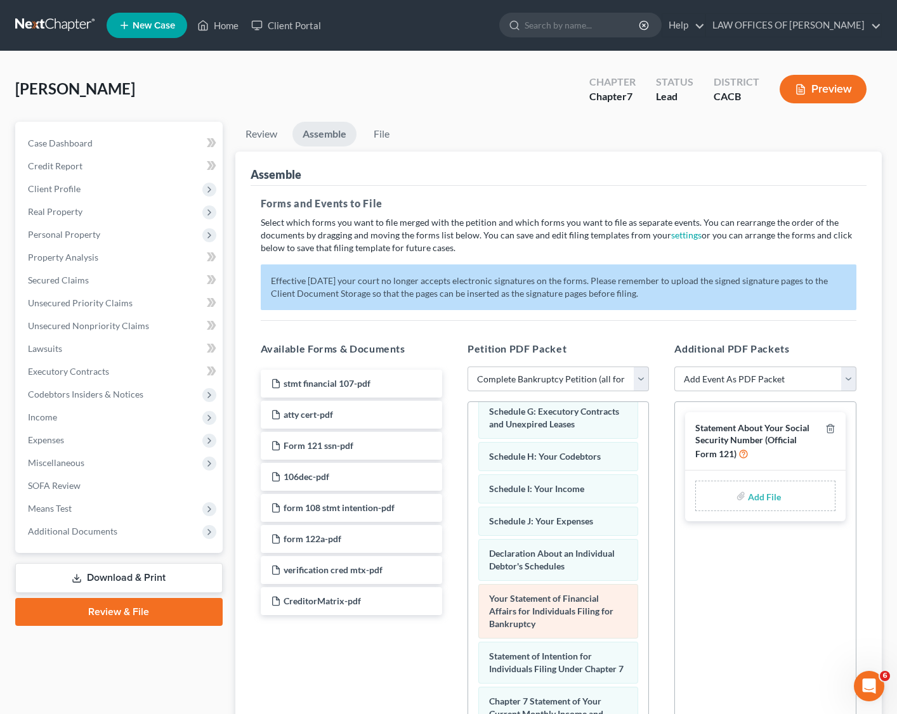
scroll to position [339, 0]
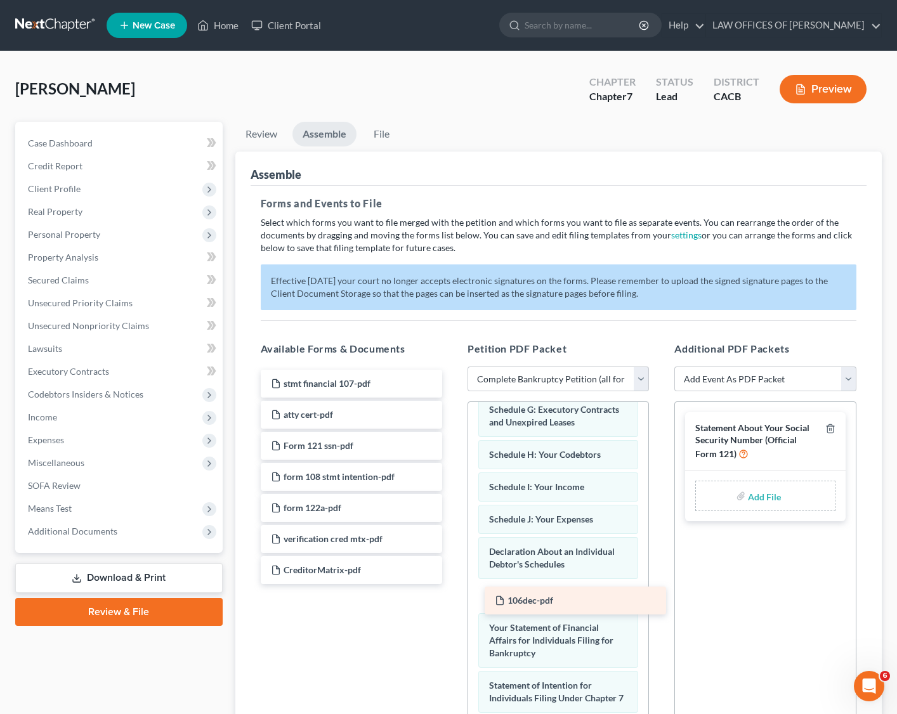
drag, startPoint x: 305, startPoint y: 474, endPoint x: 528, endPoint y: 596, distance: 254.4
click at [452, 532] on div "106dec-pdf stmt financial 107-pdf atty cert-pdf Form 121 ssn-pdf 106dec-pdf for…" at bounding box center [352, 477] width 202 height 214
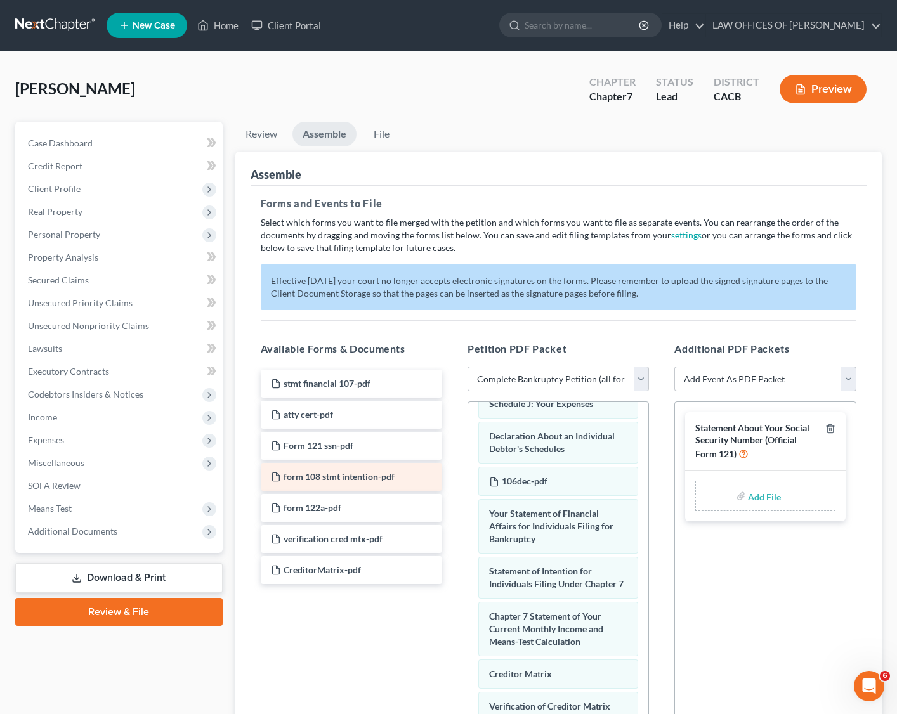
scroll to position [457, 0]
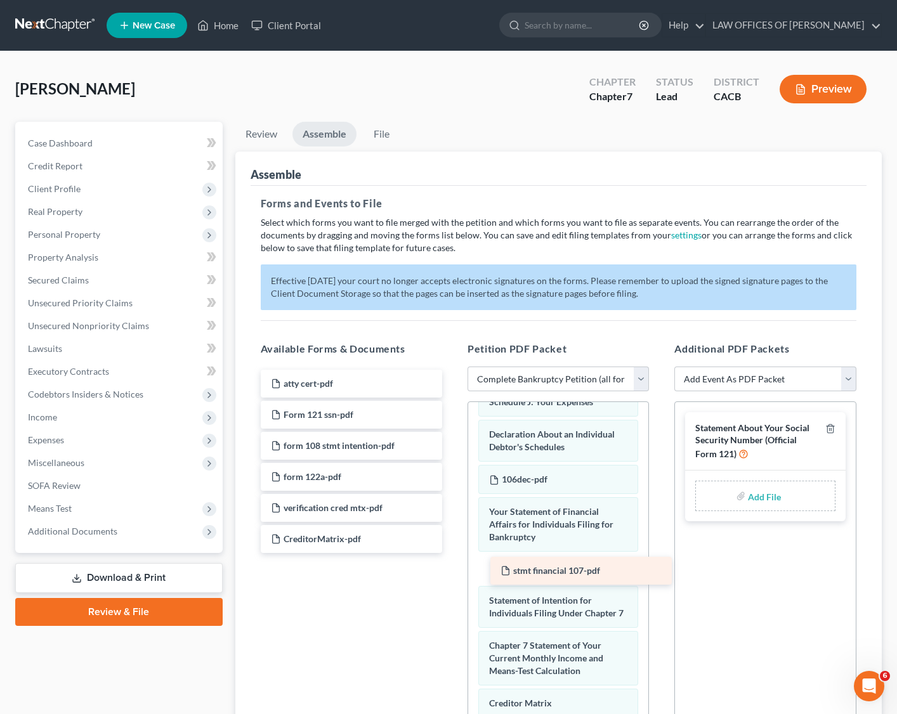
drag, startPoint x: 315, startPoint y: 376, endPoint x: 542, endPoint y: 565, distance: 295.1
click at [452, 532] on div "stmt financial 107-pdf stmt financial 107-pdf atty cert-pdf Form 121 ssn-pdf fo…" at bounding box center [352, 461] width 202 height 183
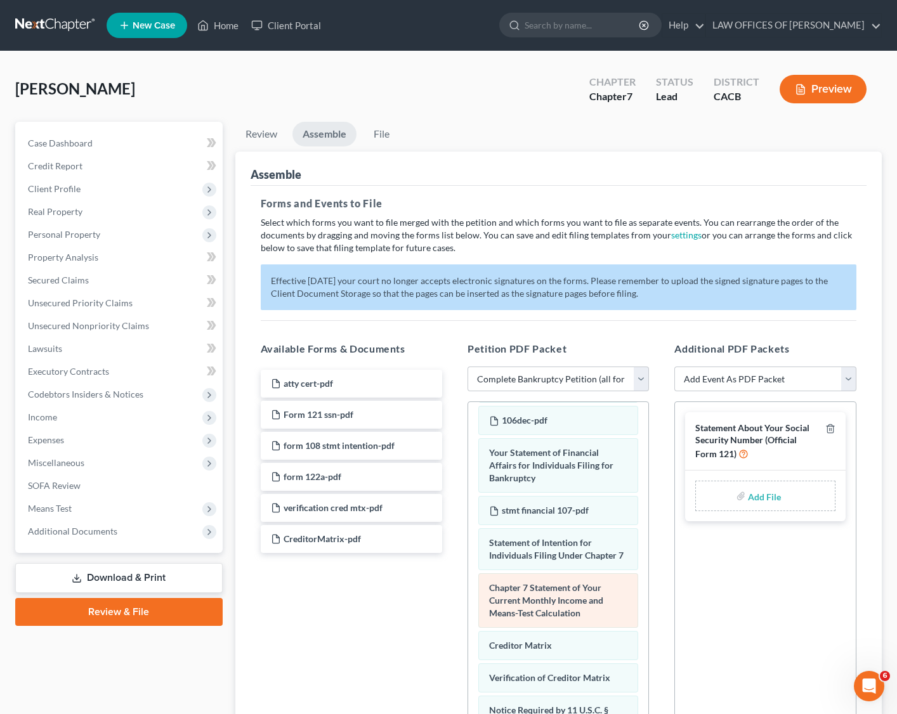
scroll to position [520, 0]
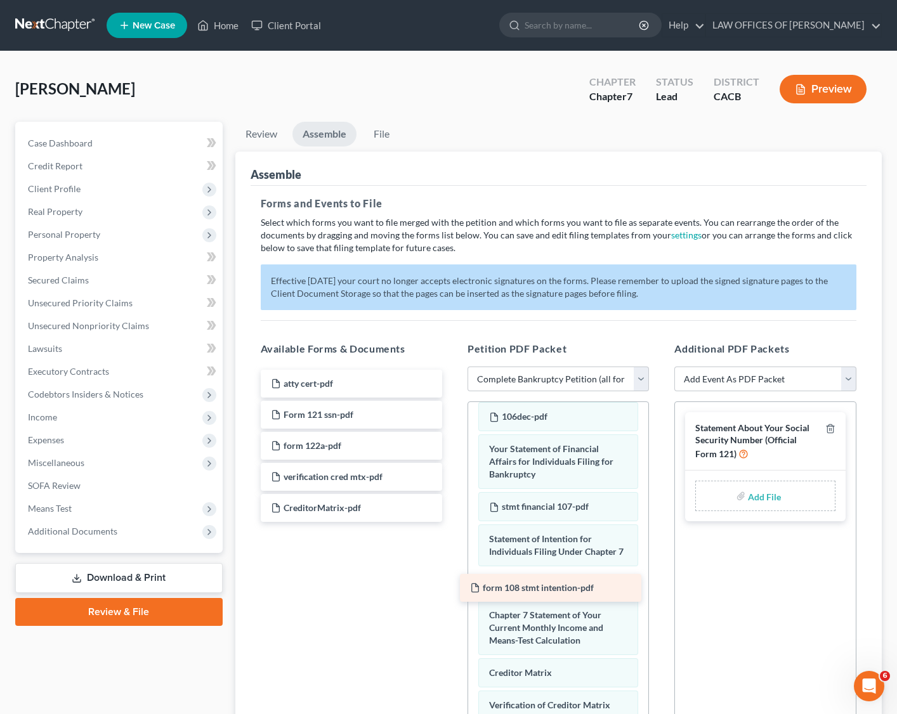
drag, startPoint x: 373, startPoint y: 448, endPoint x: 571, endPoint y: 589, distance: 242.9
click at [452, 522] on div "form 108 stmt intention-pdf atty cert-pdf Form 121 ssn-pdf form 108 stmt intent…" at bounding box center [352, 446] width 202 height 152
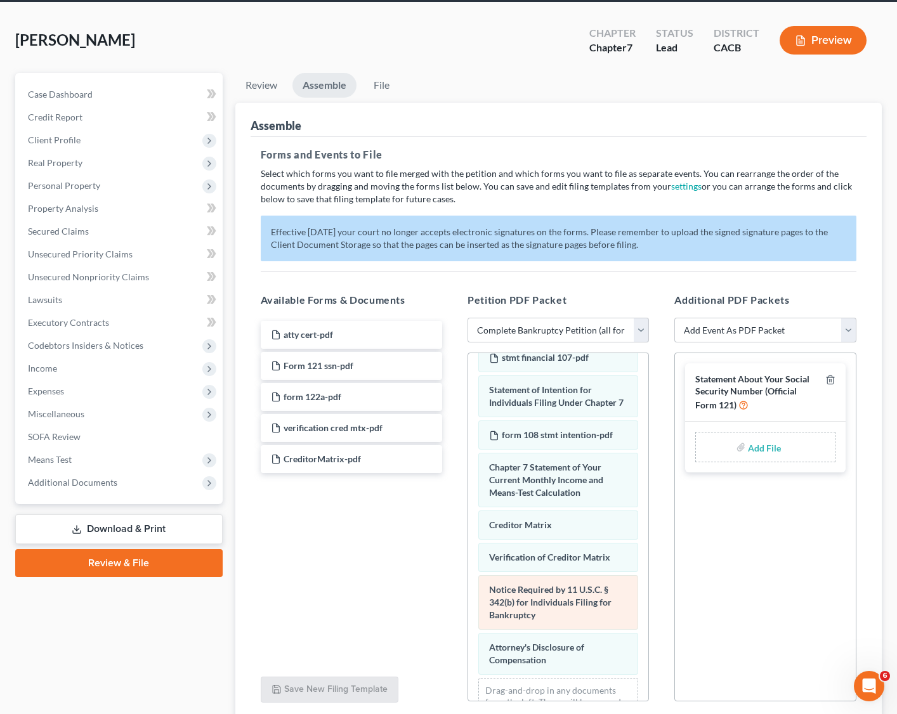
scroll to position [631, 0]
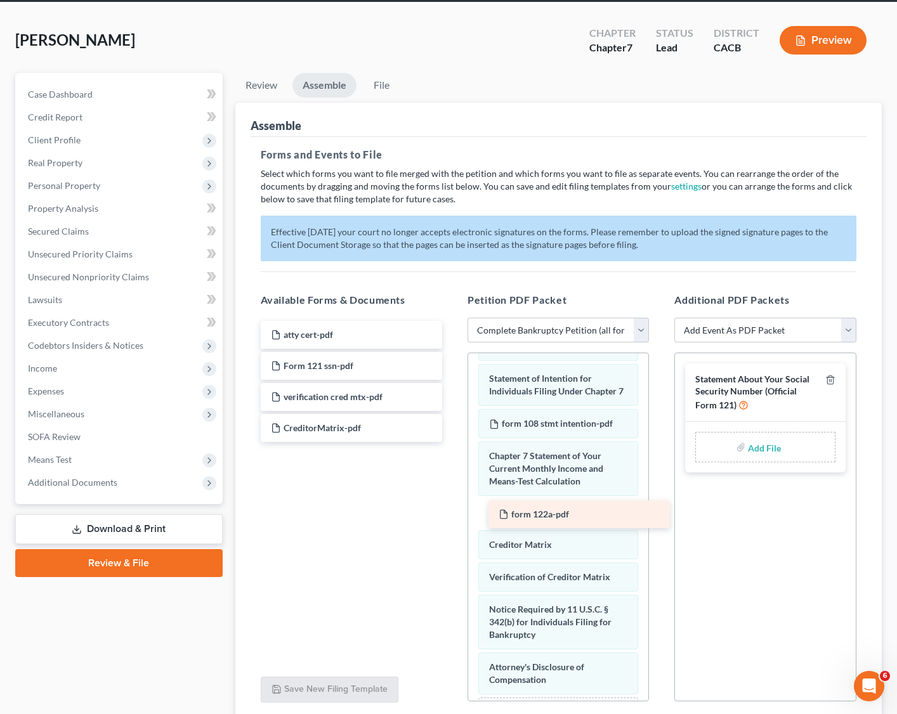
drag, startPoint x: 325, startPoint y: 395, endPoint x: 553, endPoint y: 513, distance: 256.5
click at [452, 442] on div "form 122a-pdf atty cert-pdf Form 121 ssn-pdf form 122a-pdf verification cred mt…" at bounding box center [352, 381] width 202 height 121
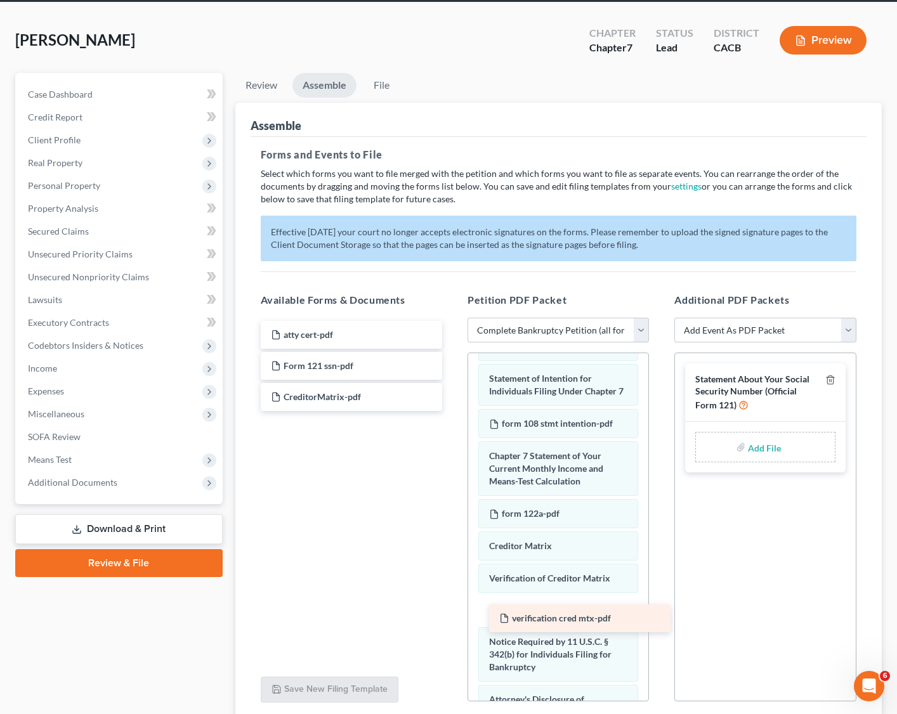
drag, startPoint x: 292, startPoint y: 396, endPoint x: 520, endPoint y: 618, distance: 318.1
click at [452, 411] on div "verification cred mtx-pdf atty cert-pdf Form 121 ssn-pdf verification cred mtx-…" at bounding box center [352, 366] width 202 height 90
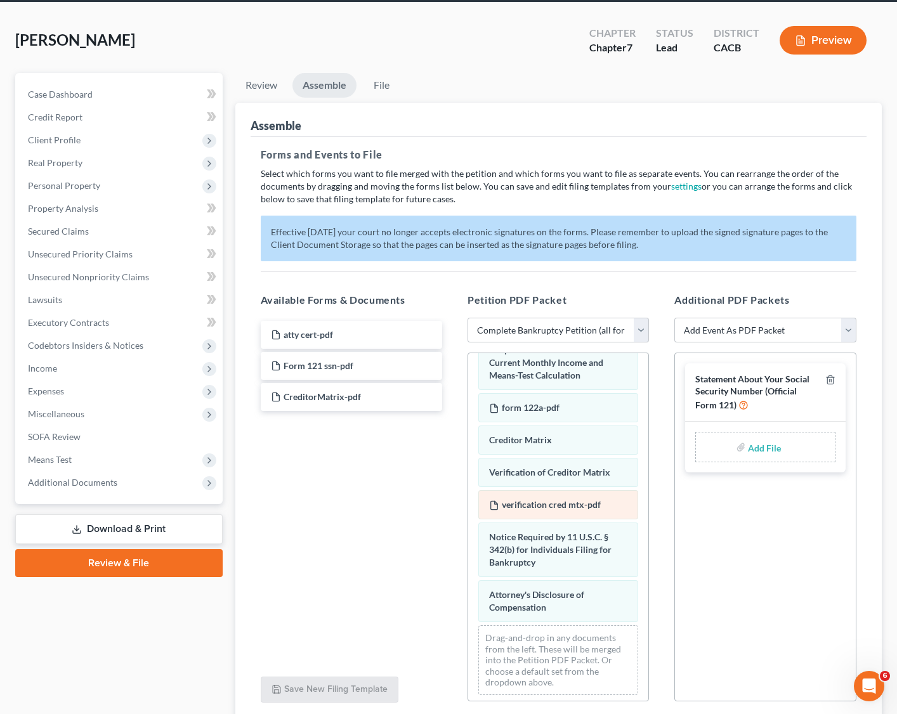
scroll to position [741, 0]
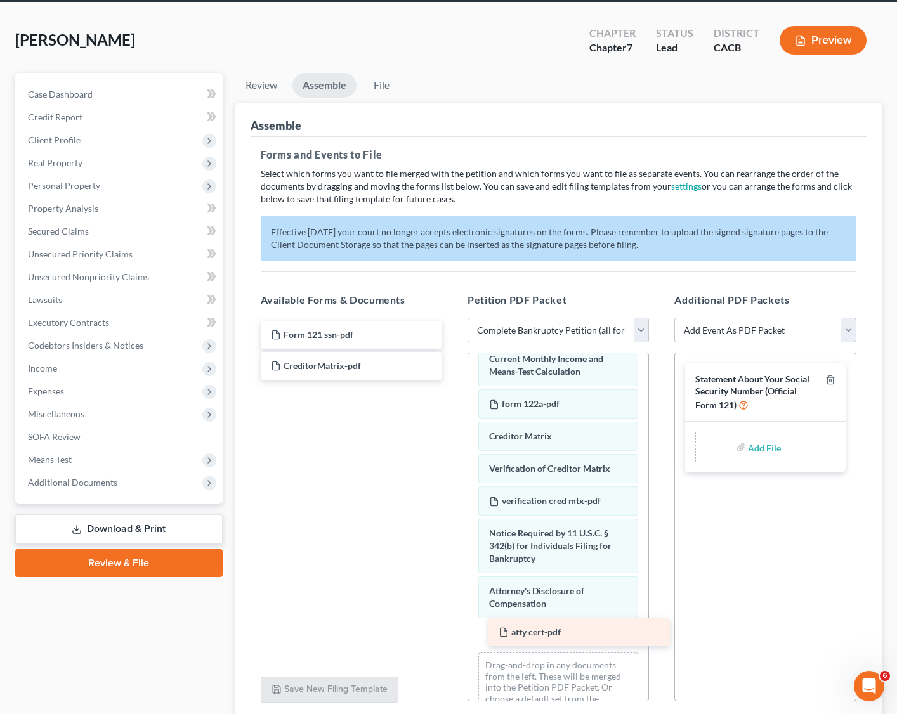
drag, startPoint x: 303, startPoint y: 333, endPoint x: 530, endPoint y: 632, distance: 375.3
click at [452, 380] on div "atty cert-pdf atty cert-pdf Form 121 ssn-pdf CreditorMatrix-pdf" at bounding box center [352, 350] width 202 height 59
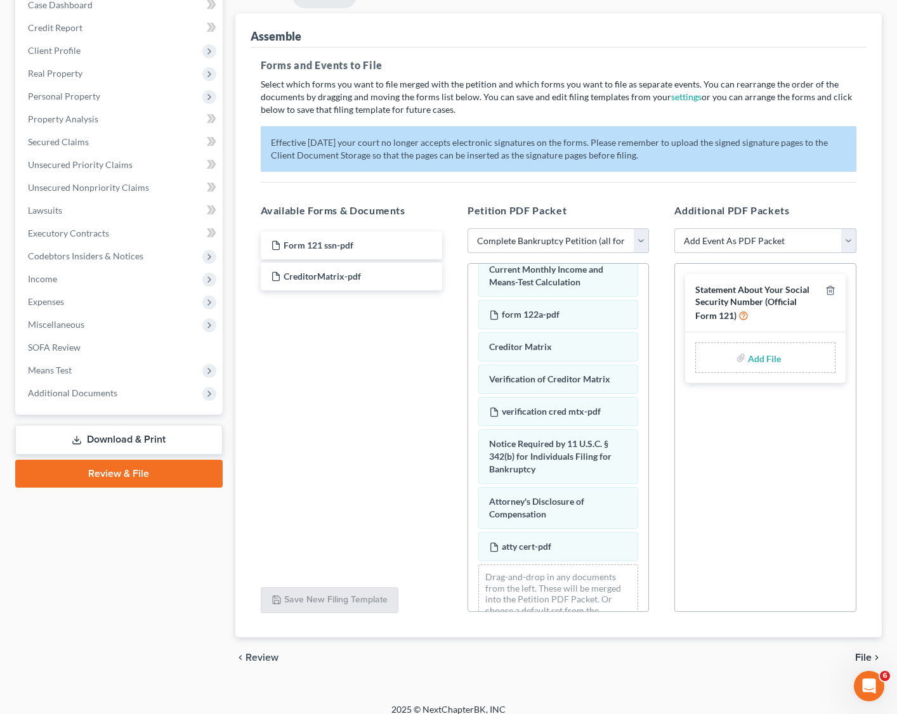
scroll to position [150, 0]
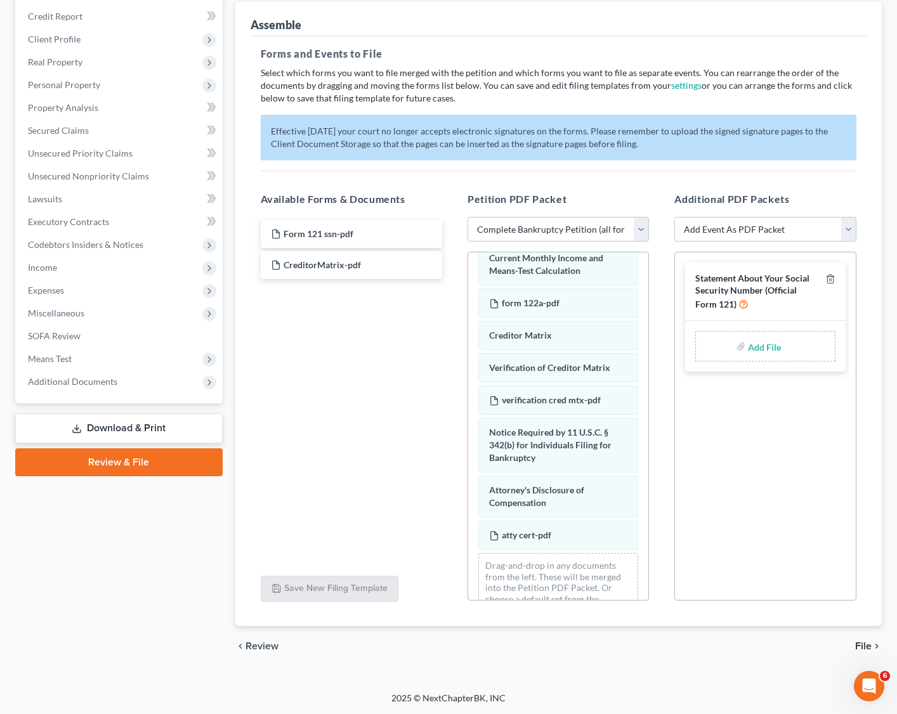
click at [759, 337] on input "file" at bounding box center [763, 346] width 30 height 23
type input "C:\fakepath\Form 121 ssn.pdf"
click at [778, 233] on select "Add Event As PDF Packet Amended Chapter 11 Plan Amended Chapter 11 Small Busine…" at bounding box center [764, 229] width 181 height 25
select select "32"
click at [674, 217] on select "Add Event As PDF Packet Amended Chapter 11 Plan Amended Chapter 11 Small Busine…" at bounding box center [764, 229] width 181 height 25
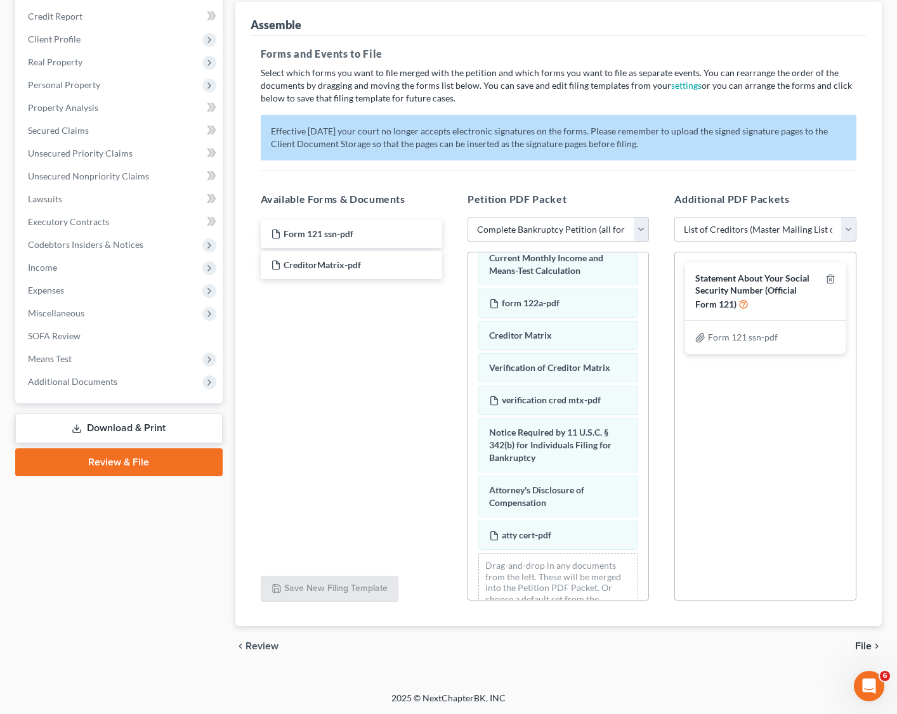
select select
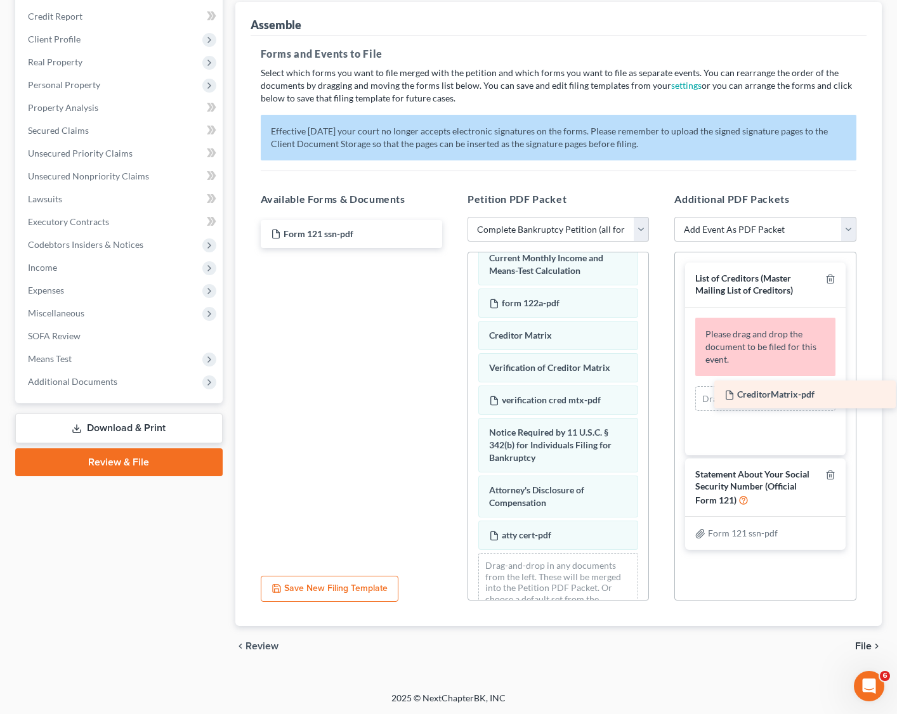
drag, startPoint x: 336, startPoint y: 264, endPoint x: 790, endPoint y: 395, distance: 472.1
click at [452, 248] on div "CreditorMatrix-pdf Form 121 ssn-pdf CreditorMatrix-pdf" at bounding box center [352, 234] width 202 height 28
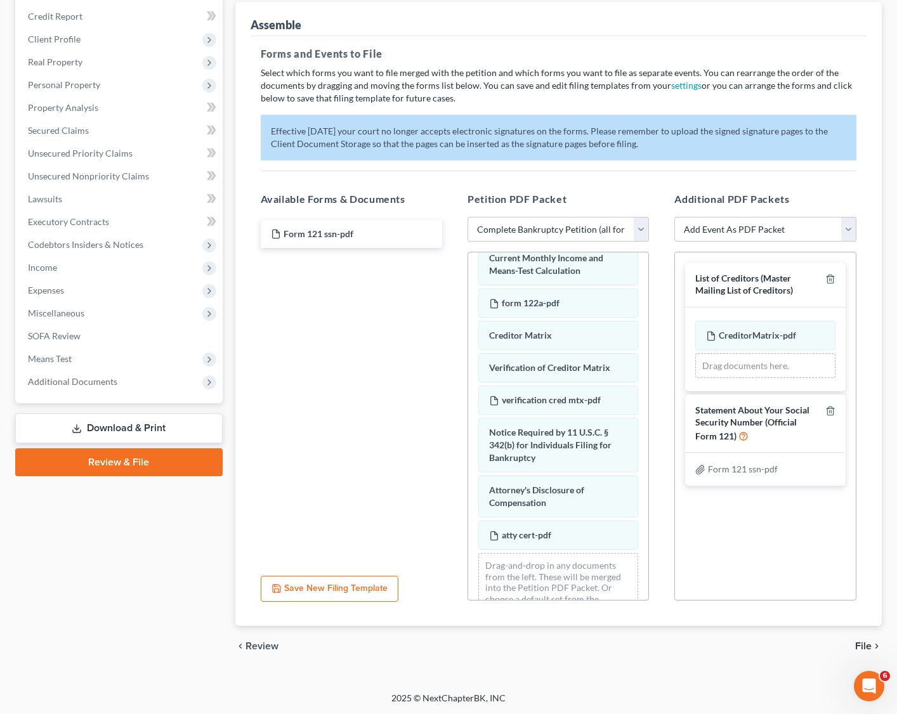
click at [790, 532] on span "File" at bounding box center [863, 646] width 16 height 10
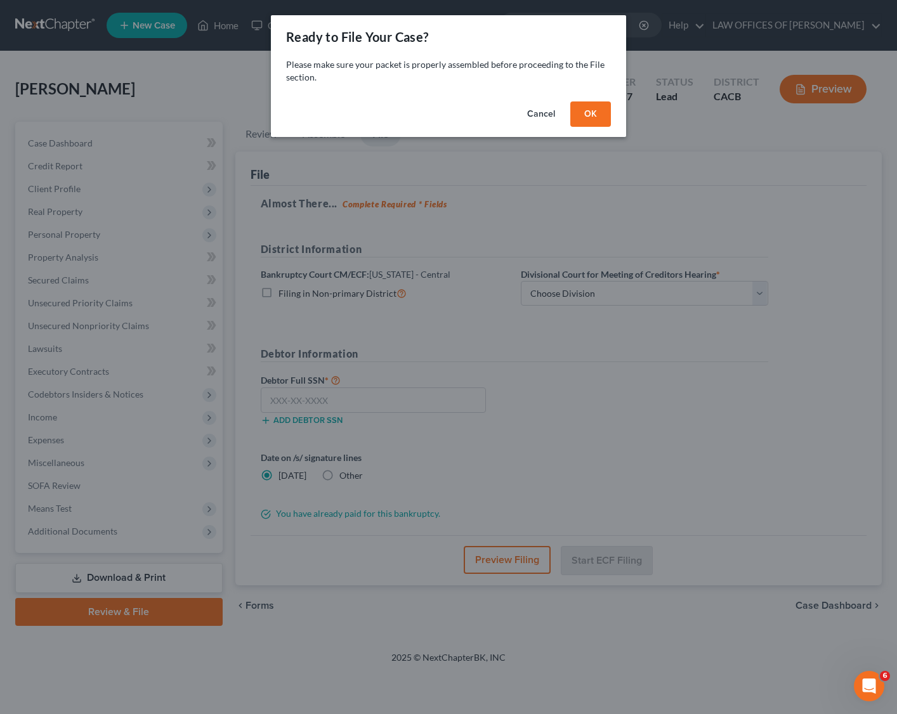
scroll to position [0, 0]
click at [596, 122] on button "OK" at bounding box center [590, 114] width 41 height 25
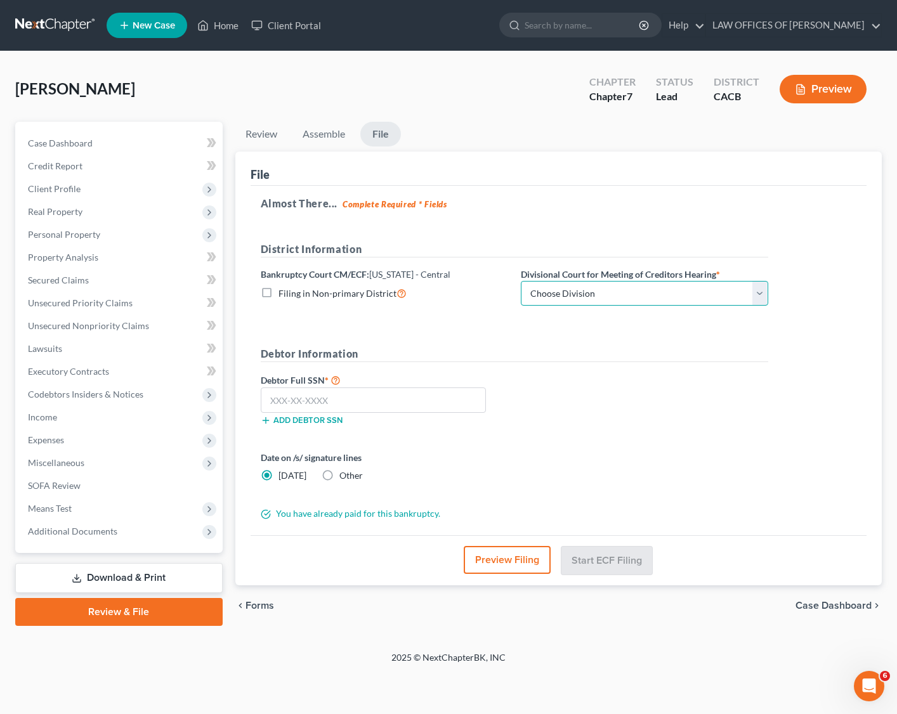
click at [625, 291] on select "Choose Division San Fernando Valley Los Angeles Riverside Santa Ana Santa Barba…" at bounding box center [644, 293] width 247 height 25
select select "3"
click at [521, 281] on select "Choose Division San Fernando Valley Los Angeles Riverside Santa Ana Santa Barba…" at bounding box center [644, 293] width 247 height 25
click at [454, 322] on form "District Information Bankruptcy Court CM/ECF: California - Central Filing in No…" at bounding box center [515, 381] width 508 height 279
click at [408, 404] on input "text" at bounding box center [374, 400] width 226 height 25
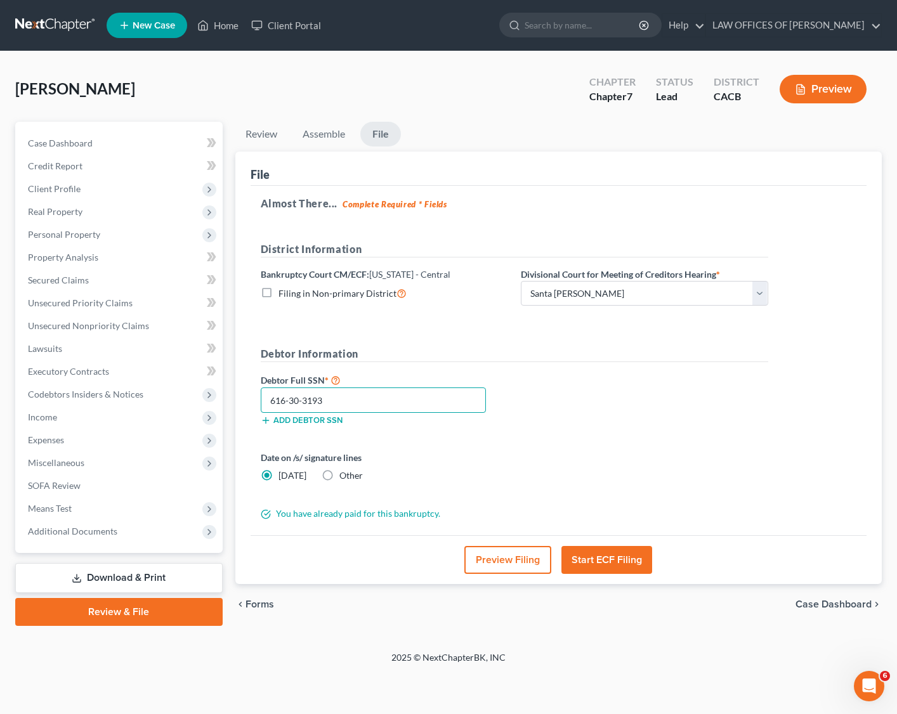
type input "616-30-3193"
drag, startPoint x: 485, startPoint y: 433, endPoint x: 508, endPoint y: 451, distance: 28.9
click at [485, 435] on div "Debtor Full SSN * 616-30-3193 Add debtor SSN" at bounding box center [384, 403] width 260 height 63
click at [607, 532] on button "Start ECF Filing" at bounding box center [606, 560] width 91 height 28
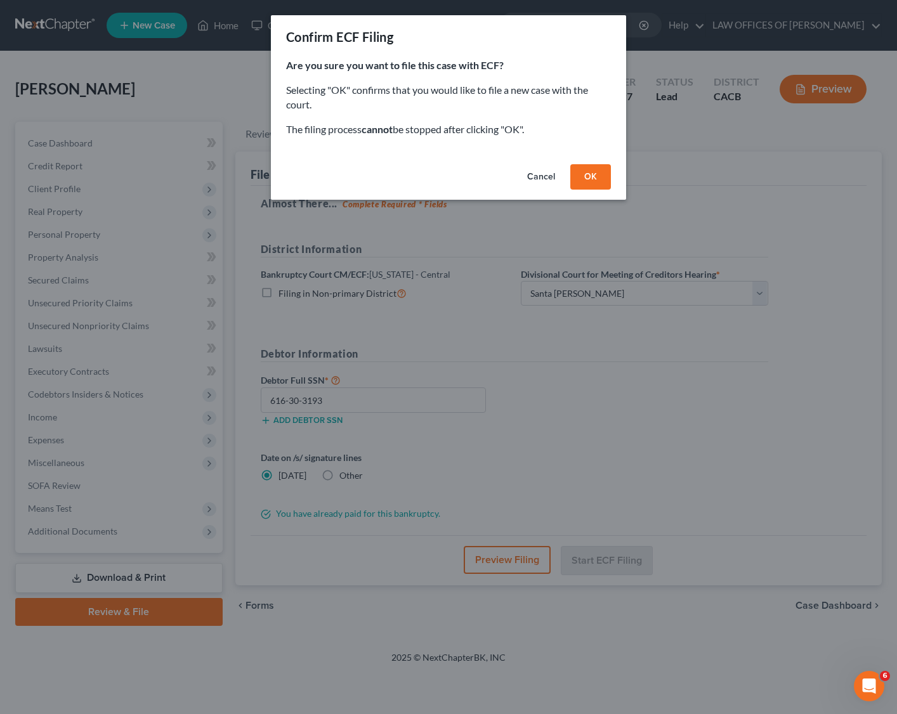
click at [598, 176] on button "OK" at bounding box center [590, 176] width 41 height 25
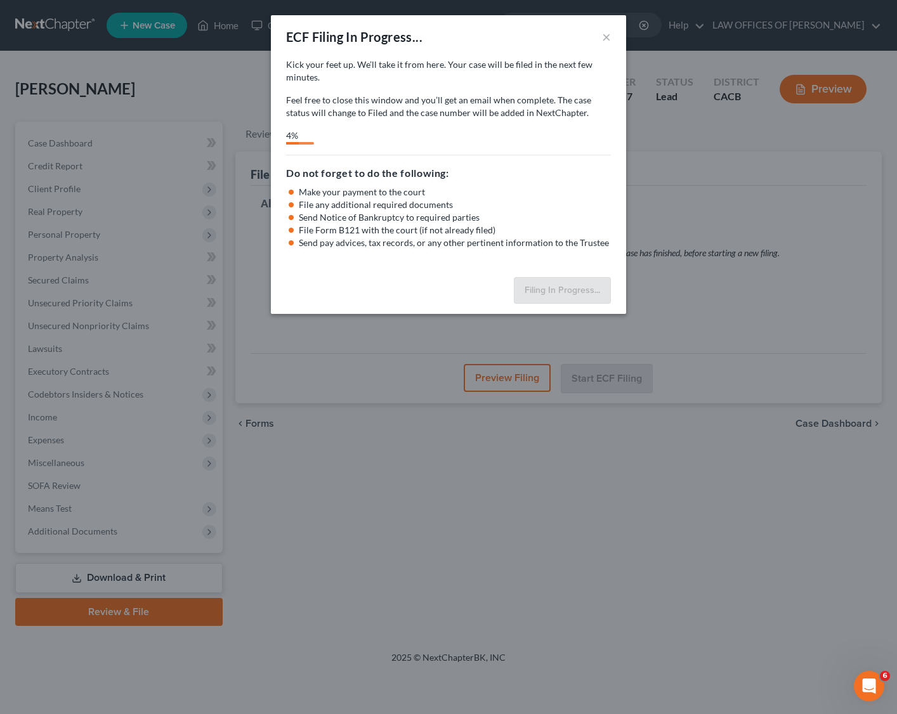
select select "3"
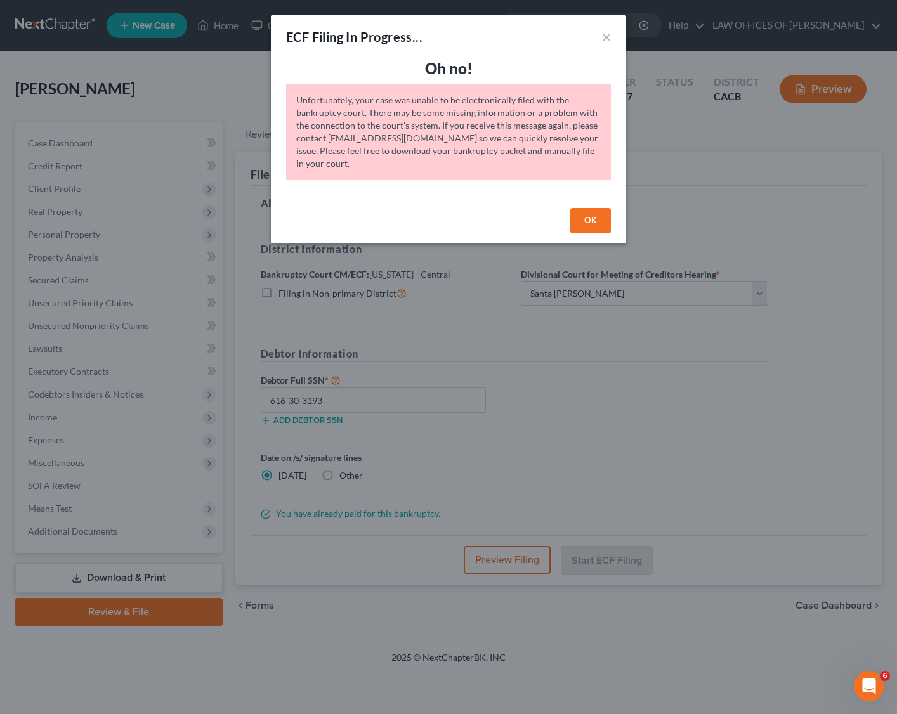
click at [600, 219] on button "OK" at bounding box center [590, 220] width 41 height 25
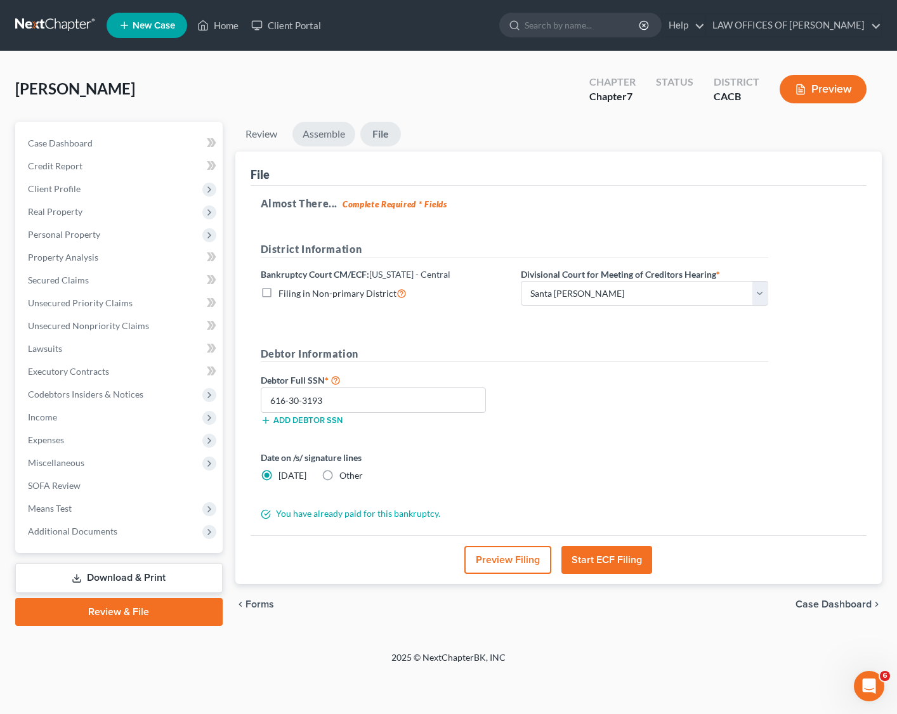
click at [315, 132] on link "Assemble" at bounding box center [323, 134] width 63 height 25
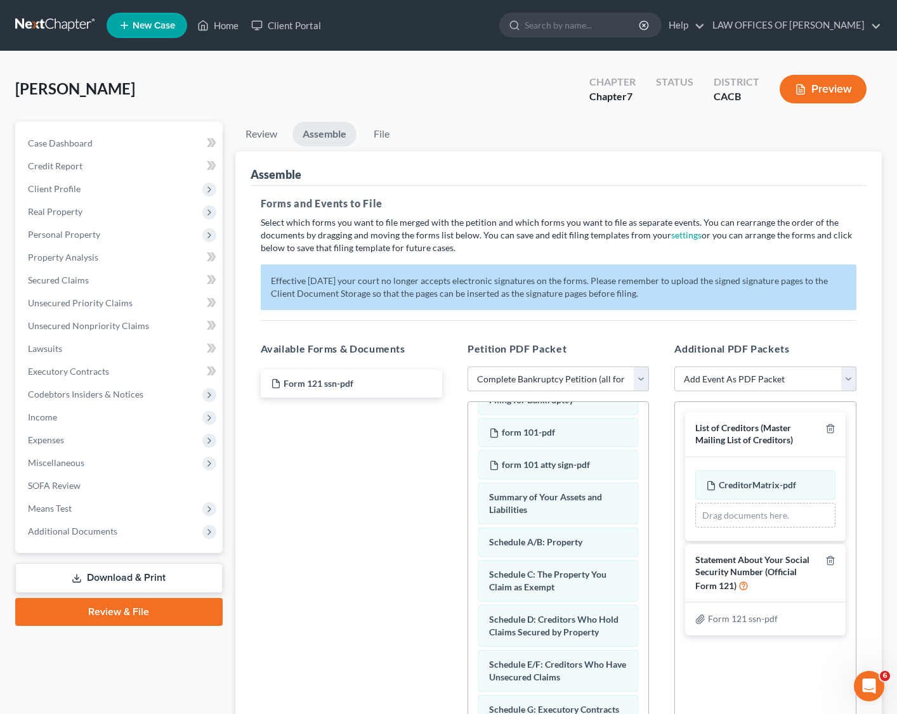
scroll to position [44, 0]
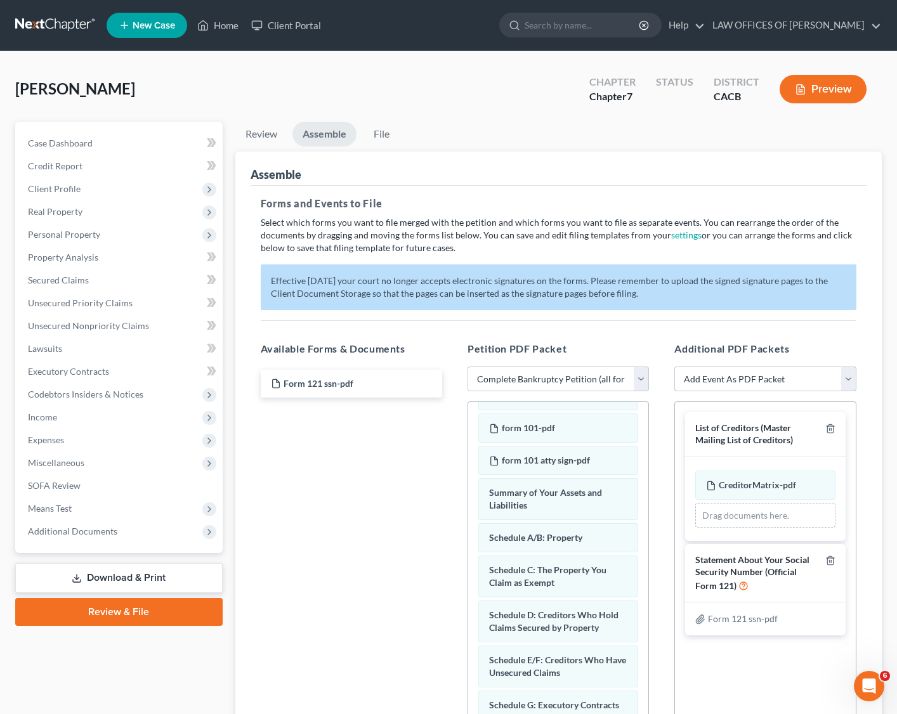
click at [790, 379] on select "Add Event As PDF Packet Amended Chapter 11 Plan Amended Chapter 11 Small Busine…" at bounding box center [764, 379] width 181 height 25
click at [788, 378] on select "Add Event As PDF Packet Amended Chapter 11 Plan Amended Chapter 11 Small Busine…" at bounding box center [764, 379] width 181 height 25
select select "9"
click at [674, 392] on select "Add Event As PDF Packet Amended Chapter 11 Plan Amended Chapter 11 Small Busine…" at bounding box center [764, 379] width 181 height 25
select select
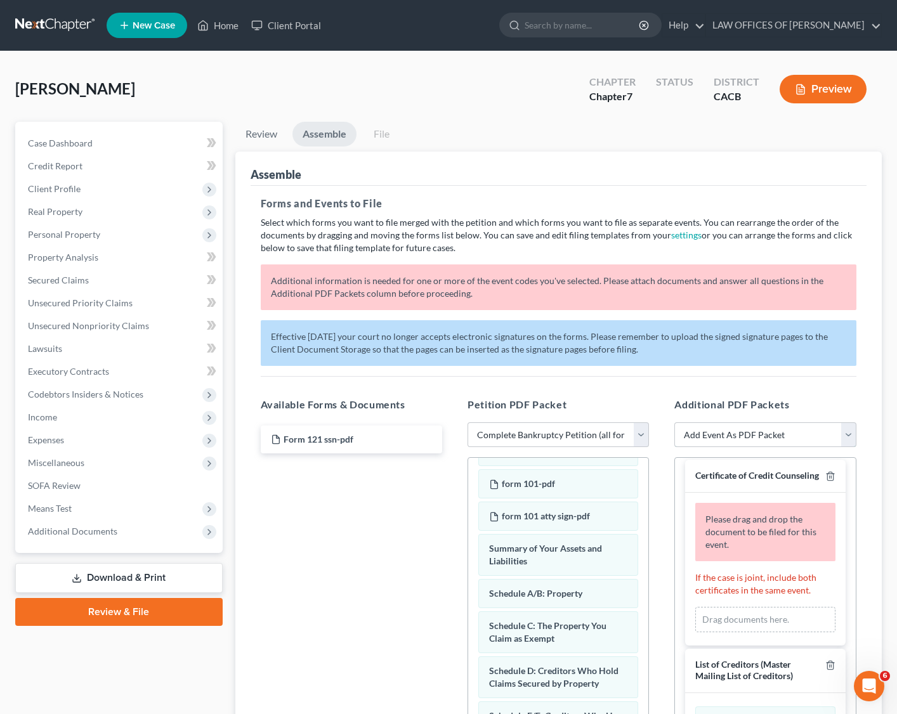
scroll to position [0, 0]
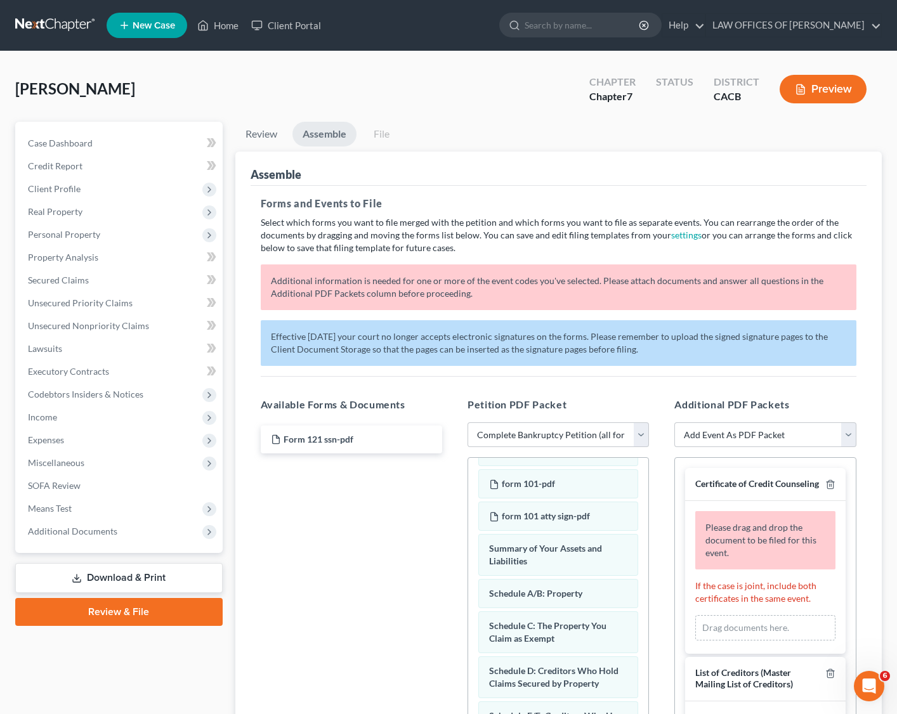
drag, startPoint x: 760, startPoint y: 558, endPoint x: 763, endPoint y: 650, distance: 92.0
click at [758, 532] on div "Please drag and drop the document to be filed for this event." at bounding box center [765, 540] width 140 height 58
click at [764, 532] on div "Drag documents here." at bounding box center [765, 627] width 140 height 25
drag, startPoint x: 379, startPoint y: 580, endPoint x: 212, endPoint y: 589, distance: 167.1
click at [378, 532] on div "Form 121 ssn-pdf" at bounding box center [352, 597] width 202 height 349
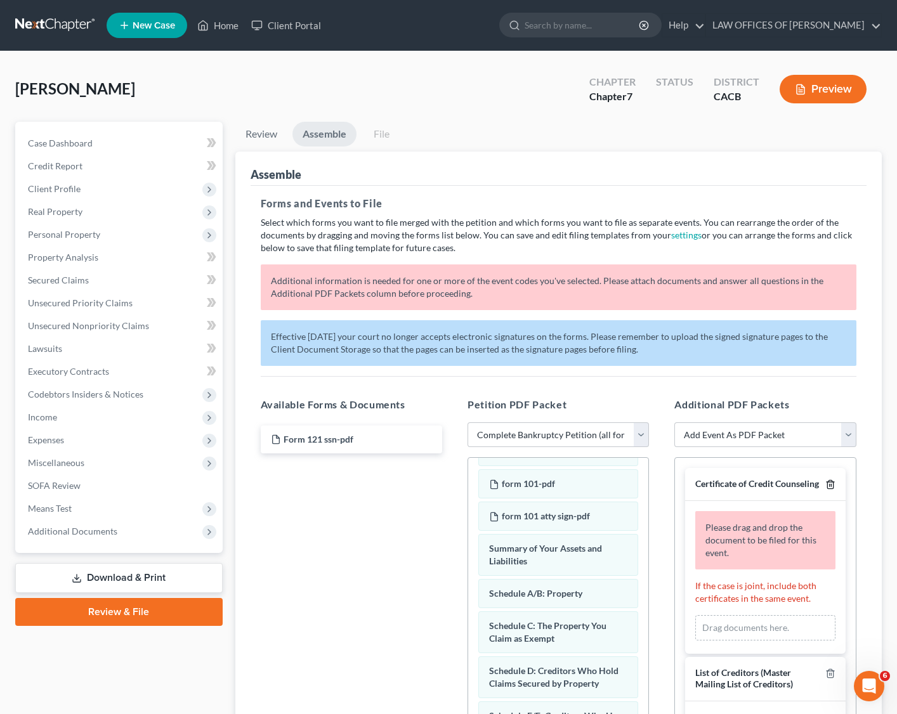
click at [790, 485] on icon "button" at bounding box center [830, 485] width 6 height 8
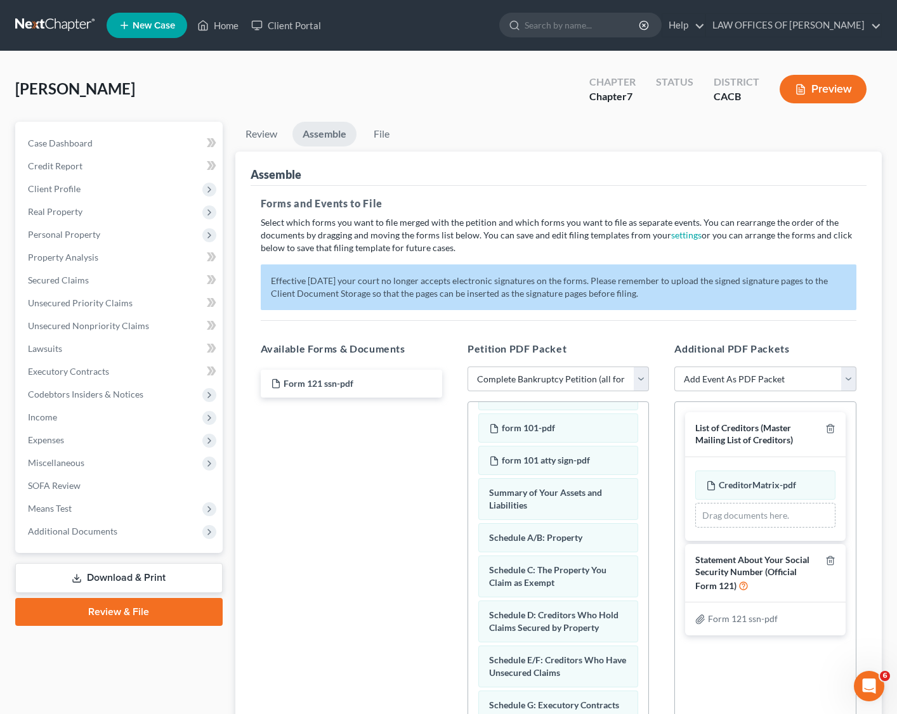
click at [115, 532] on link "Review & File" at bounding box center [118, 612] width 207 height 28
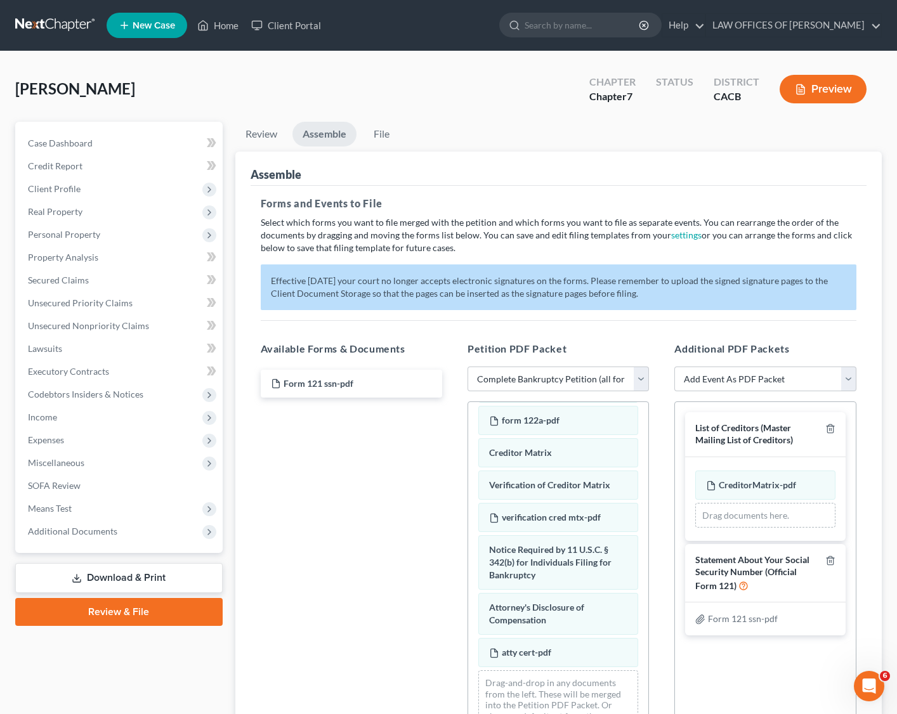
scroll to position [150, 0]
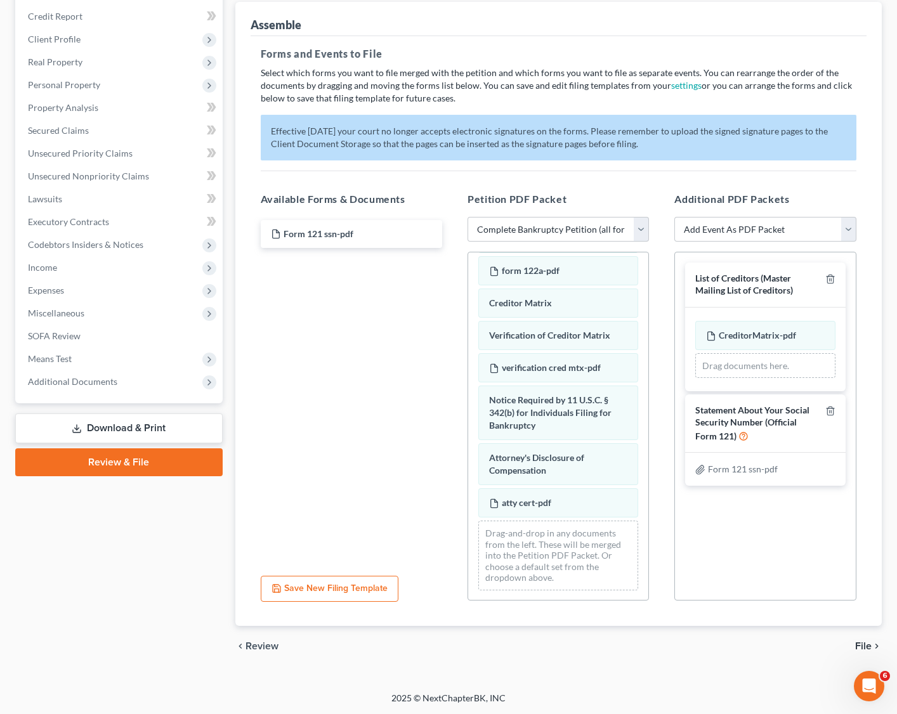
click at [790, 532] on span "File" at bounding box center [863, 646] width 16 height 10
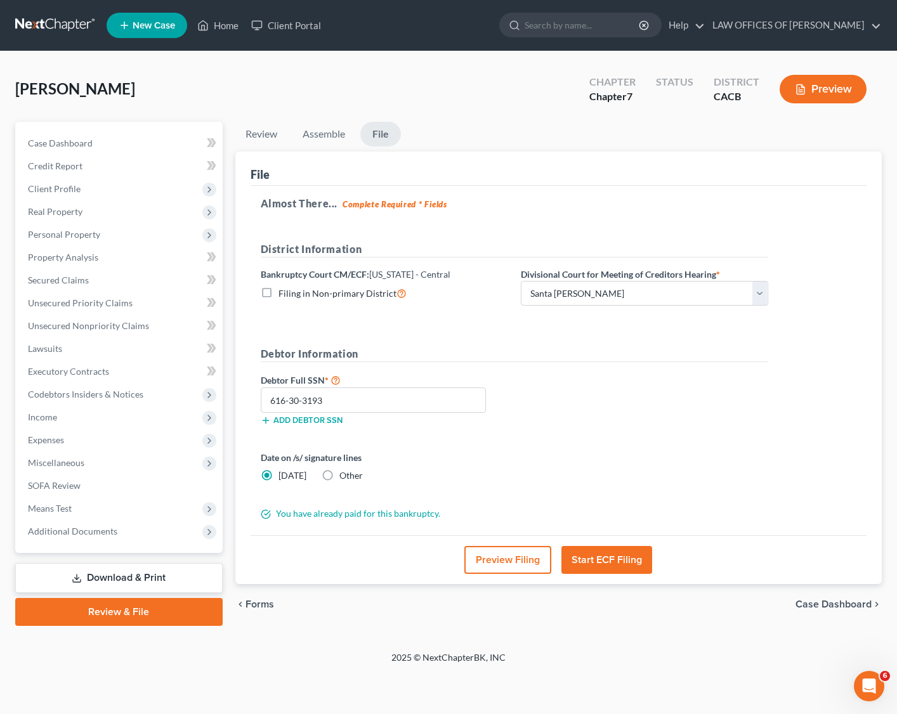
click at [589, 532] on button "Start ECF Filing" at bounding box center [606, 560] width 91 height 28
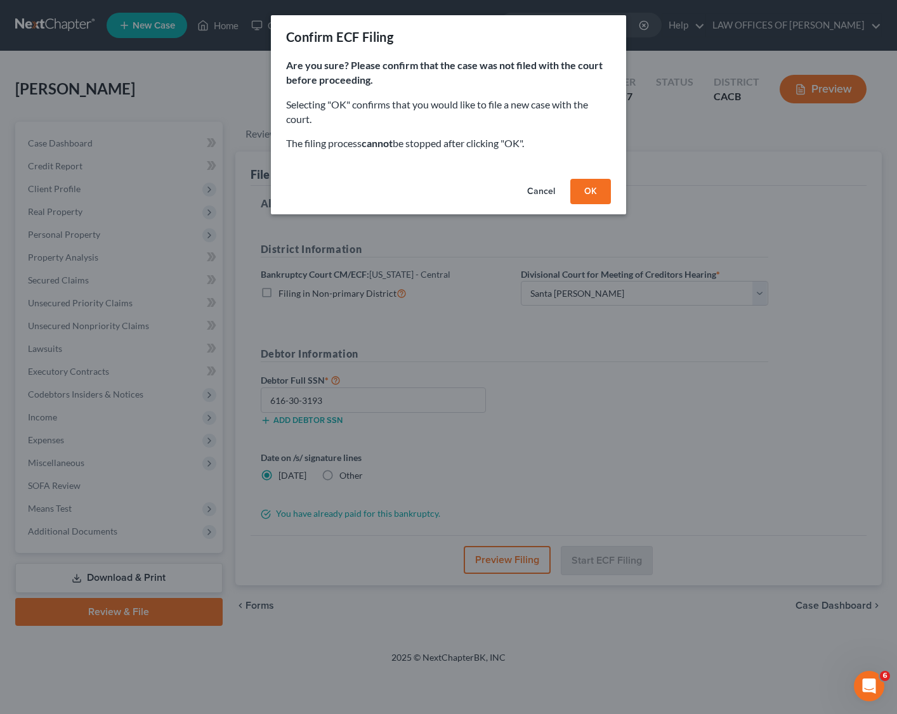
drag, startPoint x: 589, startPoint y: 190, endPoint x: 592, endPoint y: 235, distance: 44.5
click at [590, 192] on button "OK" at bounding box center [590, 191] width 41 height 25
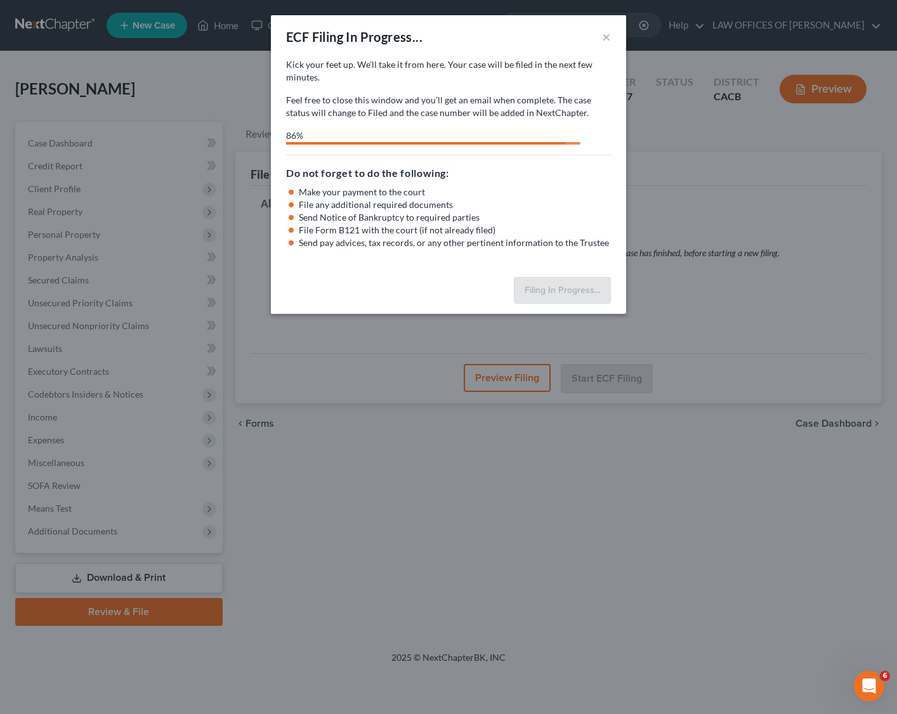
select select "3"
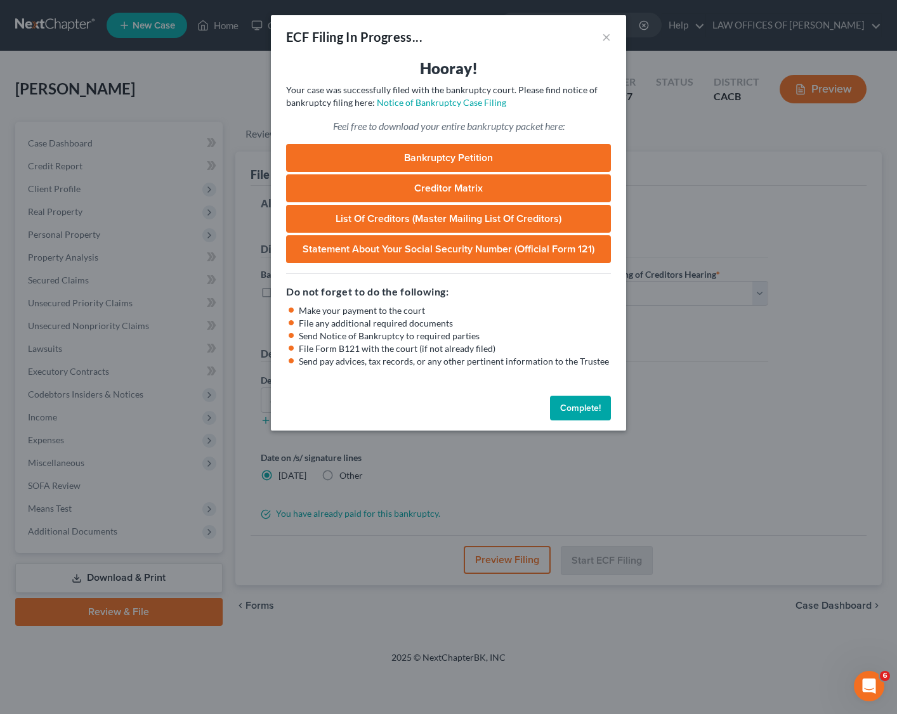
click at [446, 158] on link "Bankruptcy Petition" at bounding box center [448, 158] width 325 height 28
click at [587, 407] on button "Complete!" at bounding box center [580, 408] width 61 height 25
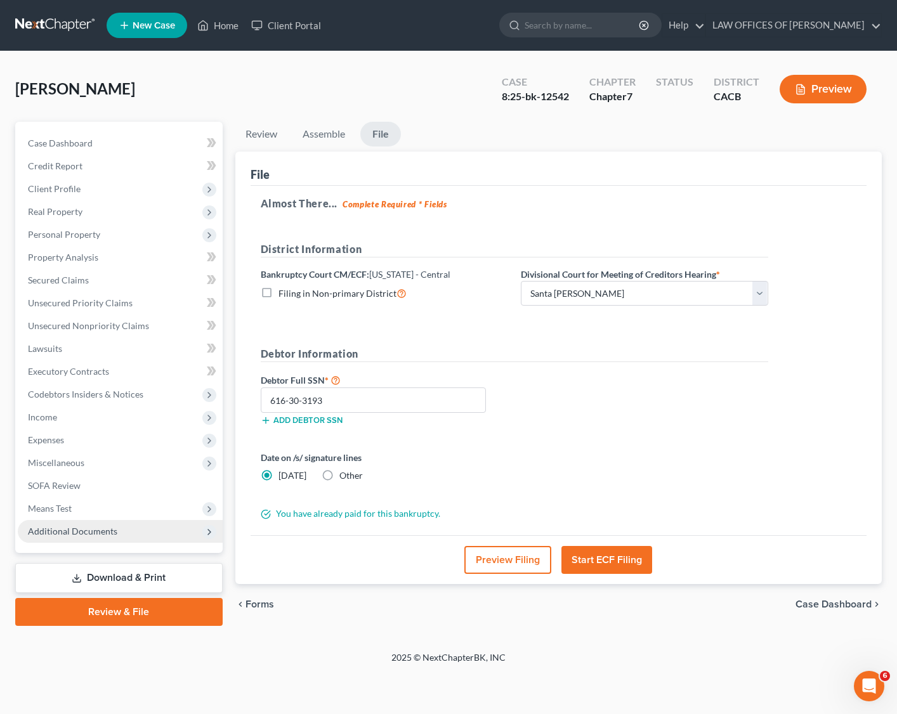
click at [60, 526] on span "Additional Documents" at bounding box center [72, 531] width 89 height 11
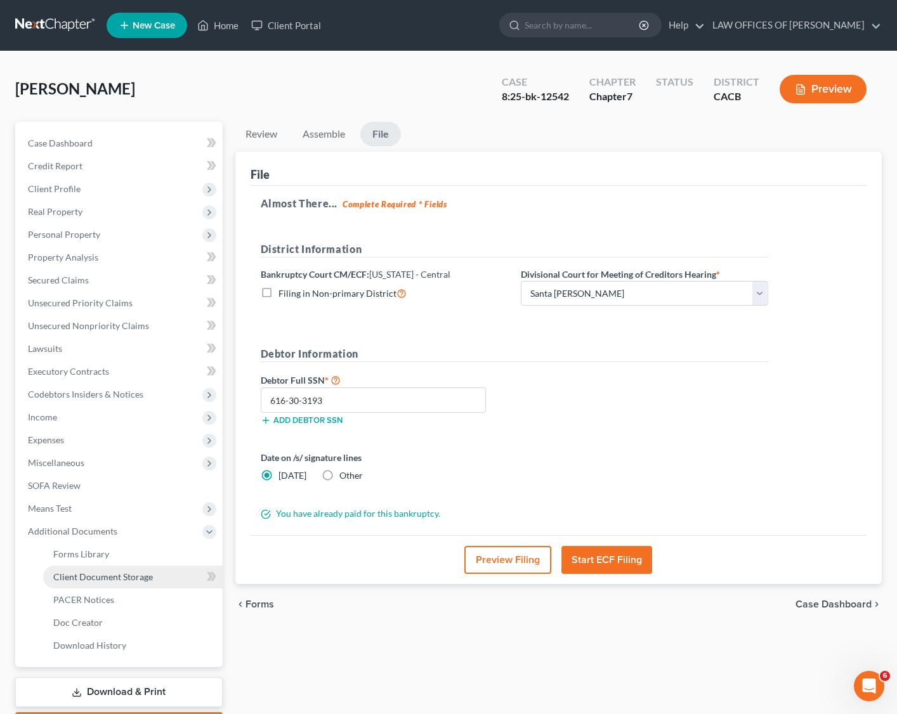
click at [105, 532] on span "Client Document Storage" at bounding box center [103, 577] width 100 height 11
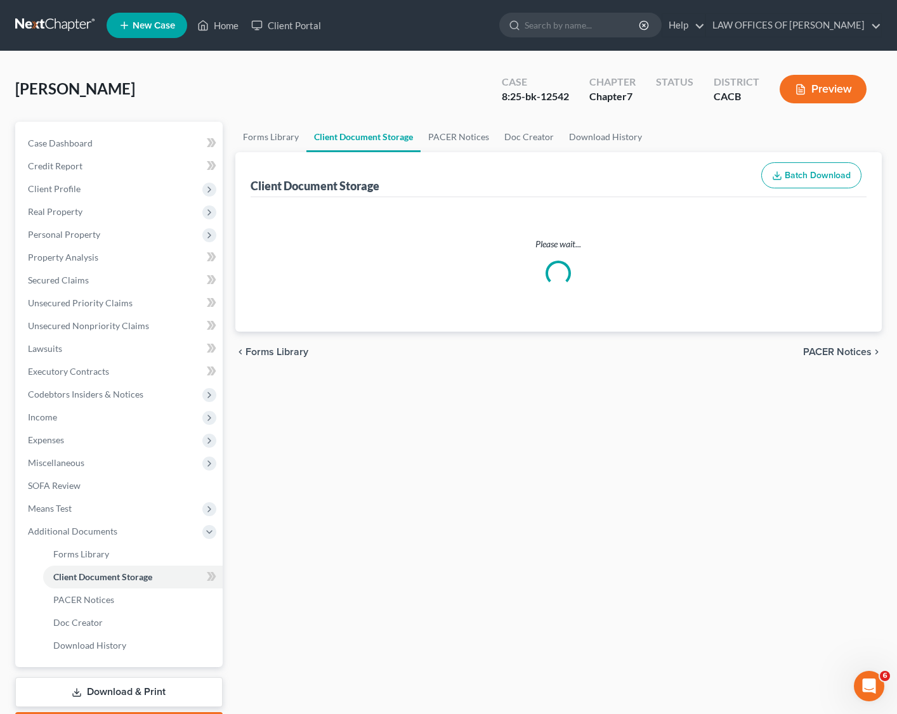
select select "37"
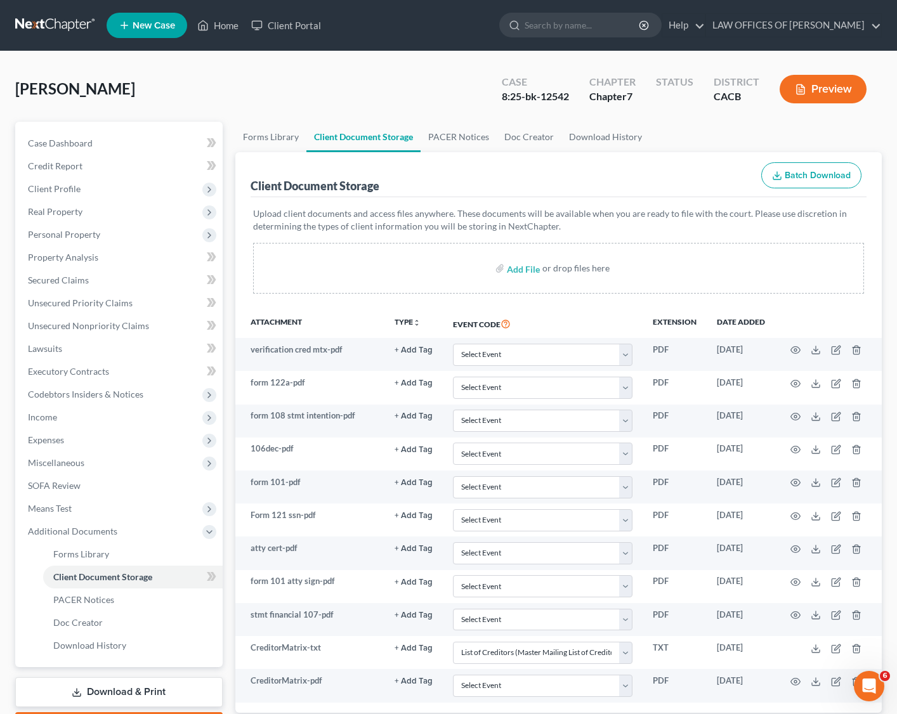
select select "37"
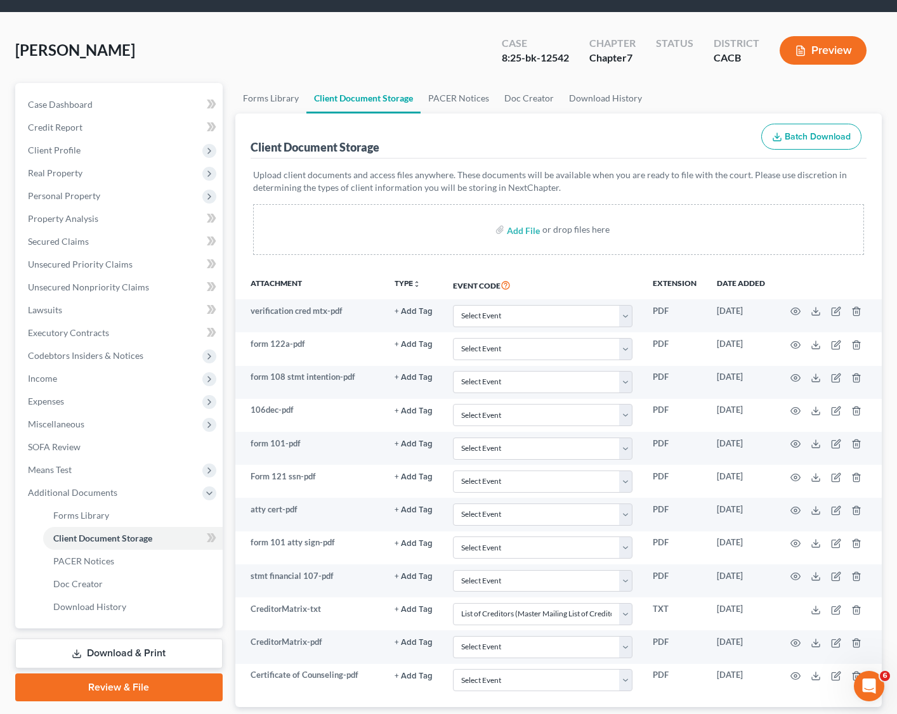
scroll to position [120, 0]
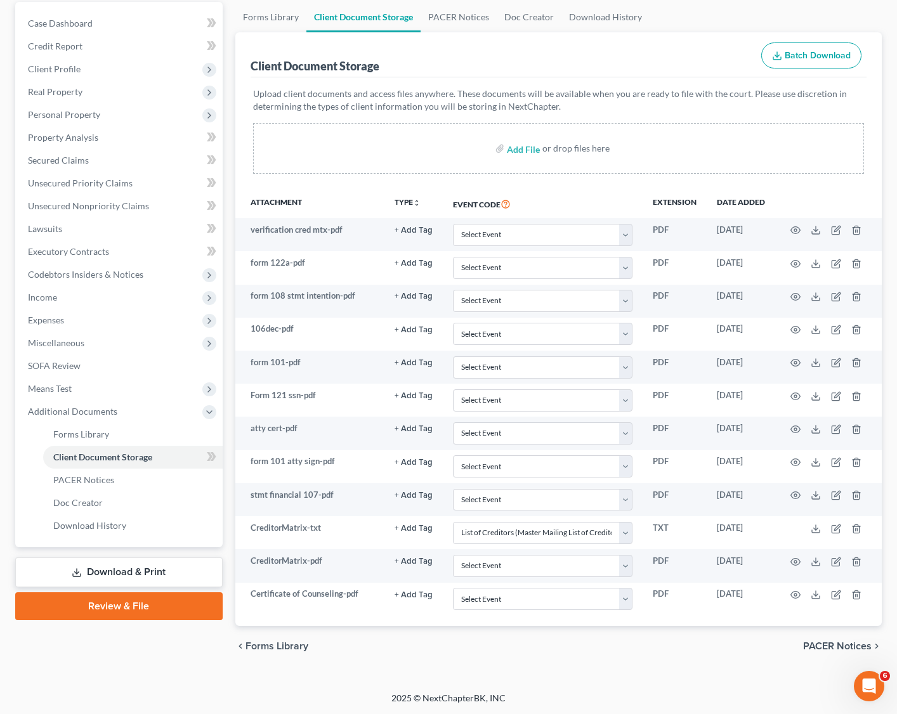
click at [121, 532] on link "Review & File" at bounding box center [118, 607] width 207 height 28
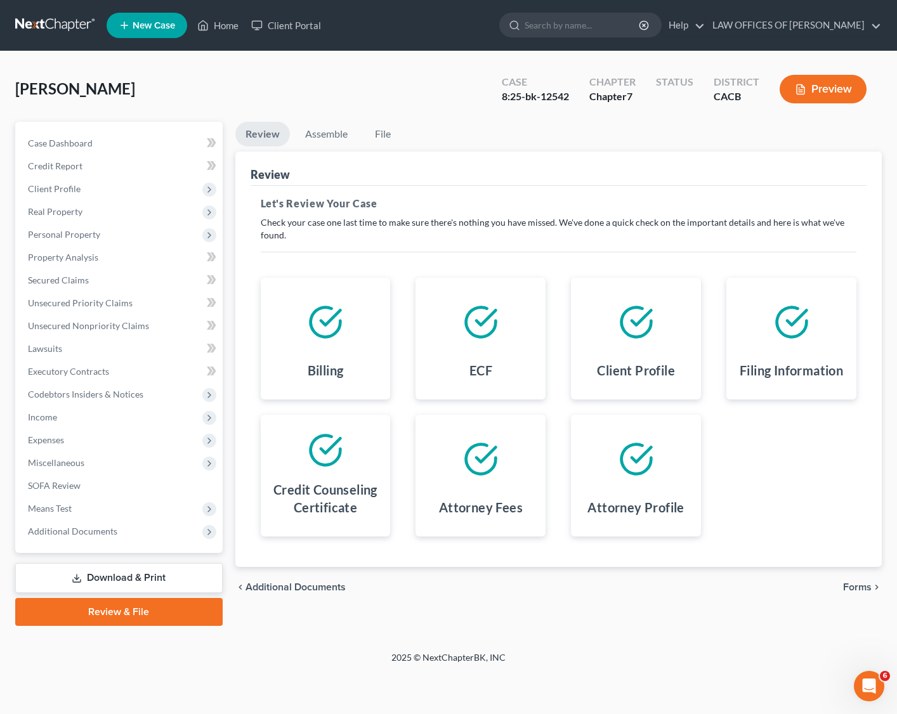
click at [790, 532] on span "Forms" at bounding box center [857, 587] width 29 height 10
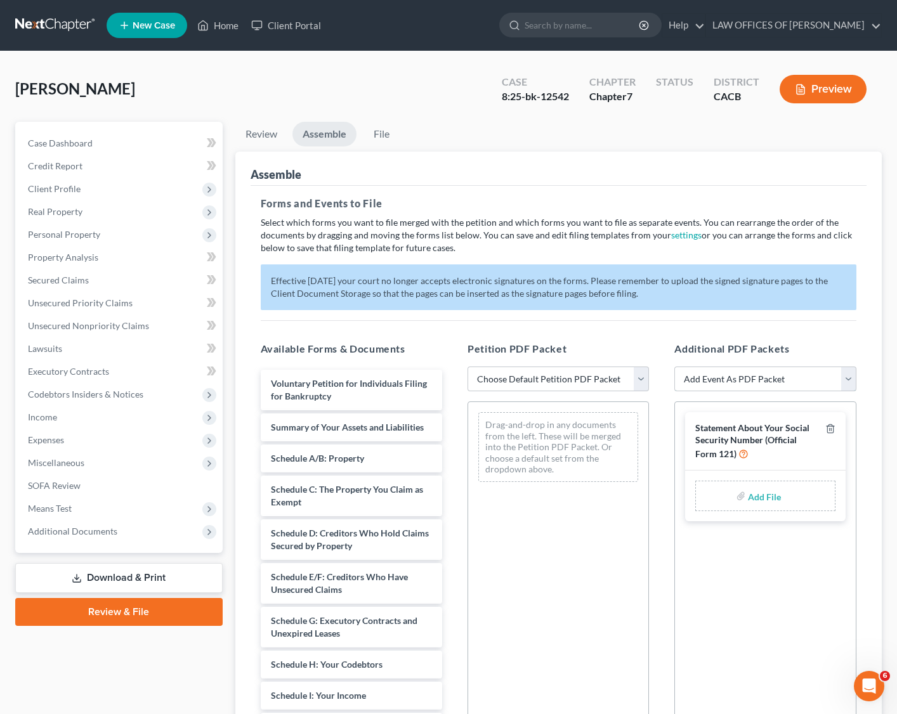
click at [790, 375] on select "Add Event As PDF Packet Amended Chapter 11 Plan Amended Chapter 11 Small Busine…" at bounding box center [764, 379] width 181 height 25
select select "9"
click at [674, 367] on select "Add Event As PDF Packet Amended Chapter 11 Plan Amended Chapter 11 Small Busine…" at bounding box center [764, 379] width 181 height 25
select select
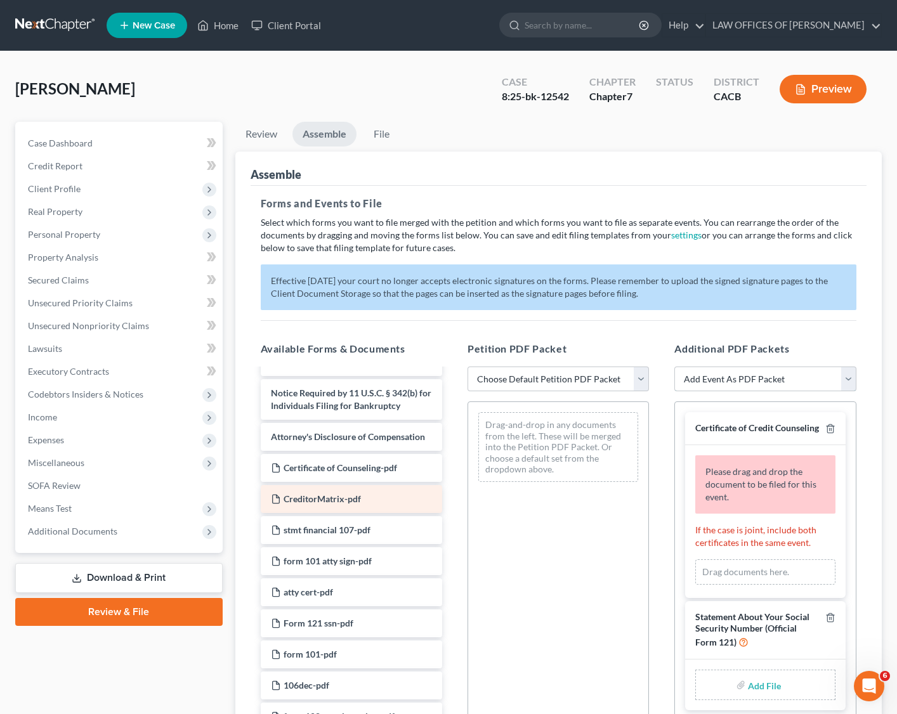
scroll to position [617, 0]
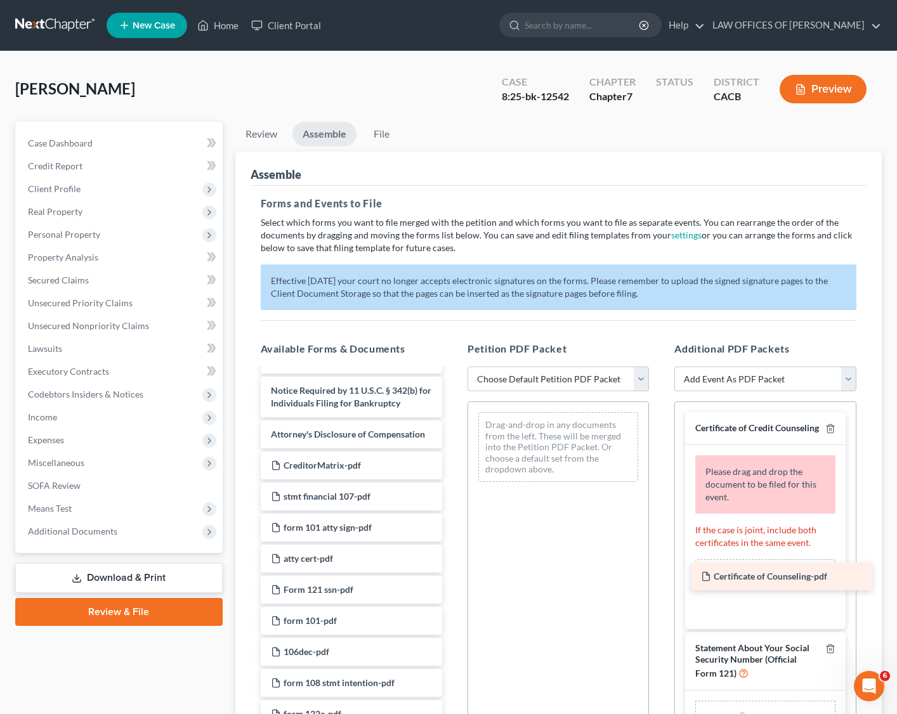
drag, startPoint x: 314, startPoint y: 464, endPoint x: 747, endPoint y: 570, distance: 445.5
click at [452, 532] on div "Certificate of Counseling-pdf Voluntary Petition for Individuals Filing for Ban…" at bounding box center [352, 256] width 202 height 1007
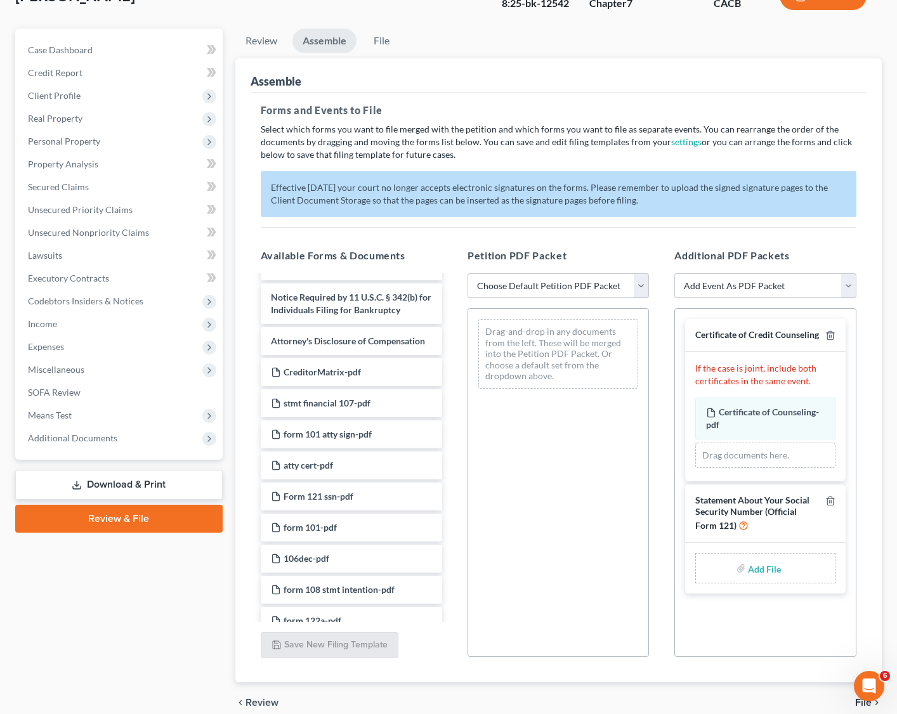
scroll to position [100, 0]
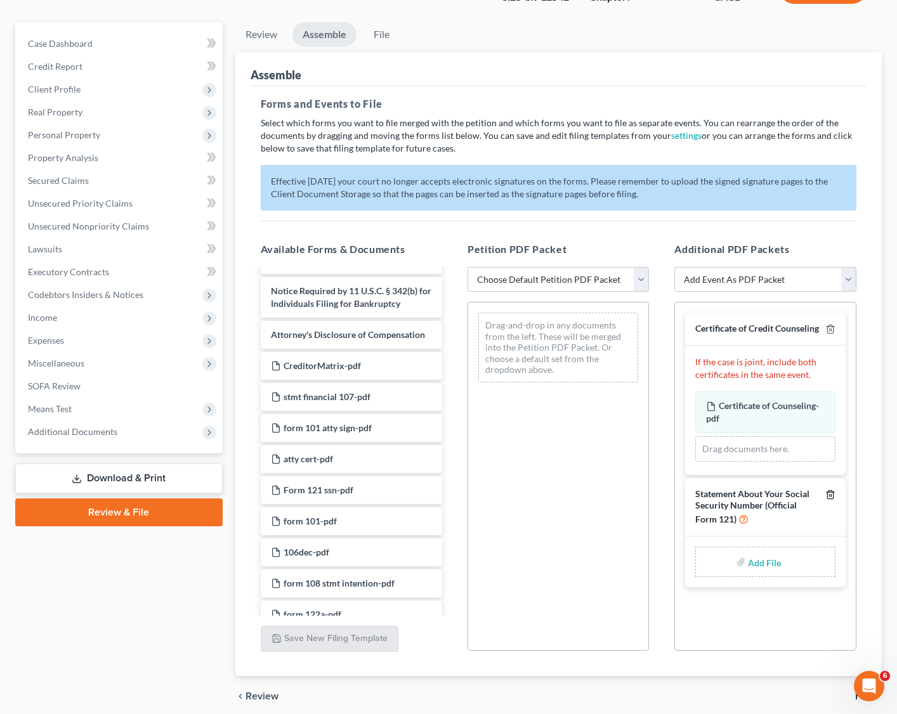
drag, startPoint x: 830, startPoint y: 504, endPoint x: 837, endPoint y: 552, distance: 48.8
click at [790, 500] on icon "button" at bounding box center [830, 495] width 10 height 10
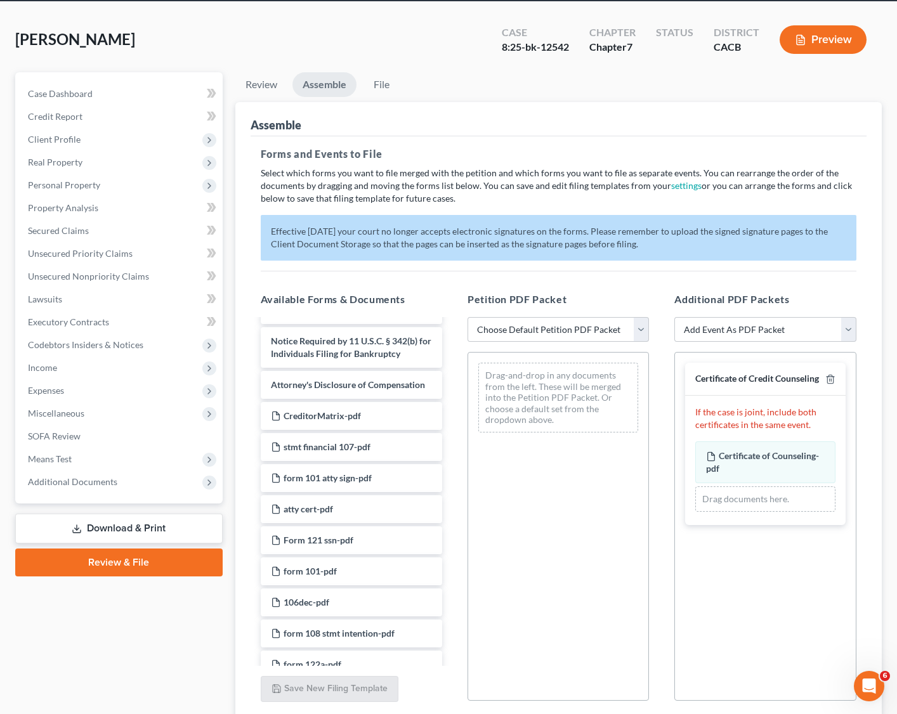
scroll to position [49, 0]
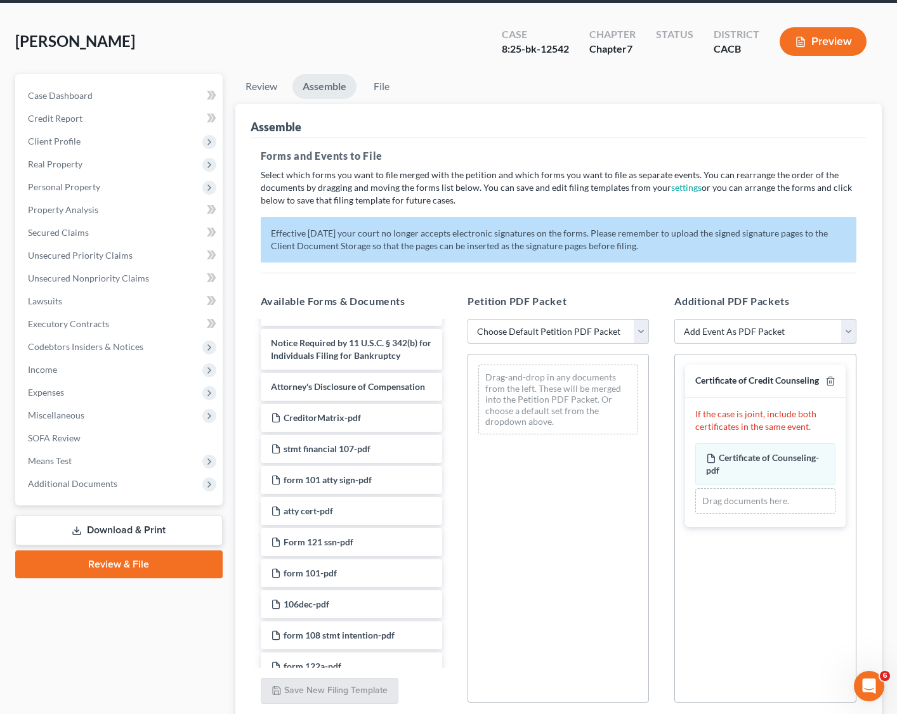
click at [751, 532] on div "Certificate of Credit Counseling If the case is joint, include both certificate…" at bounding box center [764, 528] width 181 height 349
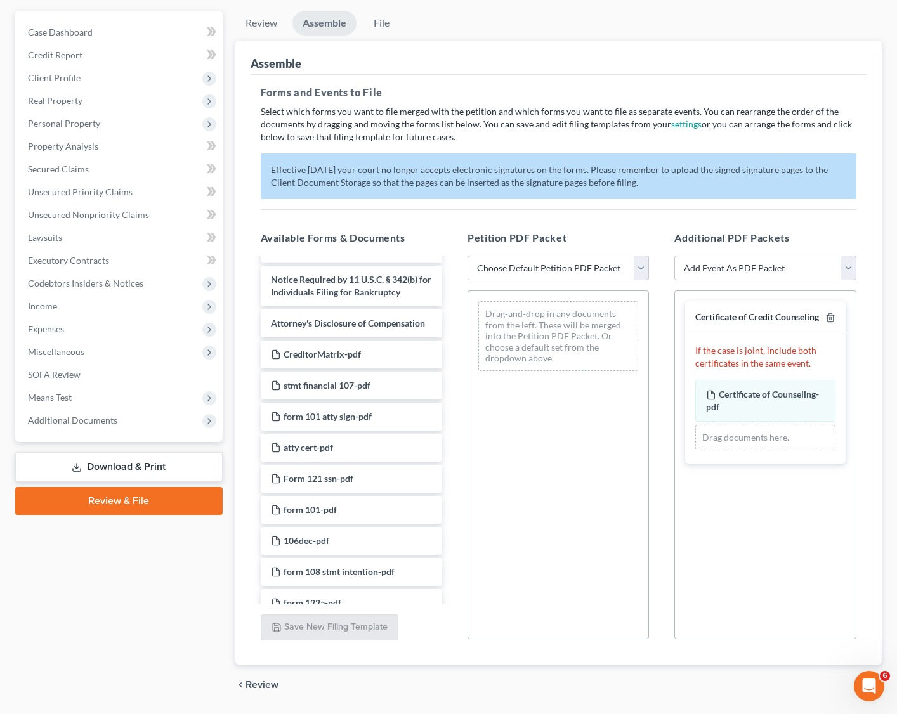
scroll to position [150, 0]
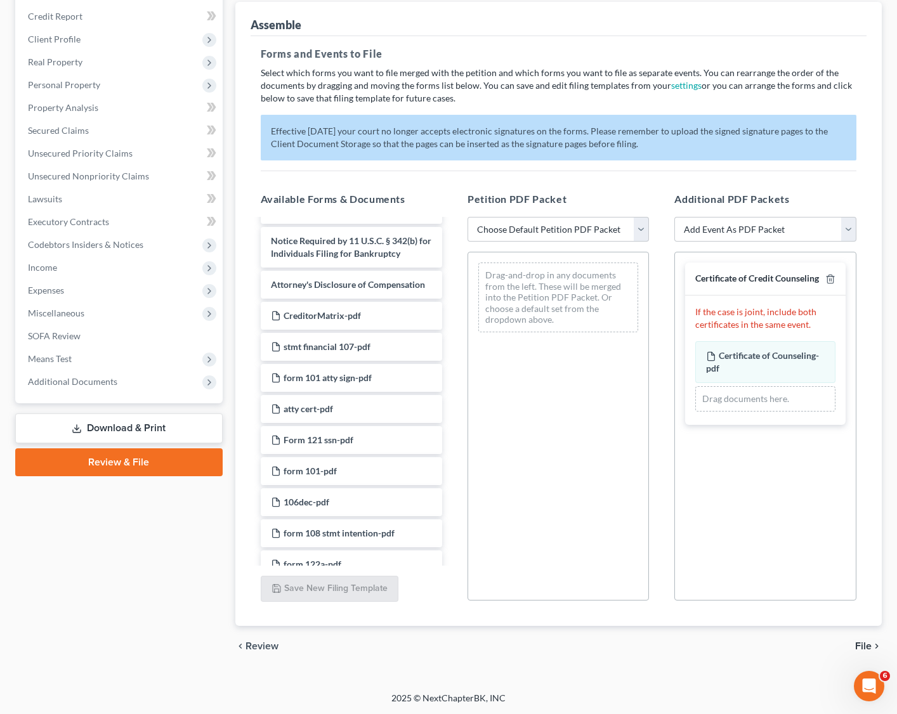
click at [790, 532] on span "File" at bounding box center [863, 646] width 16 height 10
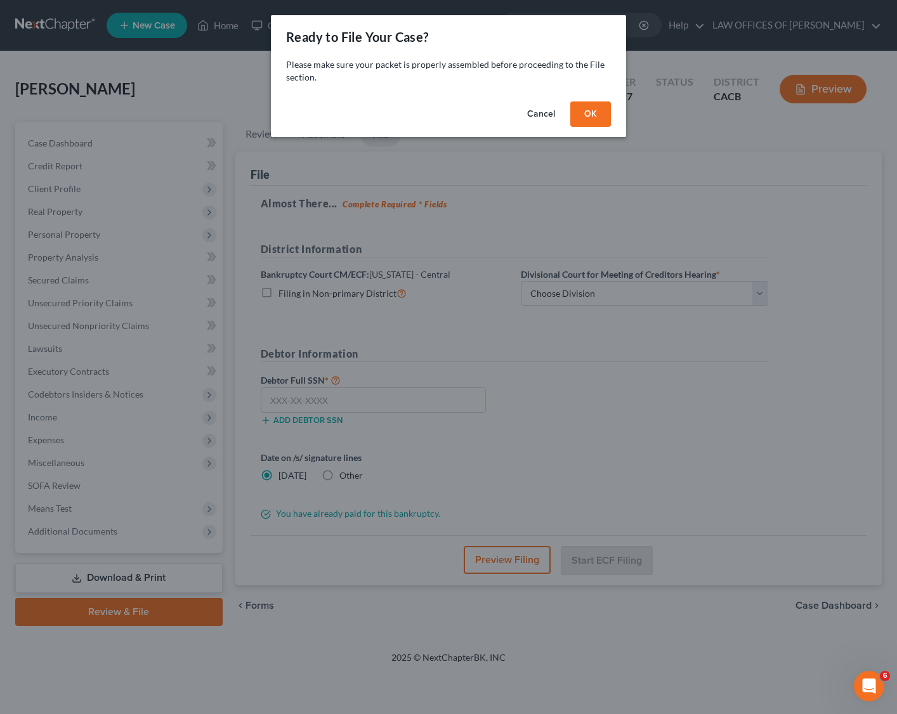
click at [590, 124] on button "OK" at bounding box center [590, 114] width 41 height 25
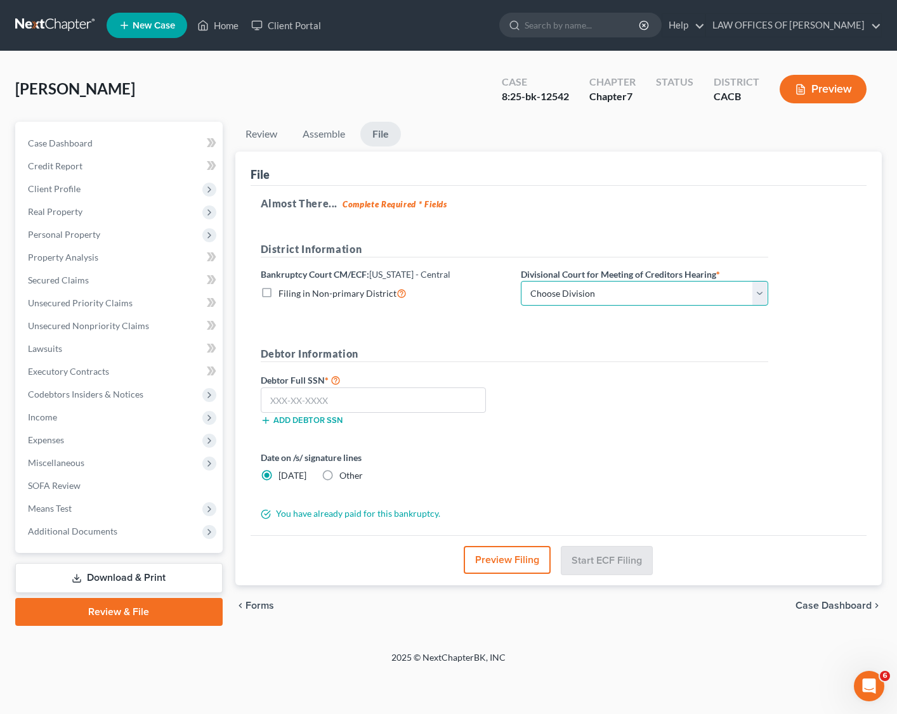
click at [620, 293] on select "Choose Division San Fernando Valley Los Angeles Riverside Santa Ana Santa Barba…" at bounding box center [644, 293] width 247 height 25
select select "3"
click at [521, 281] on select "Choose Division San Fernando Valley Los Angeles Riverside Santa Ana Santa Barba…" at bounding box center [644, 293] width 247 height 25
click at [384, 405] on input "text" at bounding box center [374, 400] width 226 height 25
type input "616-30-3193"
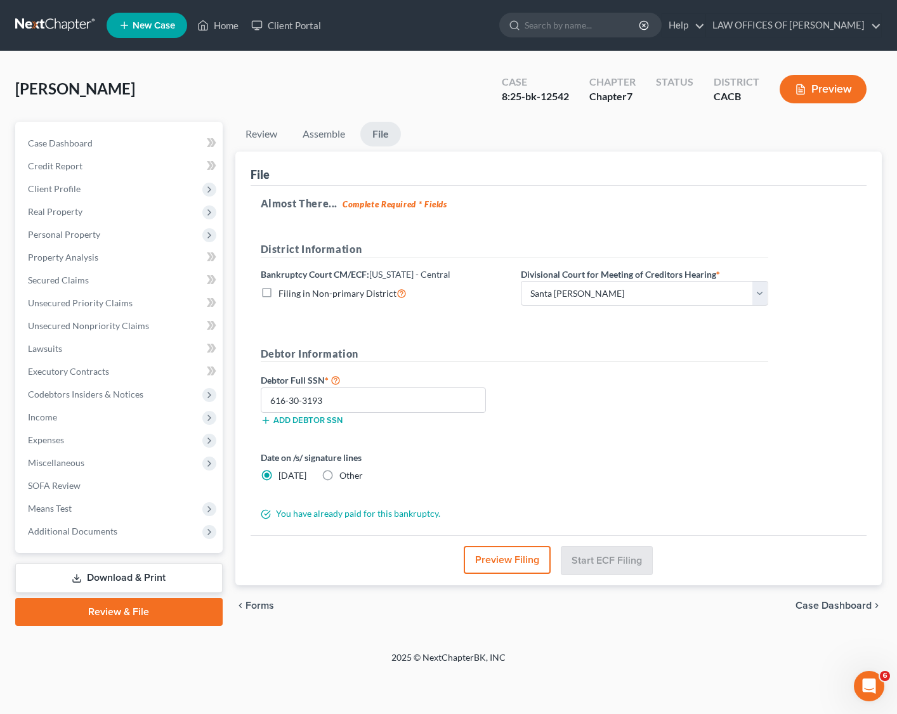
click at [452, 458] on label "Date on /s/ signature lines" at bounding box center [384, 457] width 247 height 13
click at [489, 532] on button "Preview Filing" at bounding box center [507, 560] width 87 height 28
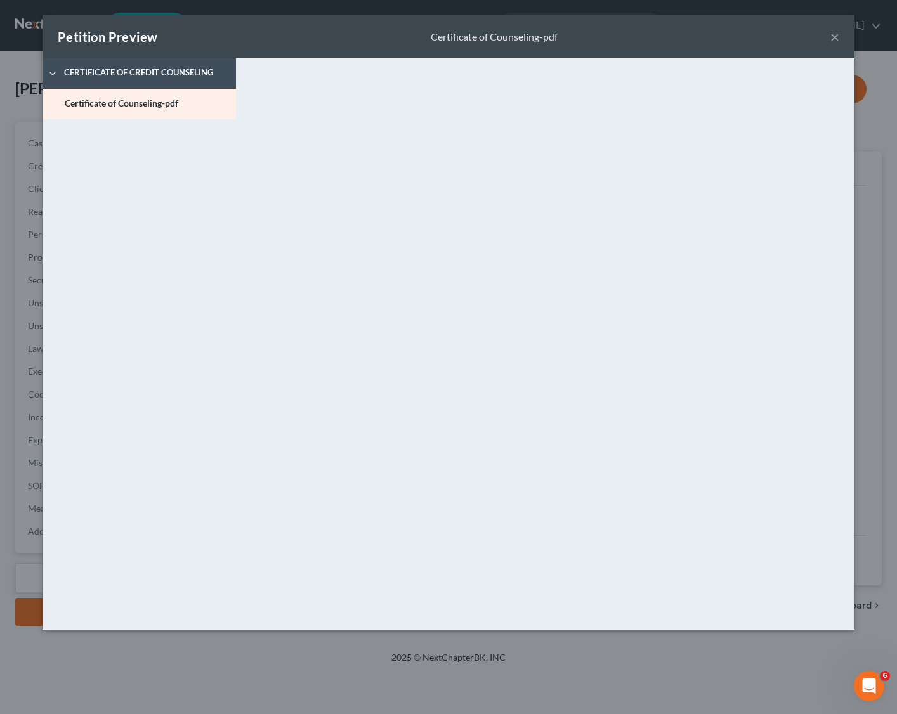
click at [790, 41] on button "×" at bounding box center [834, 36] width 9 height 15
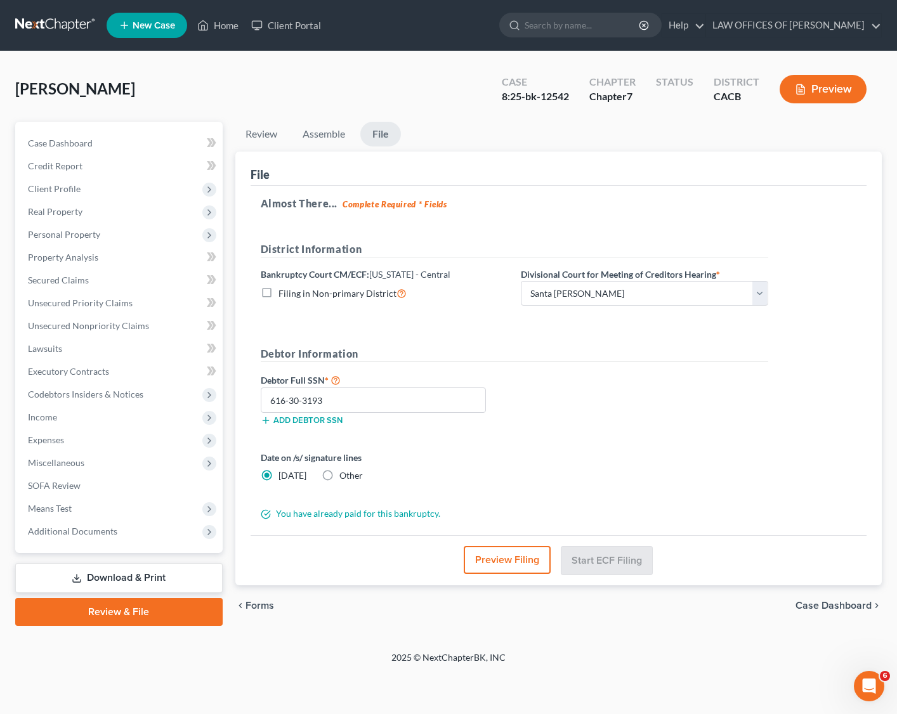
click at [784, 390] on div "Almost There... Complete Required * Fields District Information Bankruptcy Cour…" at bounding box center [559, 361] width 617 height 350
drag, startPoint x: 647, startPoint y: 460, endPoint x: 777, endPoint y: 556, distance: 161.4
click at [648, 461] on div "Date on /s/ signature lines Today Other" at bounding box center [514, 471] width 520 height 41
click at [615, 446] on form "District Information Bankruptcy Court CM/ECF: California - Central Filing in No…" at bounding box center [515, 381] width 508 height 279
drag, startPoint x: 329, startPoint y: 325, endPoint x: 513, endPoint y: 390, distance: 195.0
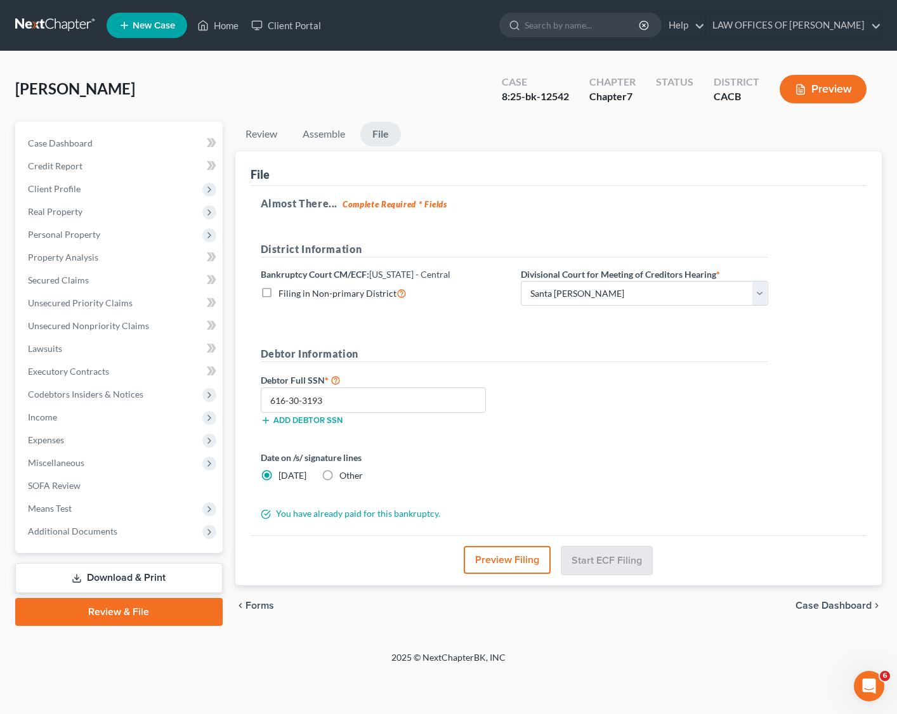
click at [330, 326] on form "District Information Bankruptcy Court CM/ECF: California - Central Filing in No…" at bounding box center [515, 381] width 508 height 279
click at [790, 532] on span "Case Dashboard" at bounding box center [834, 606] width 76 height 10
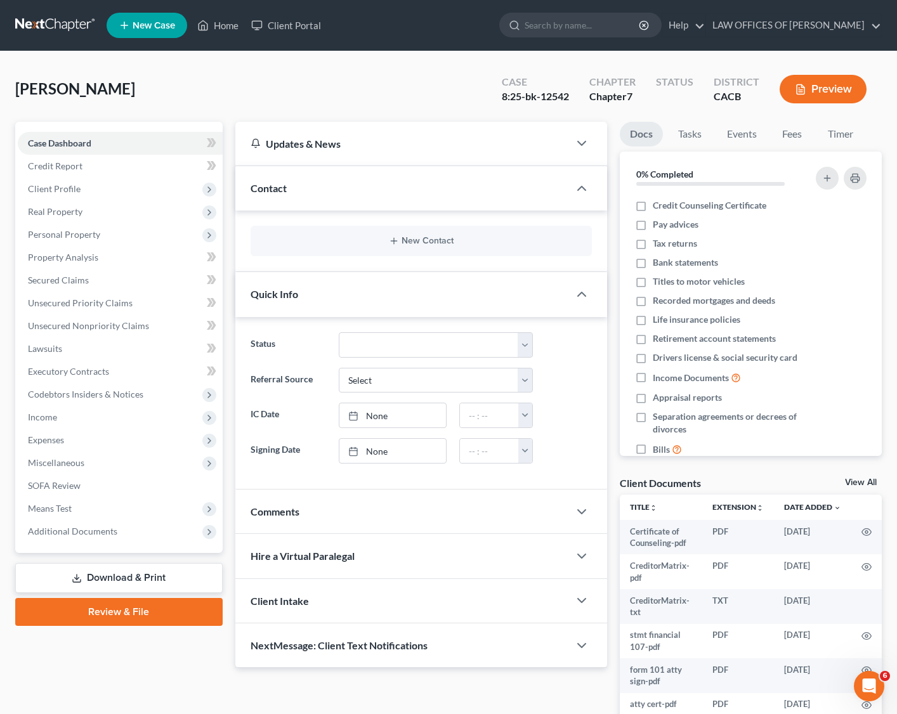
click at [125, 532] on link "Review & File" at bounding box center [118, 612] width 207 height 28
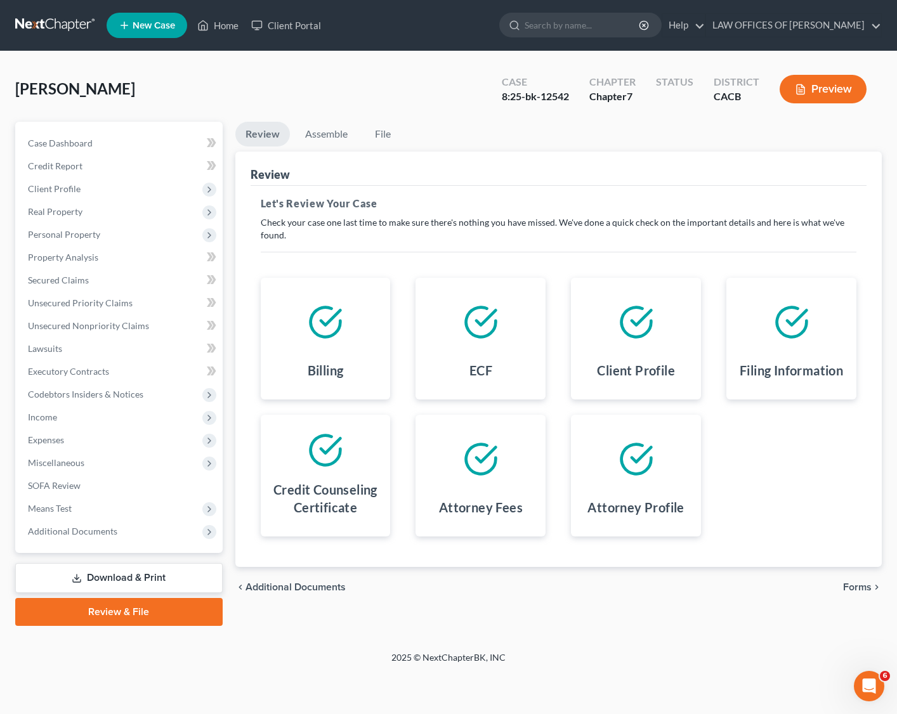
click at [790, 532] on span "Forms" at bounding box center [857, 587] width 29 height 10
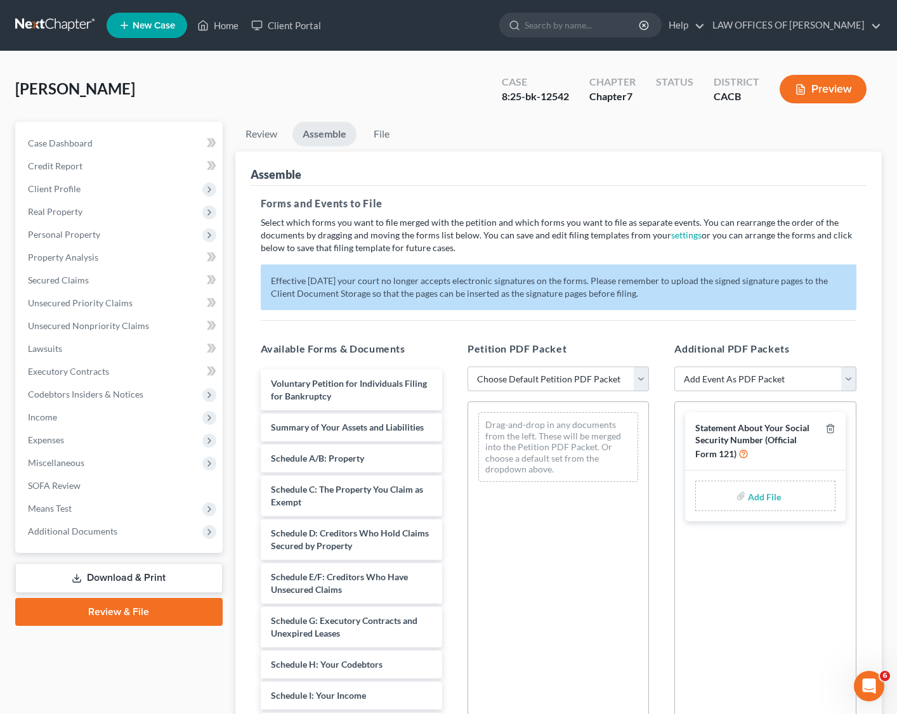
click at [596, 372] on select "Choose Default Petition PDF Packet Complete Bankruptcy Petition (all forms and …" at bounding box center [558, 379] width 181 height 25
click at [752, 374] on select "Add Event As PDF Packet Amended Chapter 11 Plan Amended Chapter 11 Small Busine…" at bounding box center [764, 379] width 181 height 25
select select "9"
click at [674, 367] on select "Add Event As PDF Packet Amended Chapter 11 Plan Amended Chapter 11 Small Busine…" at bounding box center [764, 379] width 181 height 25
select select
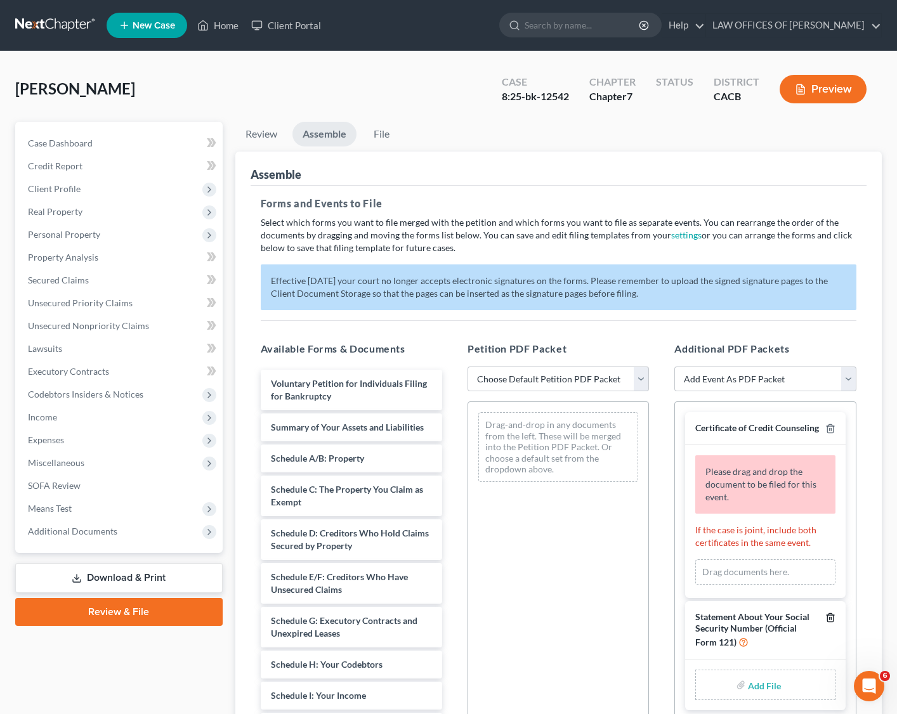
click at [790, 532] on icon "button" at bounding box center [830, 618] width 10 height 10
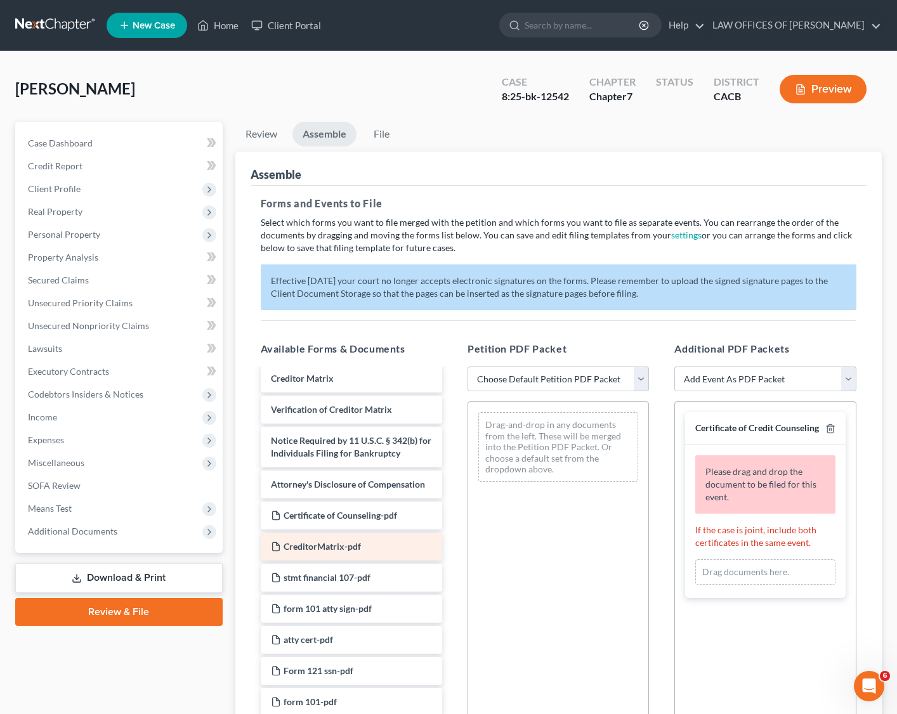
scroll to position [587, 0]
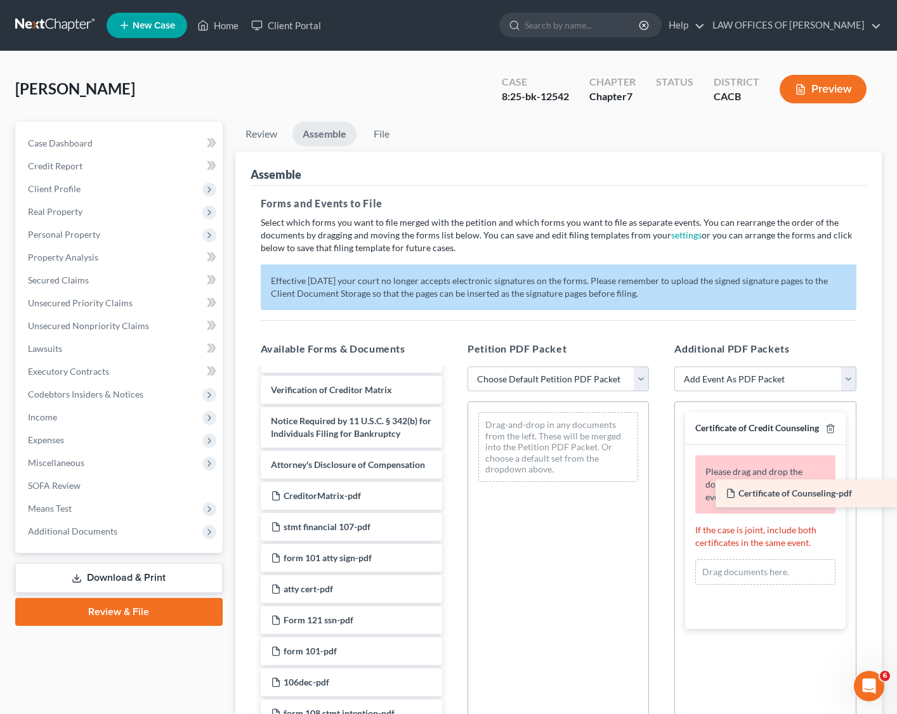
drag, startPoint x: 334, startPoint y: 497, endPoint x: 846, endPoint y: 495, distance: 512.0
click at [452, 494] on div "Certificate of Counseling-pdf Voluntary Petition for Individuals Filing for Ban…" at bounding box center [352, 286] width 202 height 1007
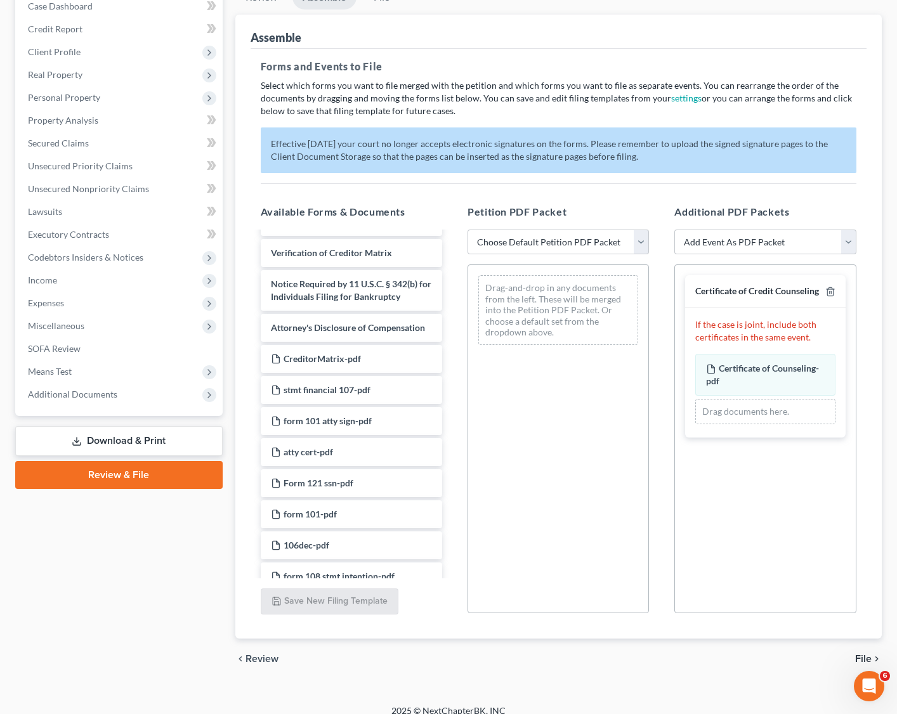
scroll to position [150, 0]
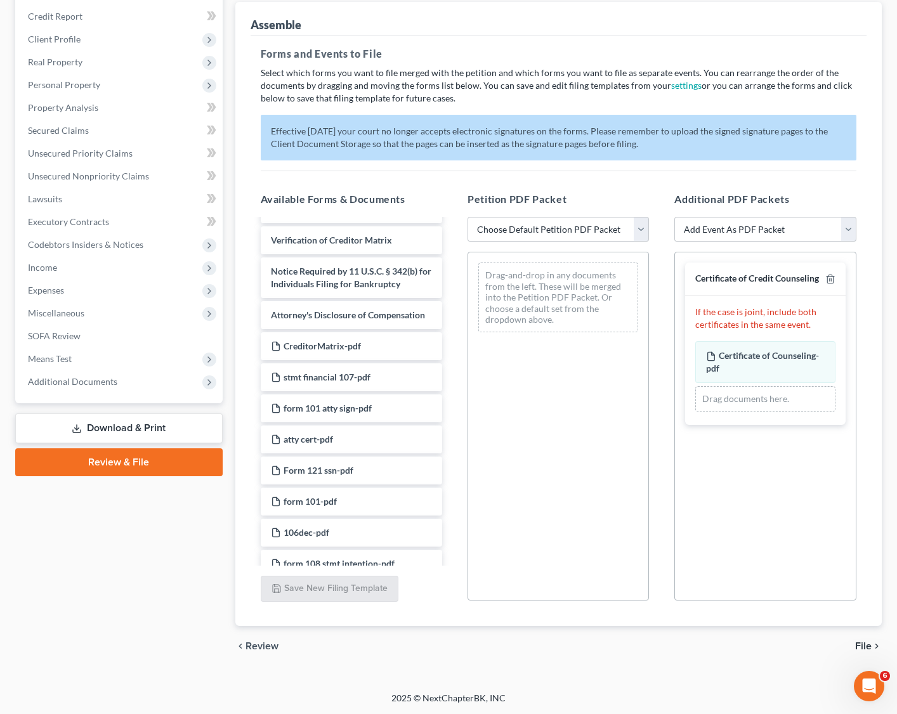
click at [790, 532] on span "File" at bounding box center [863, 646] width 16 height 10
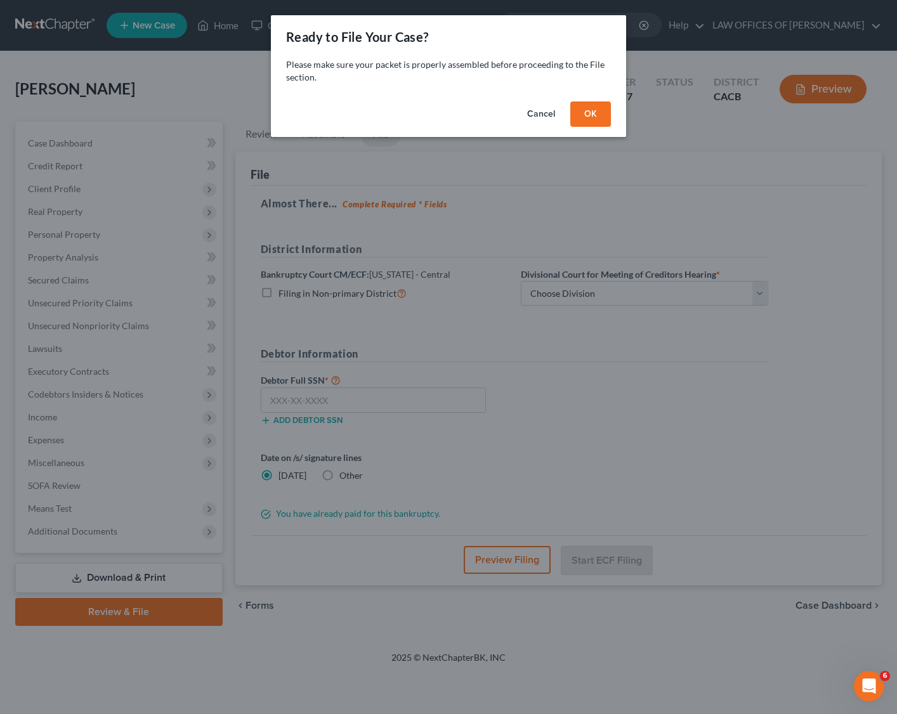
click at [542, 115] on button "Cancel" at bounding box center [541, 114] width 48 height 25
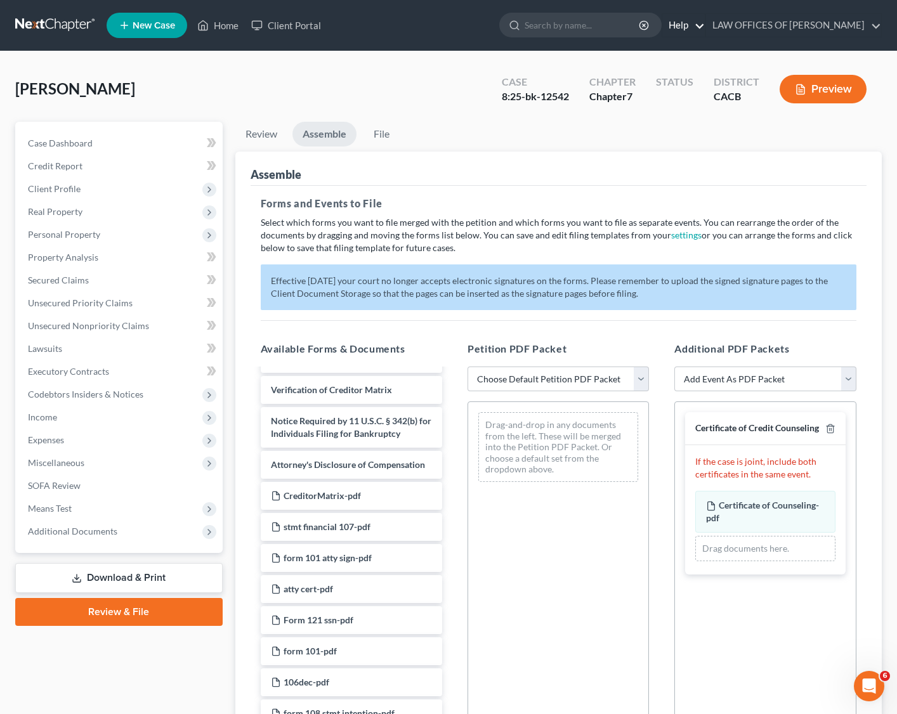
click at [705, 23] on link "Help" at bounding box center [683, 25] width 43 height 23
click at [679, 51] on link "Help Center" at bounding box center [654, 53] width 101 height 22
click at [202, 22] on icon at bounding box center [203, 26] width 9 height 10
